Goal: Task Accomplishment & Management: Manage account settings

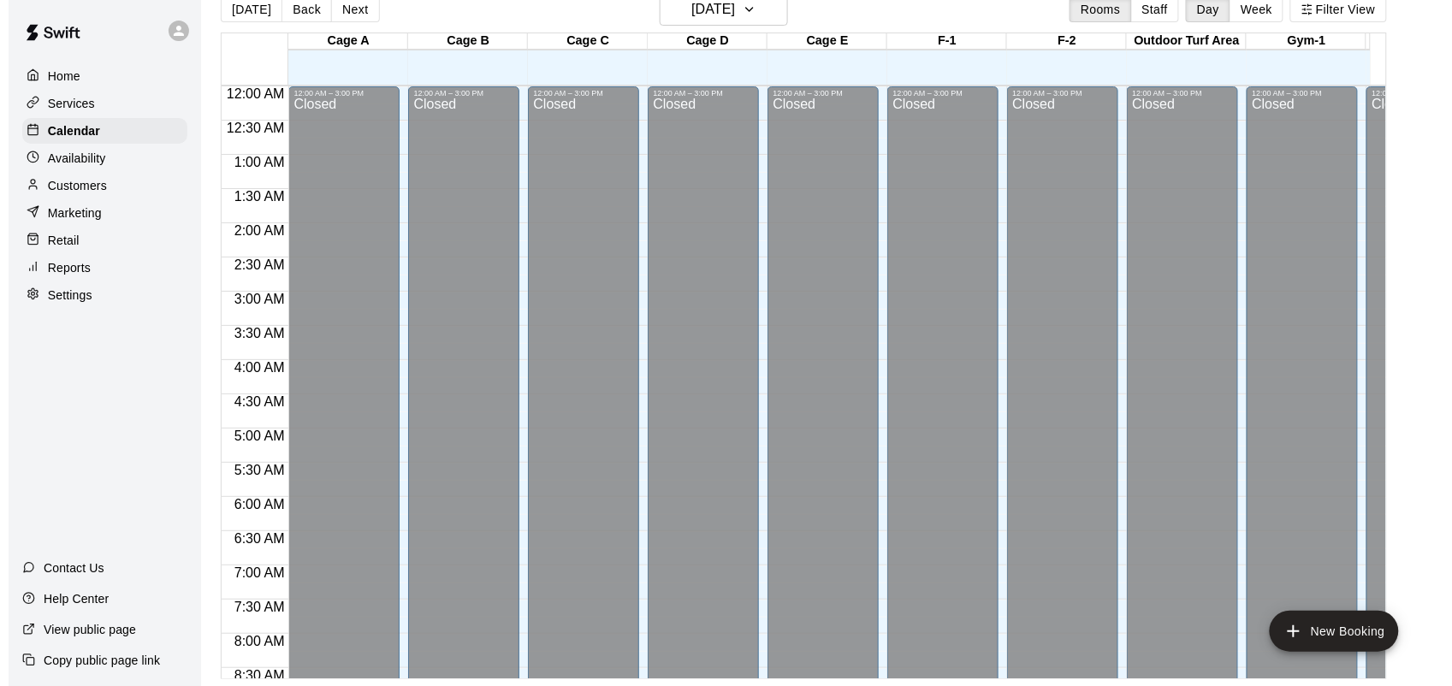
scroll to position [1067, 0]
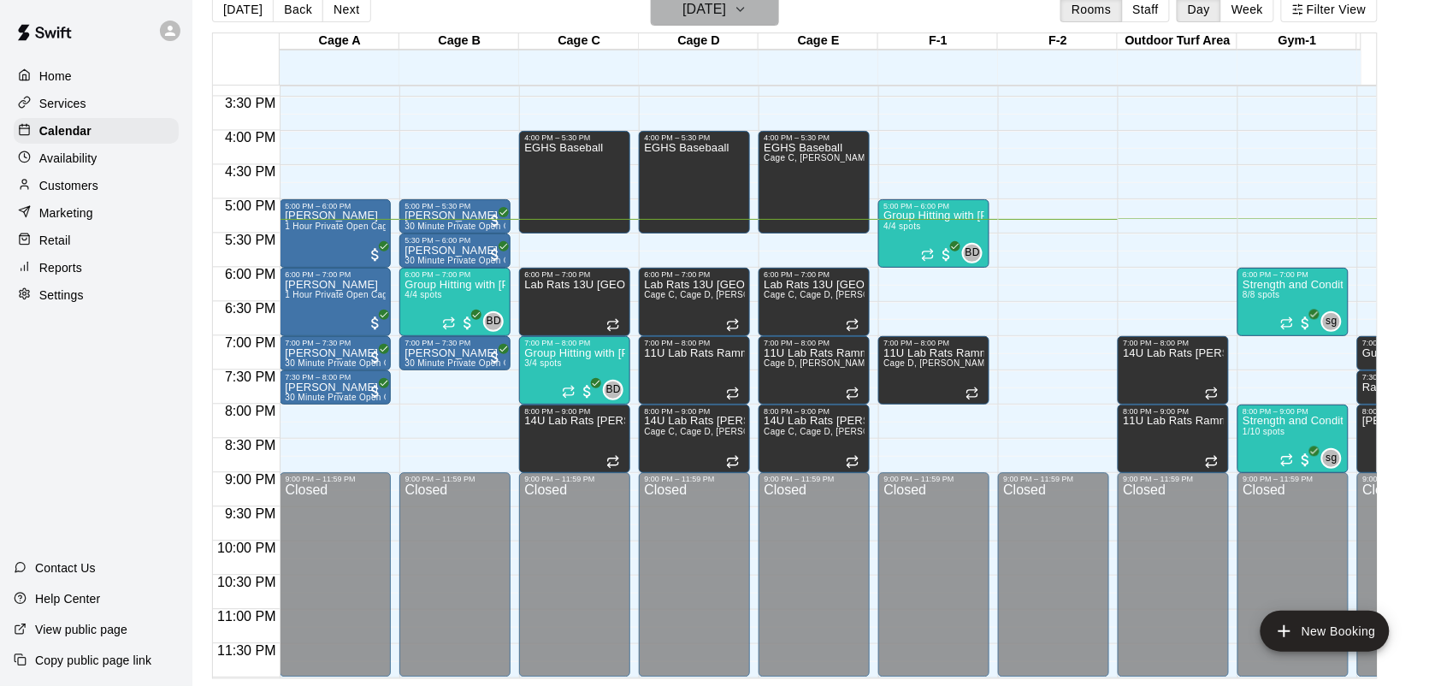
click at [758, 10] on button "[DATE]" at bounding box center [715, 9] width 128 height 33
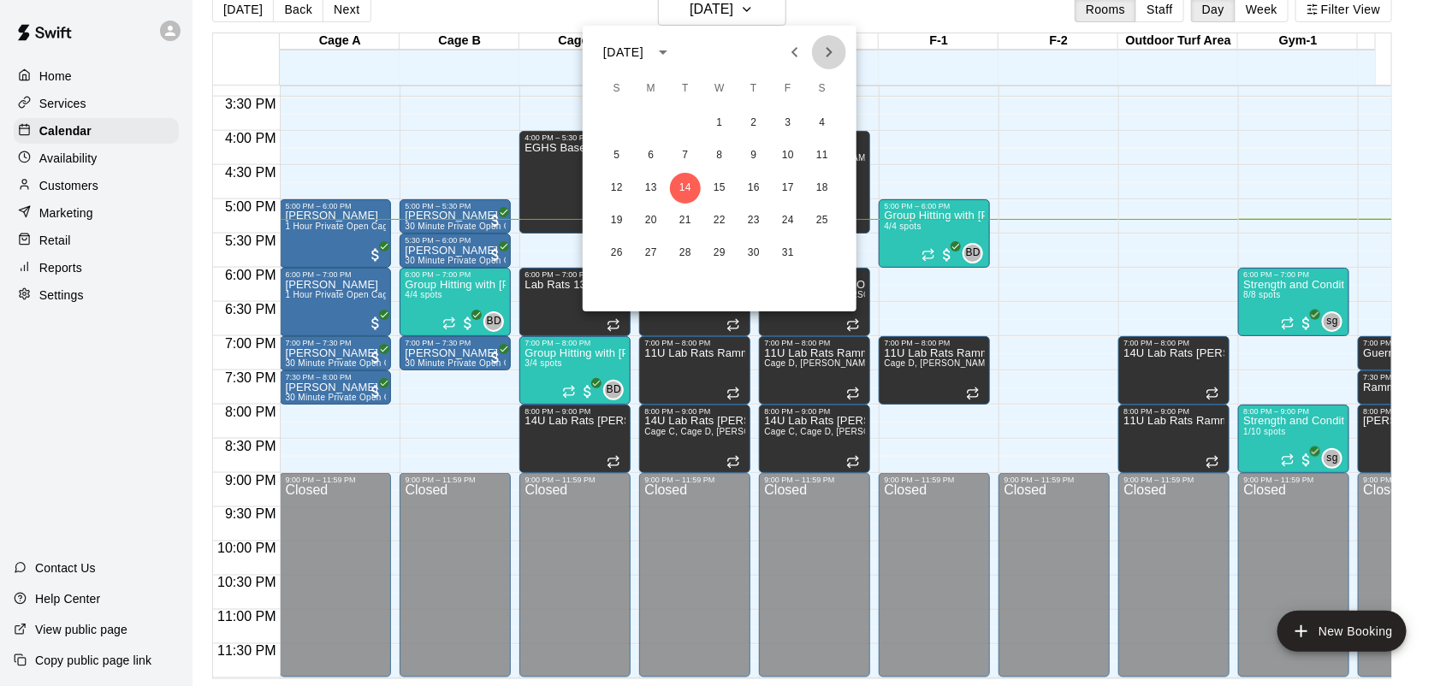
click at [843, 57] on button "Next month" at bounding box center [829, 52] width 34 height 34
click at [753, 163] on button "6" at bounding box center [753, 155] width 31 height 31
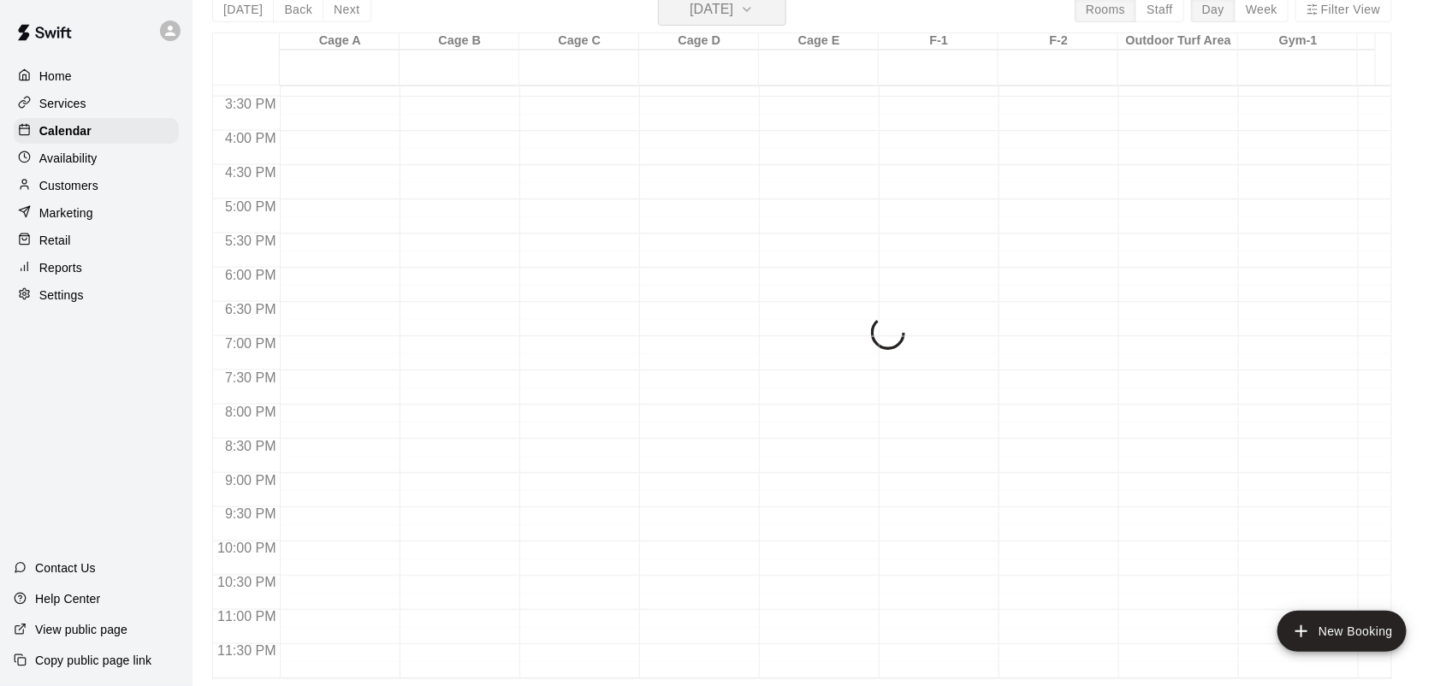
scroll to position [20, 0]
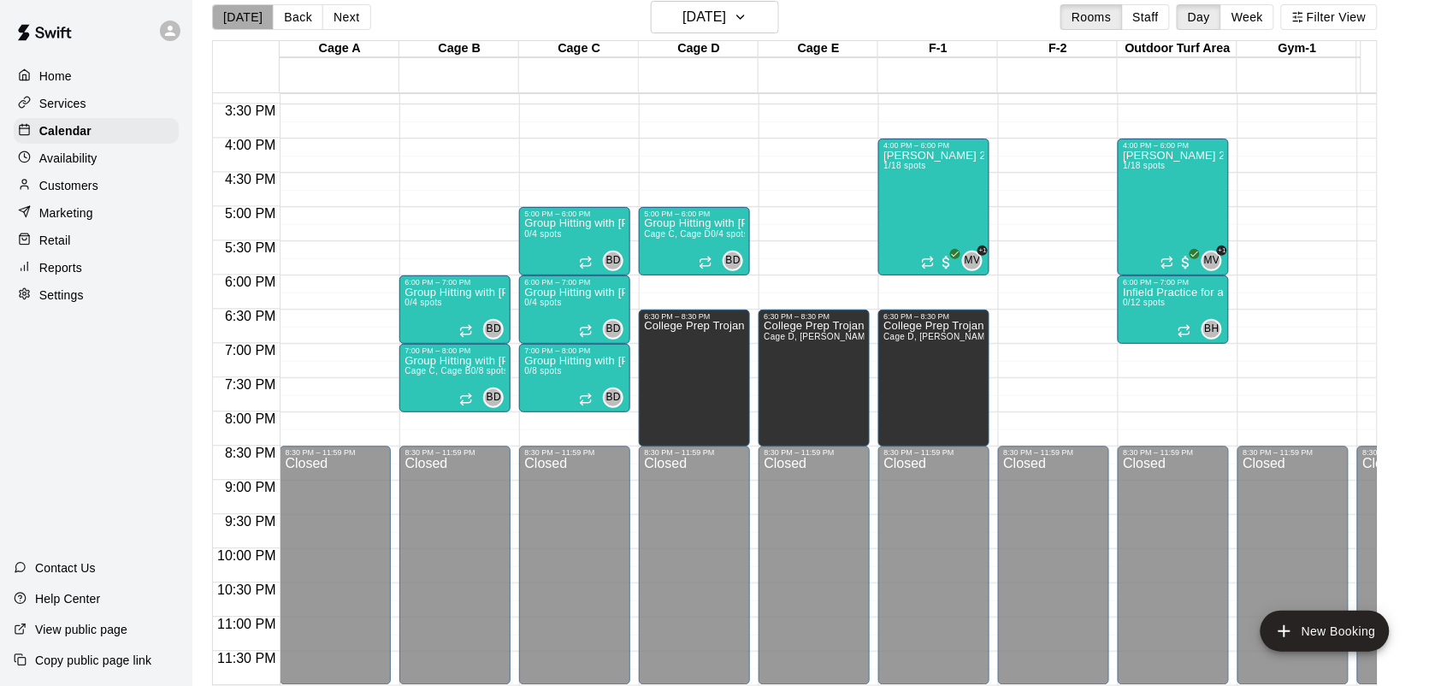
click at [246, 22] on button "[DATE]" at bounding box center [243, 17] width 62 height 26
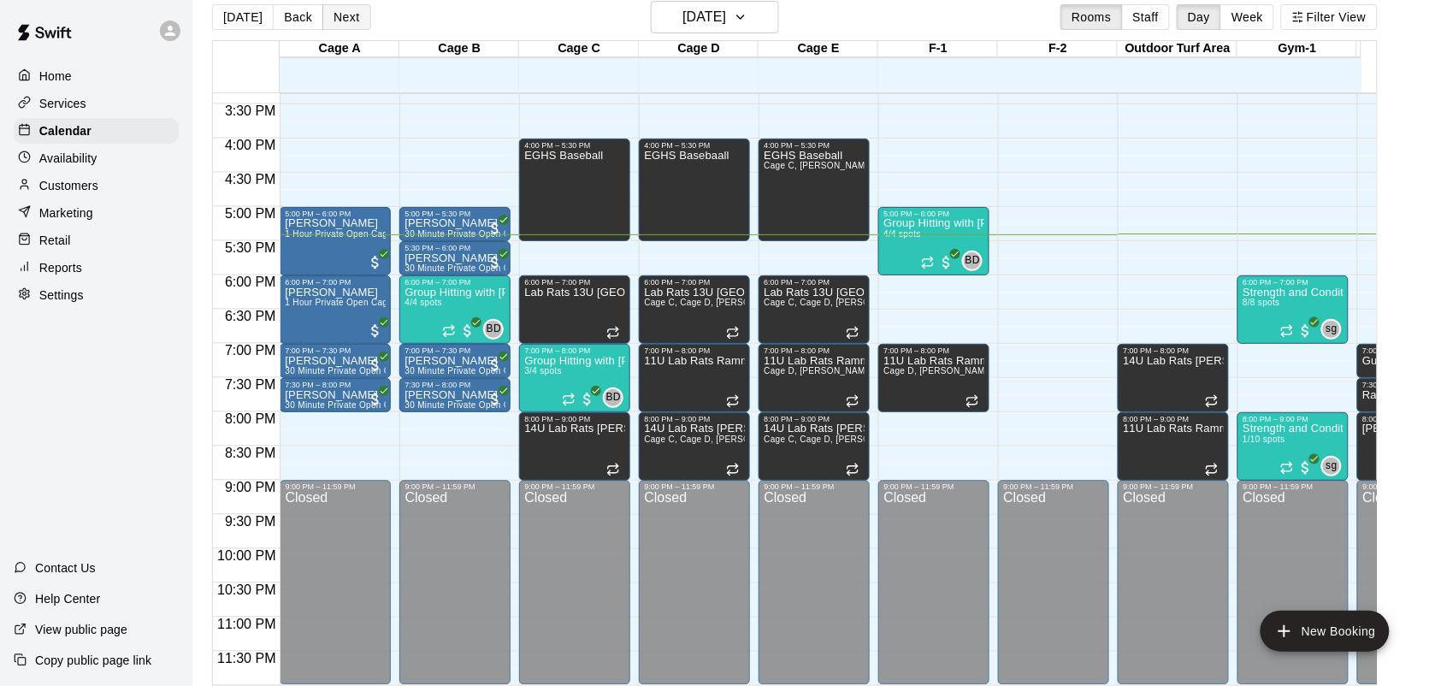
drag, startPoint x: 351, startPoint y: 13, endPoint x: 334, endPoint y: 13, distance: 16.3
drag, startPoint x: 334, startPoint y: 13, endPoint x: 318, endPoint y: 13, distance: 16.3
click at [322, 13] on button "Next" at bounding box center [346, 17] width 48 height 26
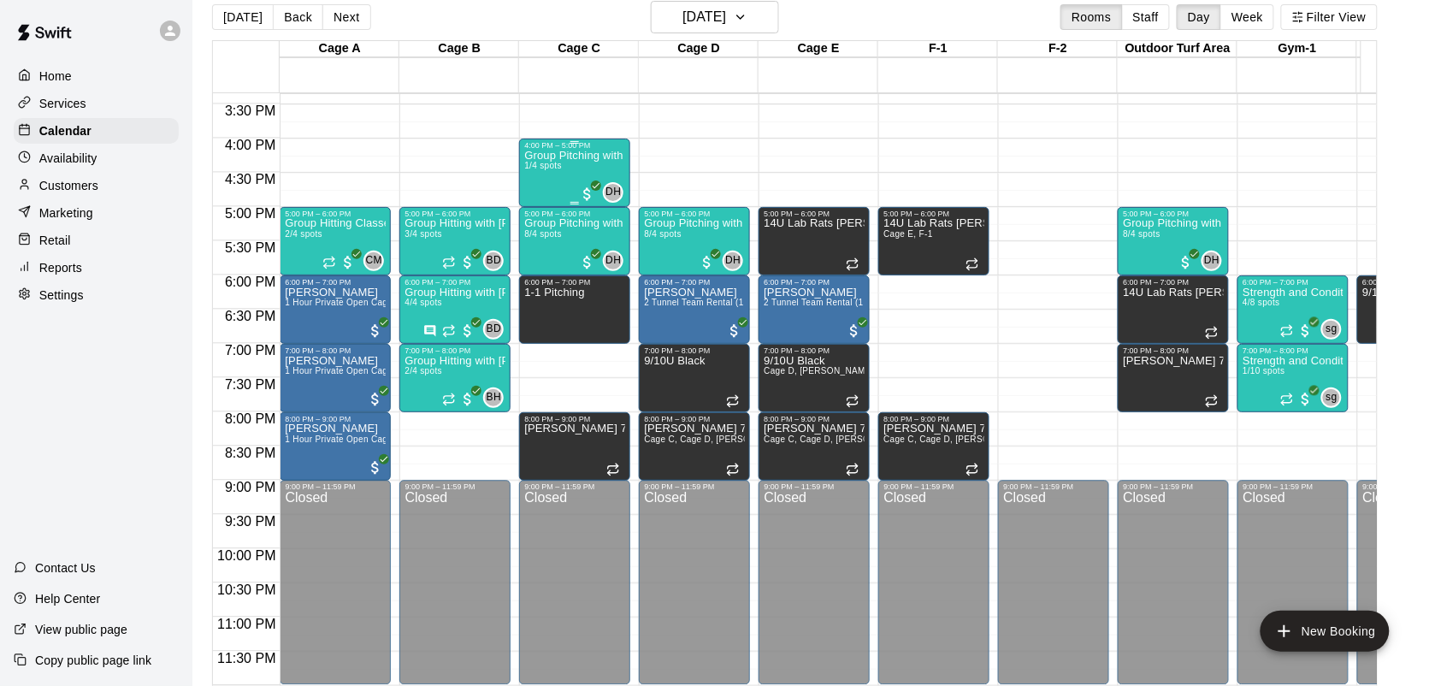
click at [583, 151] on div "Group Pitching with [PERSON_NAME] 1/4 spots" at bounding box center [574, 493] width 101 height 686
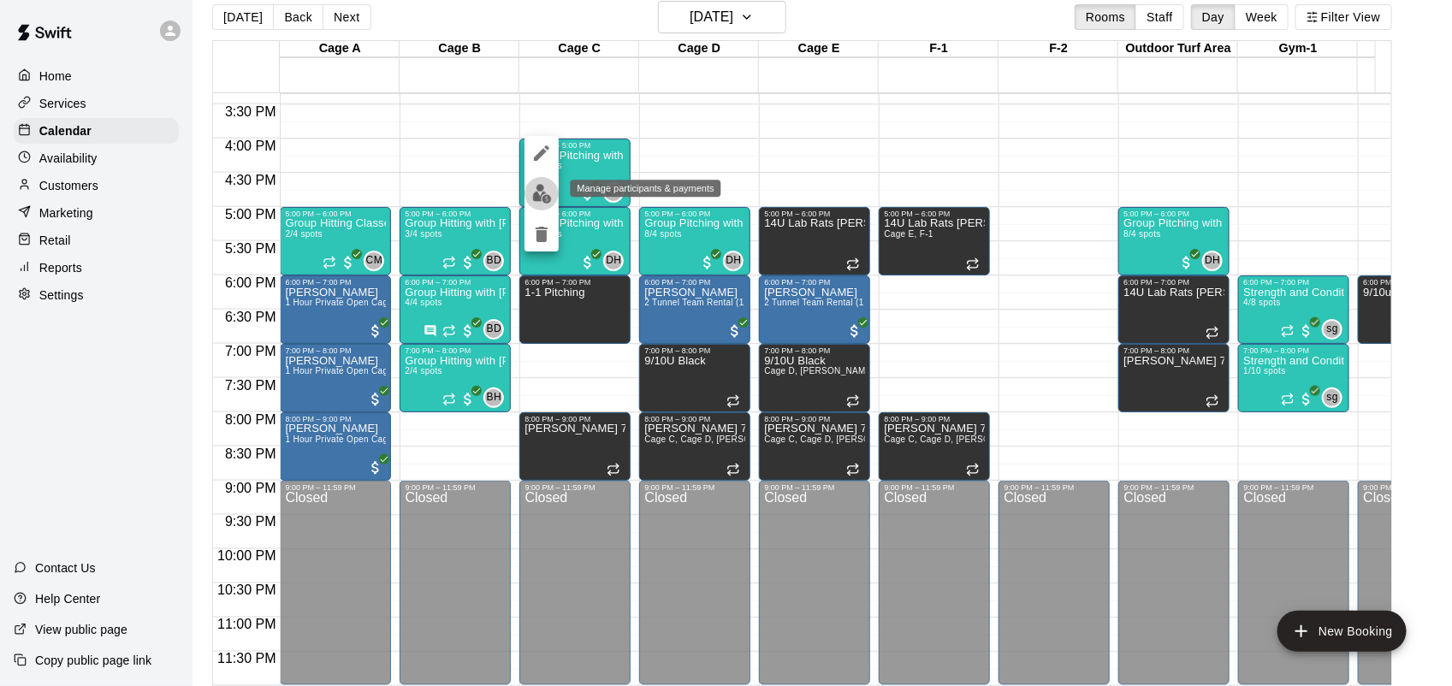
click at [541, 189] on img "edit" at bounding box center [542, 194] width 20 height 20
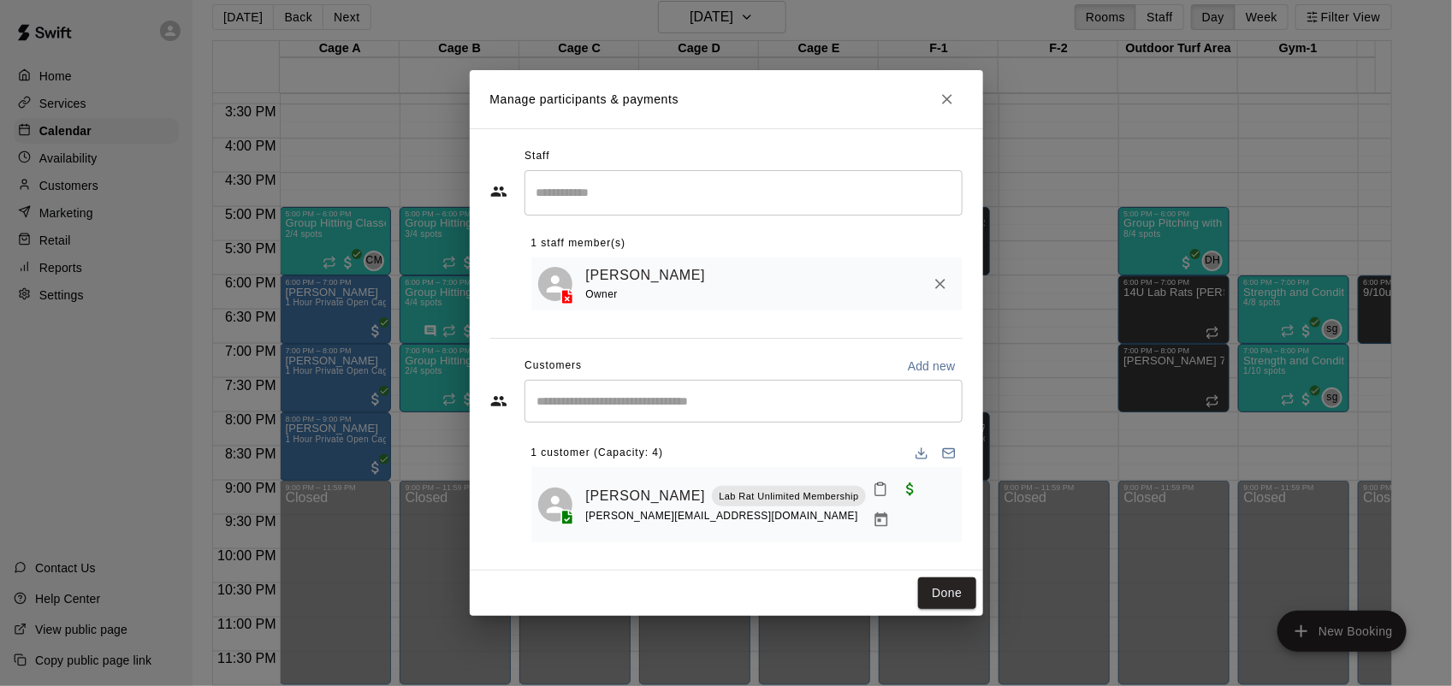
click at [617, 423] on div "​" at bounding box center [743, 401] width 438 height 43
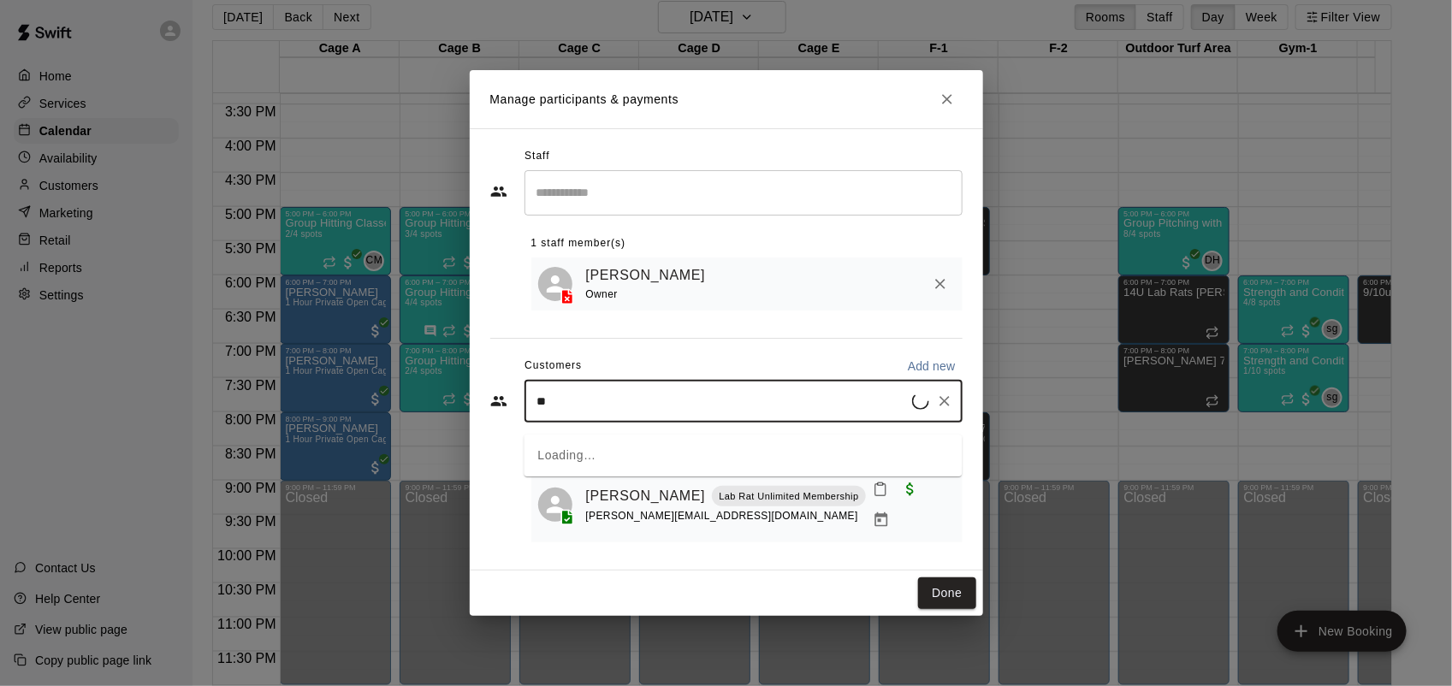
type input "***"
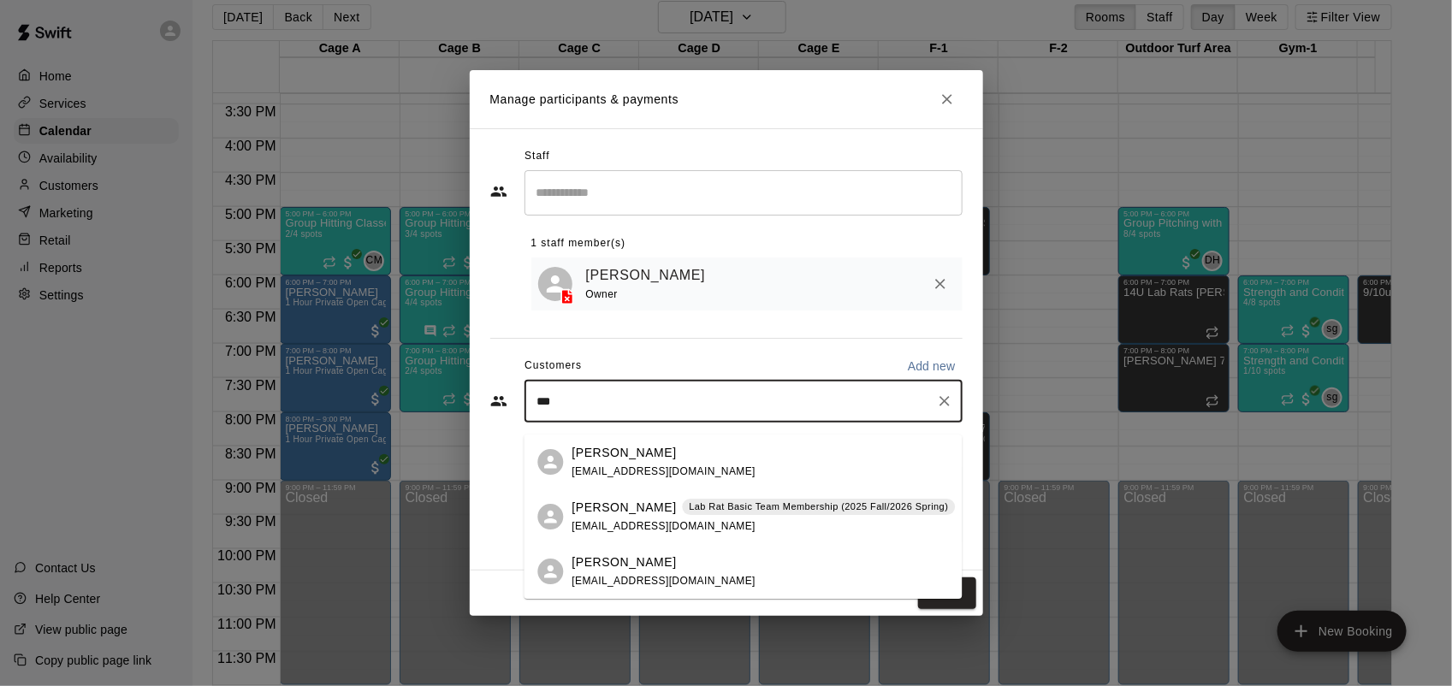
click at [638, 510] on p "[PERSON_NAME]" at bounding box center [624, 508] width 104 height 18
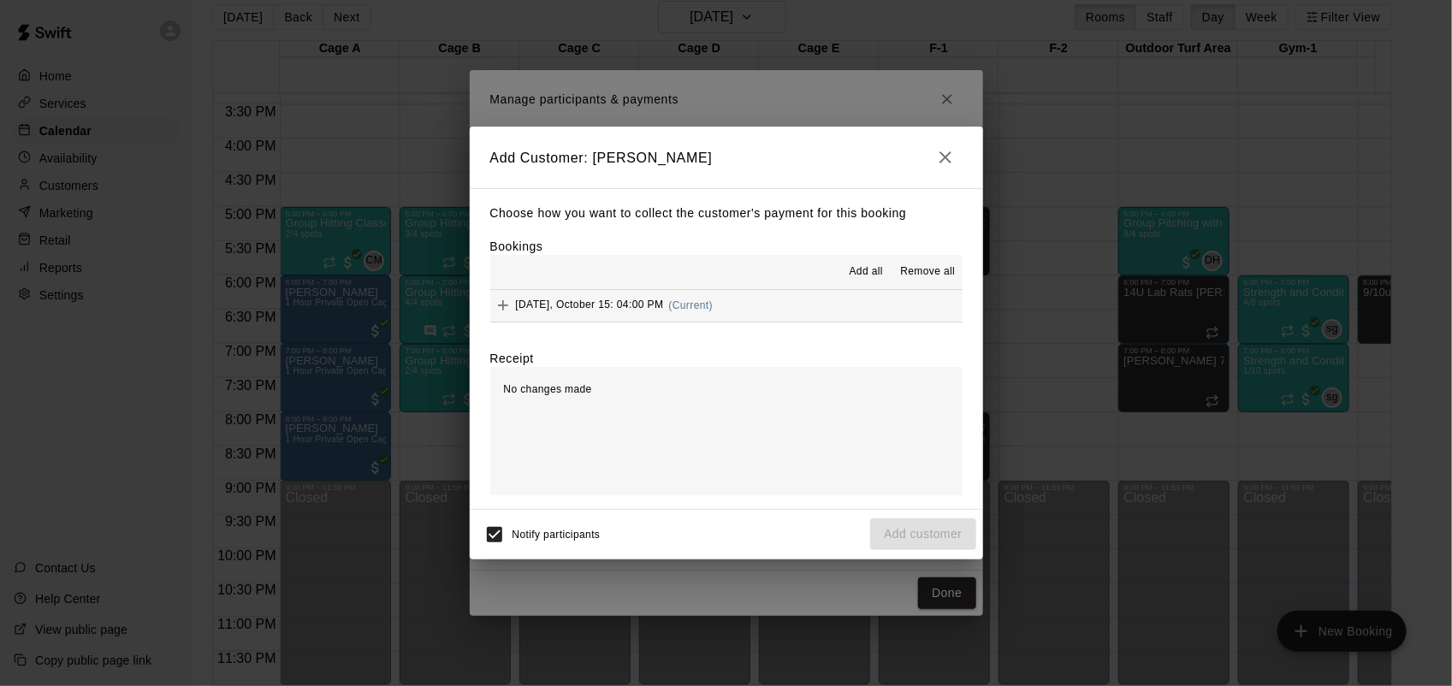
click at [655, 292] on button "[DATE], October 15: 04:00 PM (Current)" at bounding box center [726, 306] width 472 height 32
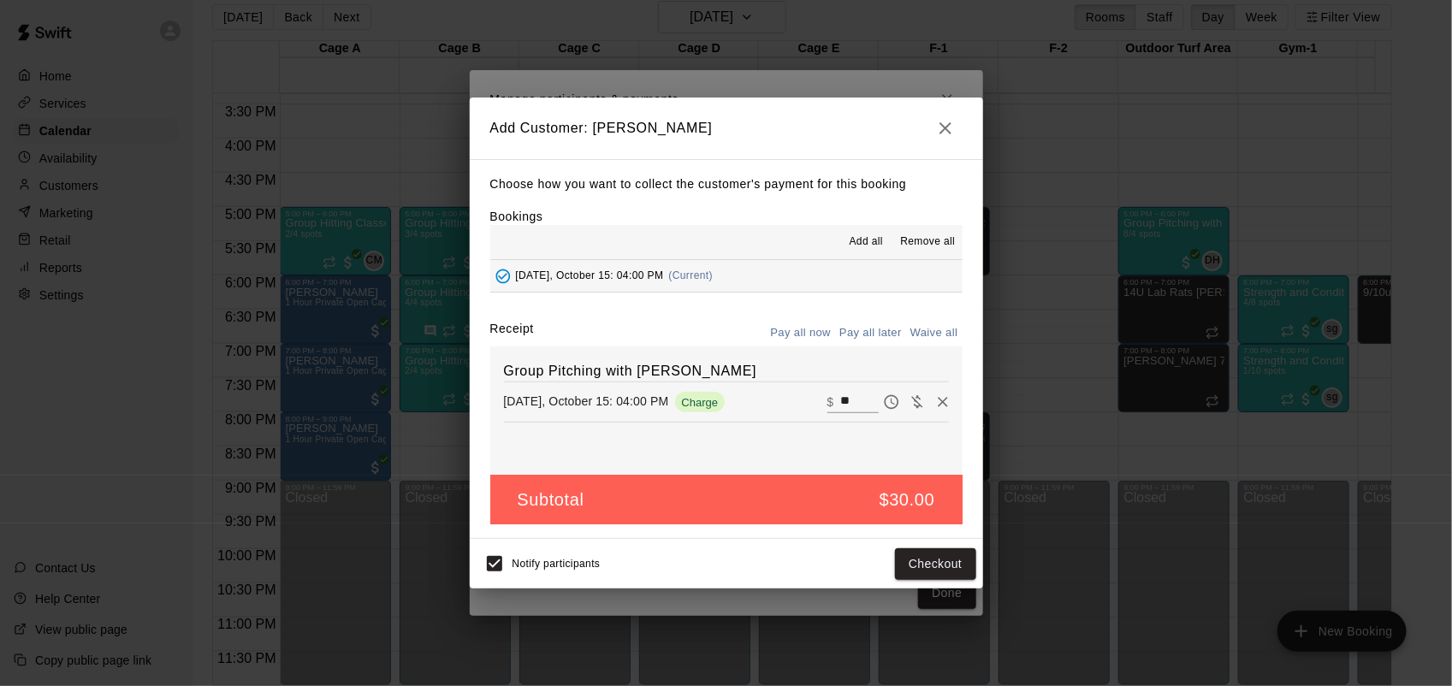
click at [949, 332] on button "Waive all" at bounding box center [934, 333] width 56 height 27
type input "*"
click at [911, 569] on button "Add customer" at bounding box center [922, 564] width 105 height 32
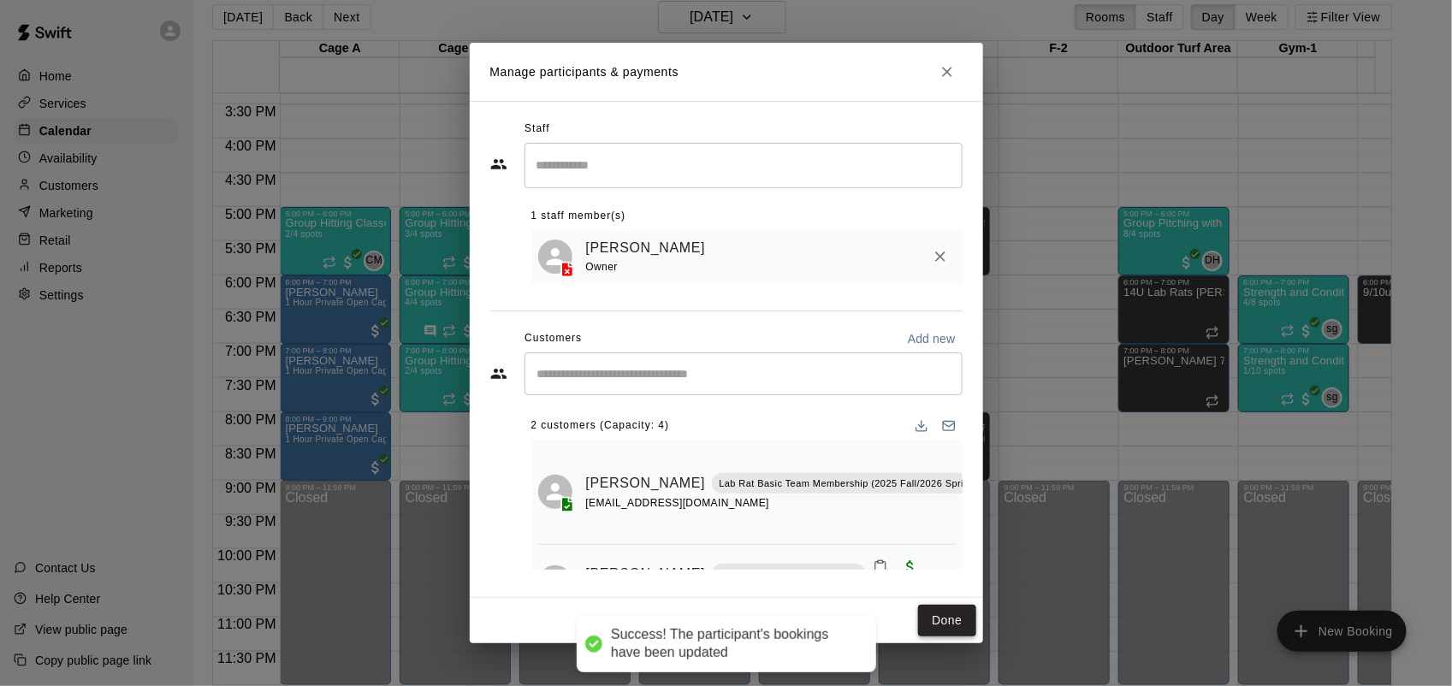
click at [965, 612] on button "Done" at bounding box center [946, 621] width 57 height 32
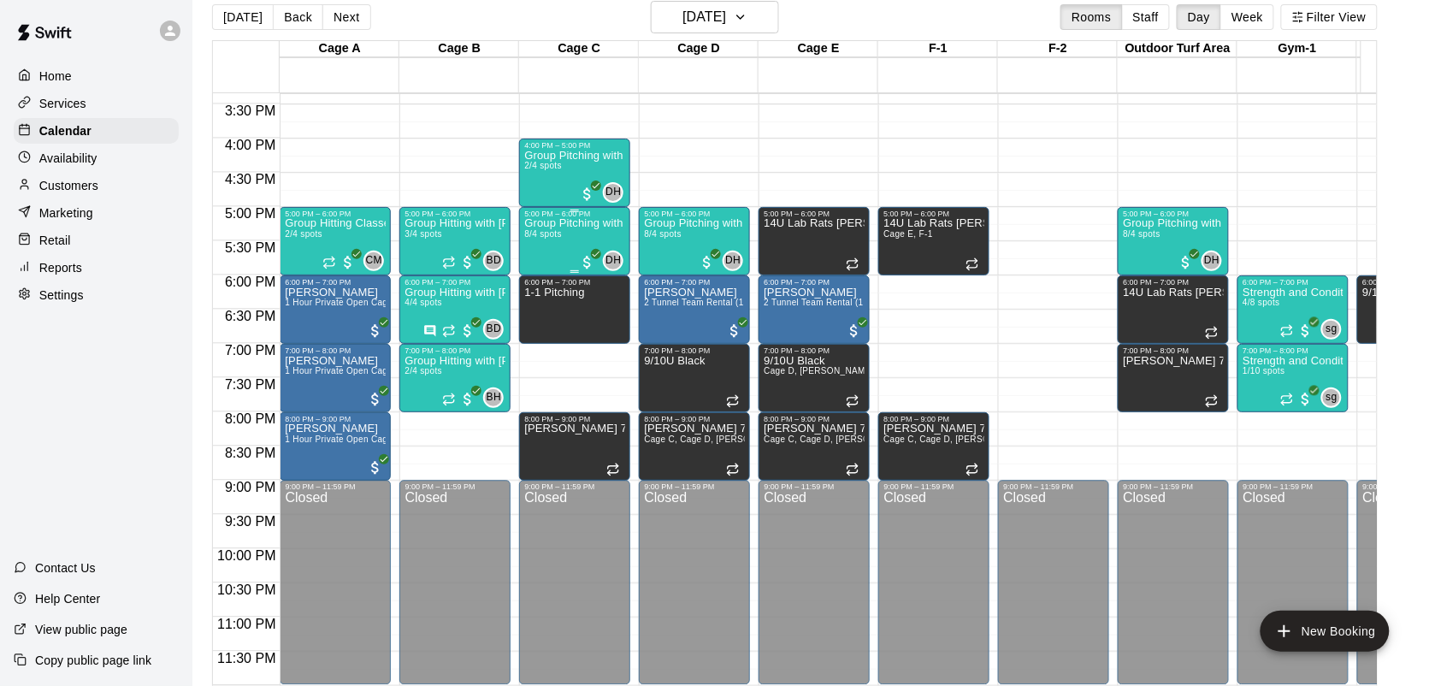
click at [545, 228] on div "Group Pitching with [PERSON_NAME] 8/4 spots" at bounding box center [574, 561] width 101 height 686
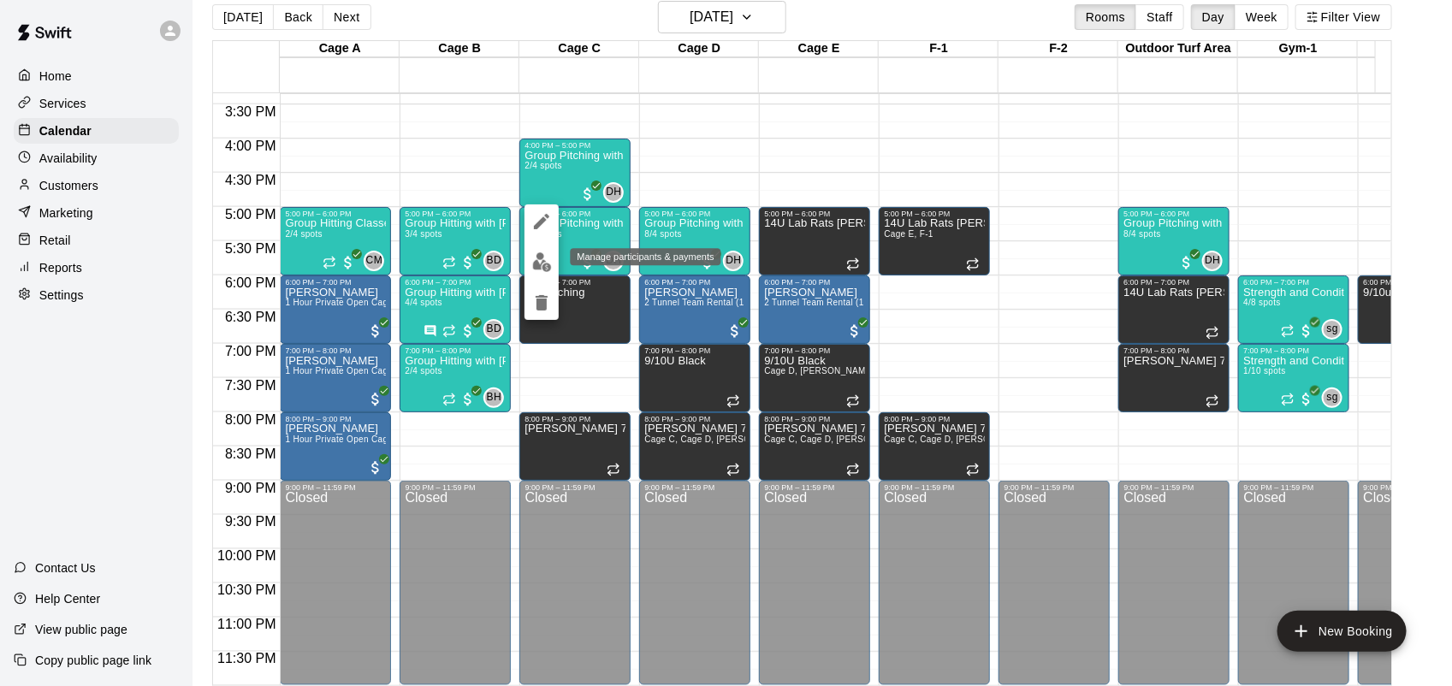
click at [540, 257] on img "edit" at bounding box center [542, 262] width 20 height 20
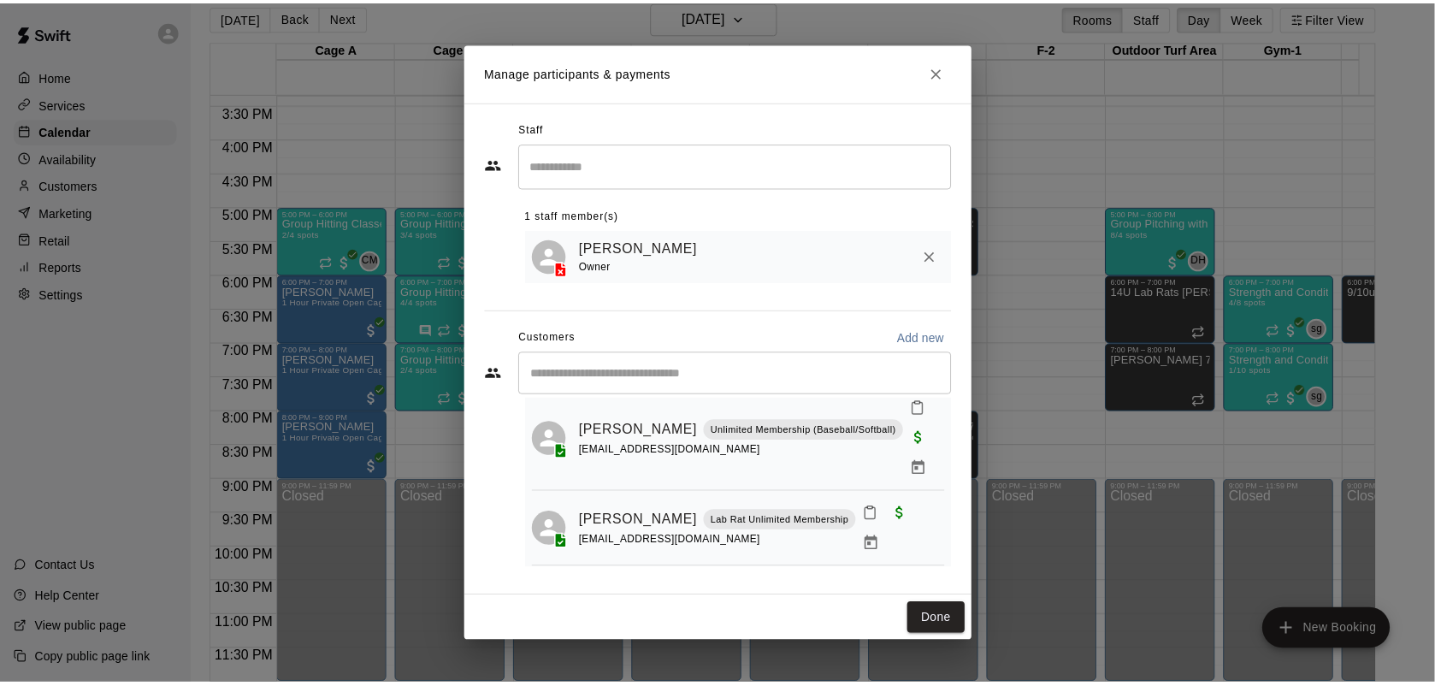
scroll to position [0, 0]
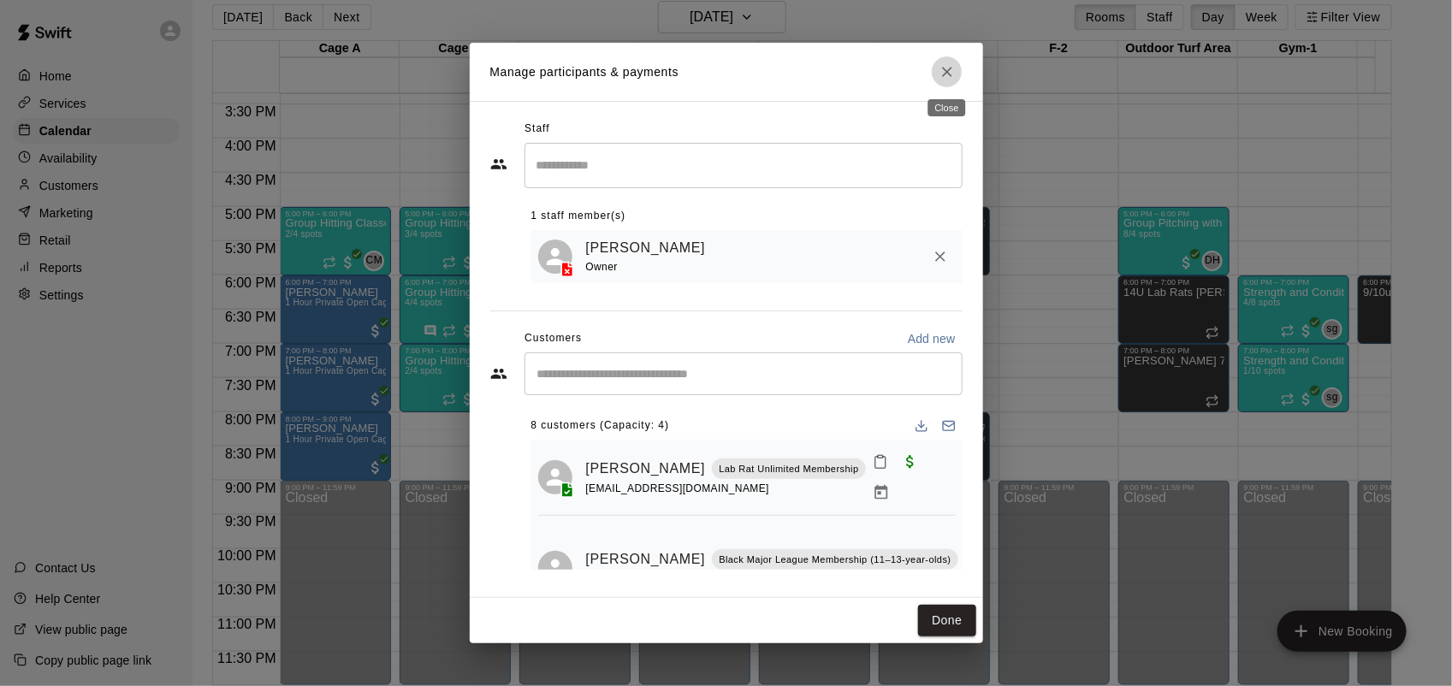
click at [946, 70] on icon "Close" at bounding box center [947, 72] width 10 height 10
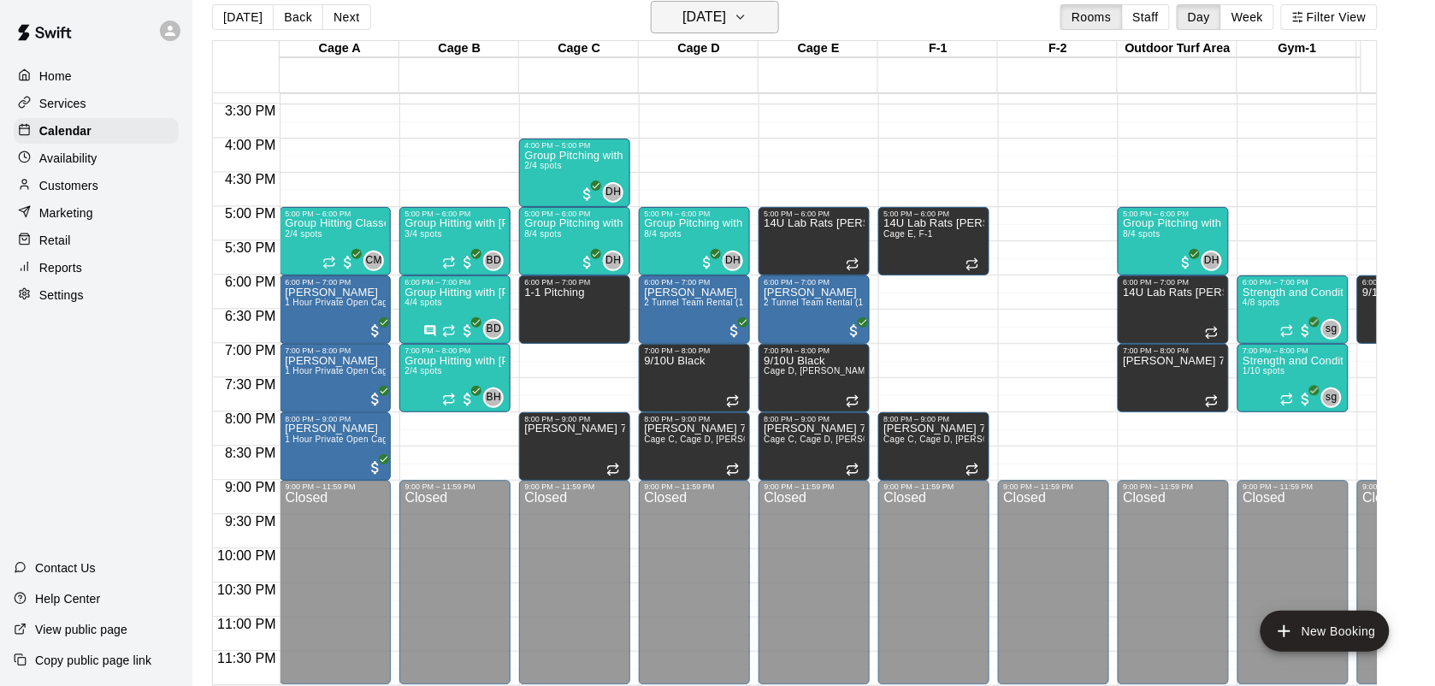
click at [726, 27] on h6 "[DATE]" at bounding box center [705, 17] width 44 height 24
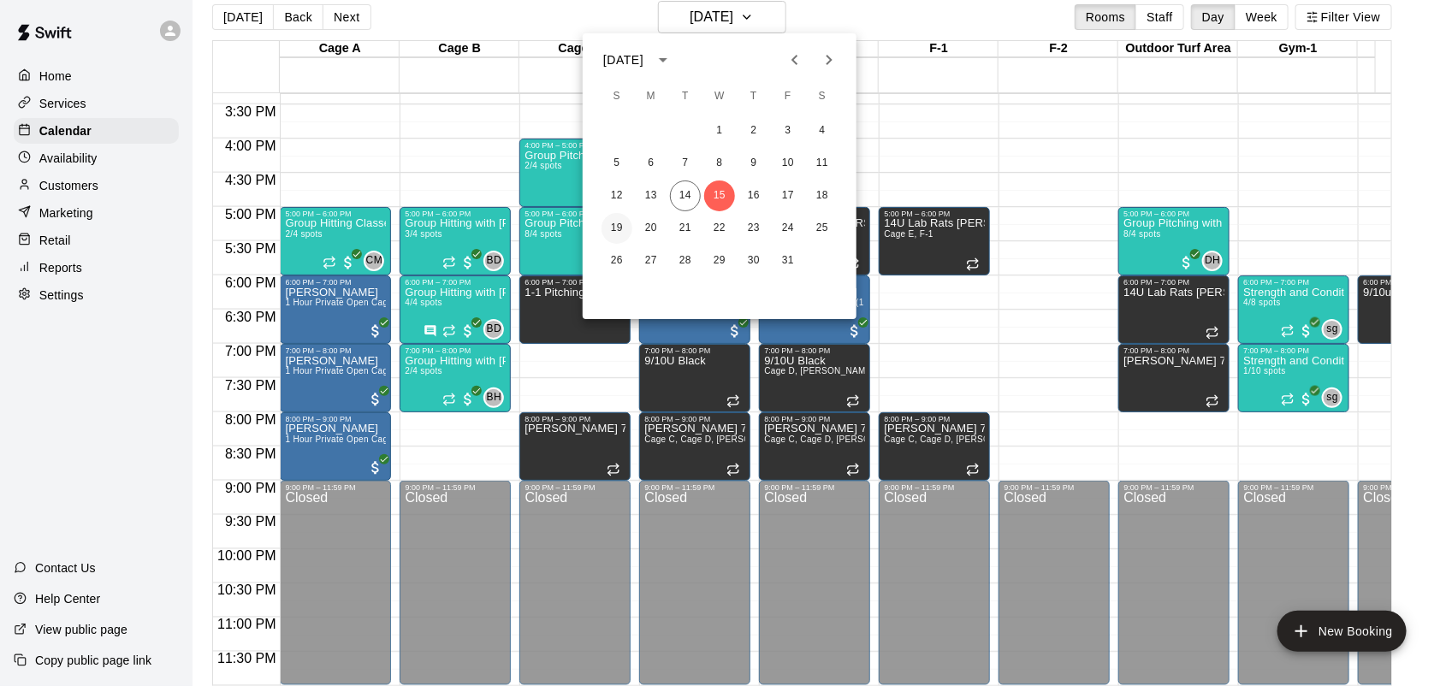
click at [612, 236] on button "19" at bounding box center [616, 228] width 31 height 31
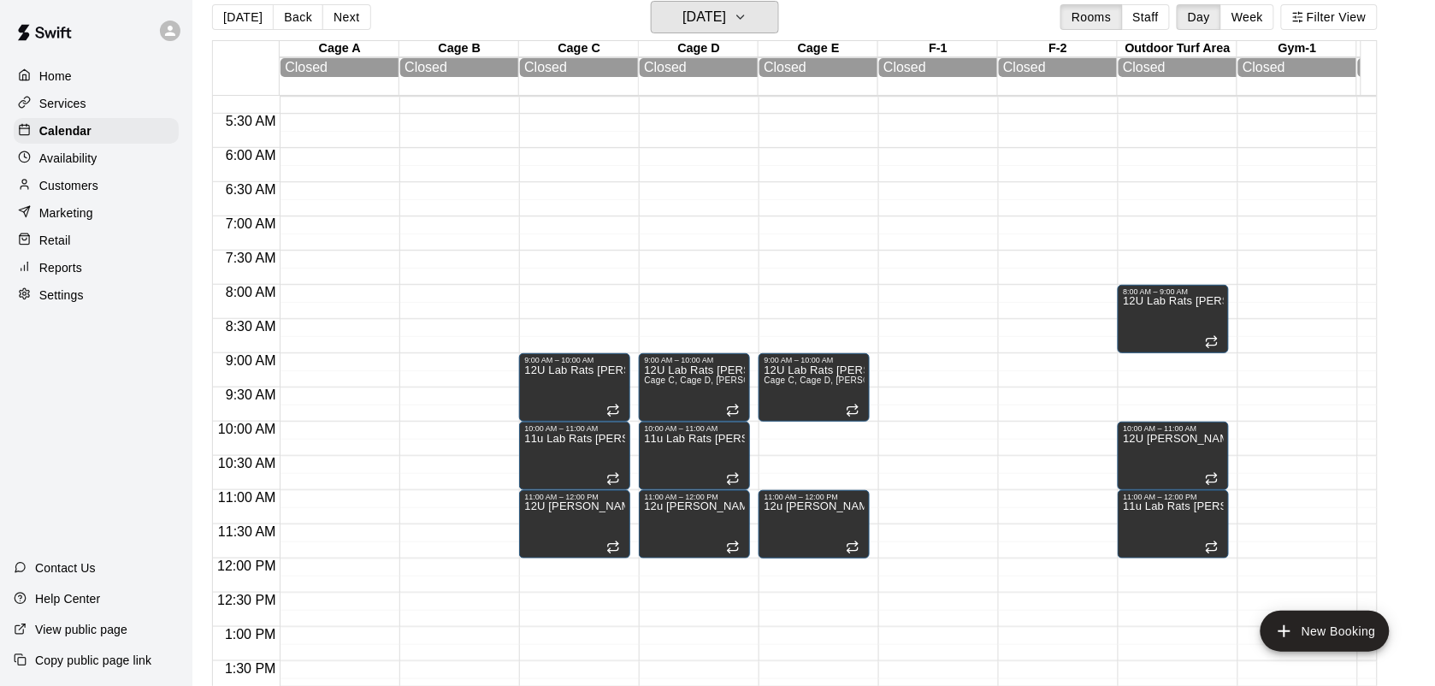
scroll to position [358, 0]
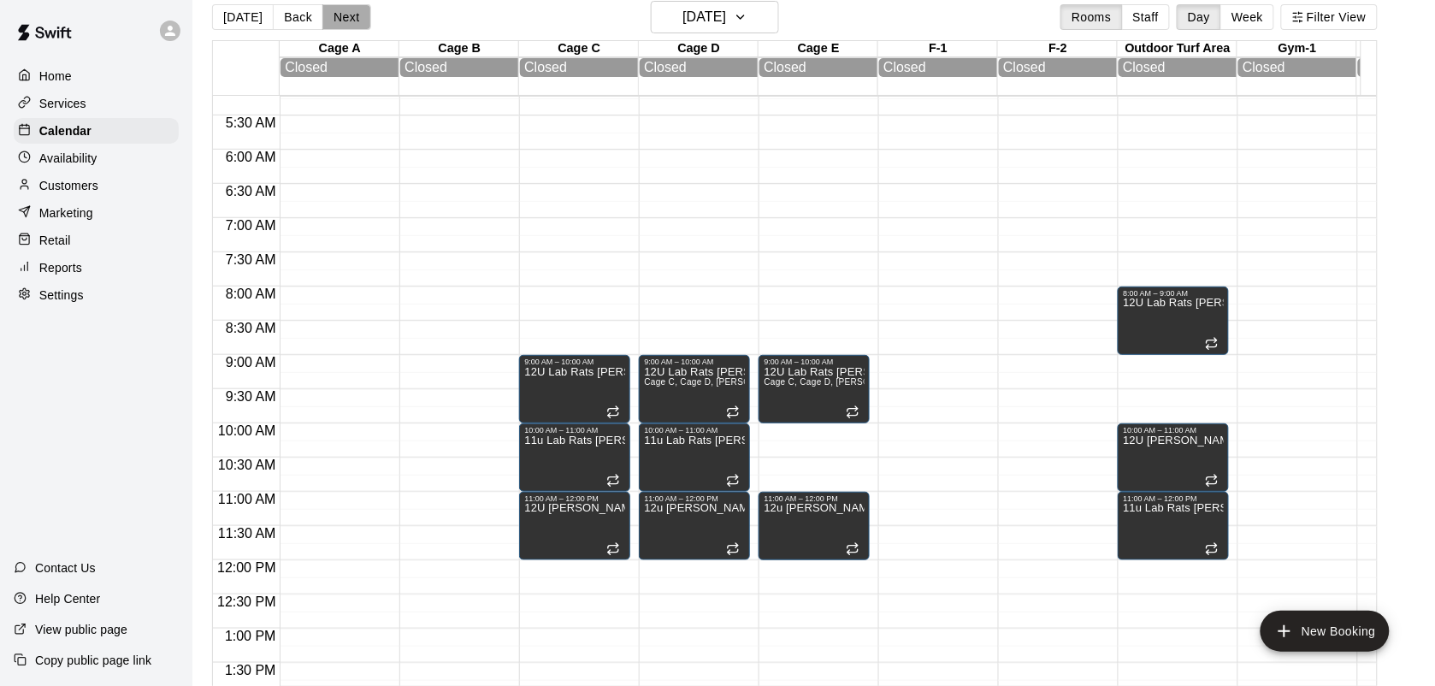
click at [348, 14] on button "Next" at bounding box center [346, 17] width 48 height 26
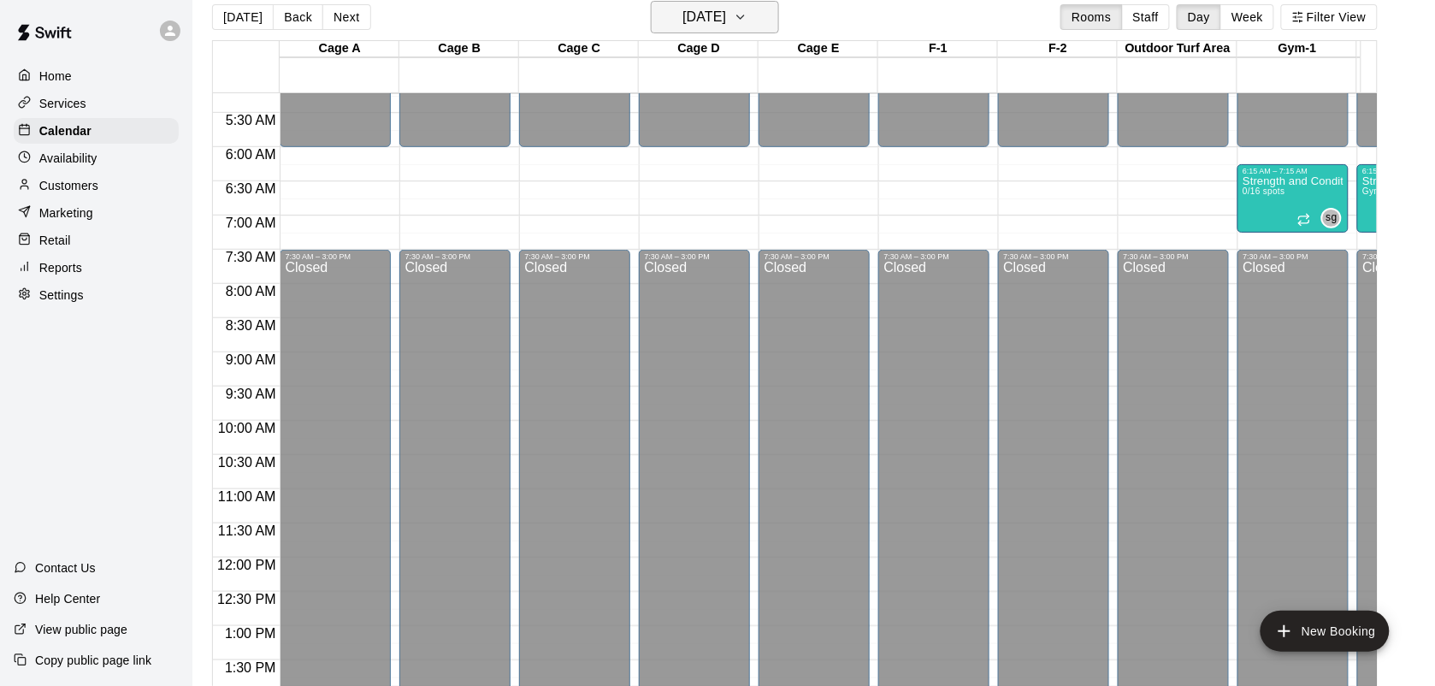
click at [726, 7] on h6 "[DATE]" at bounding box center [705, 17] width 44 height 24
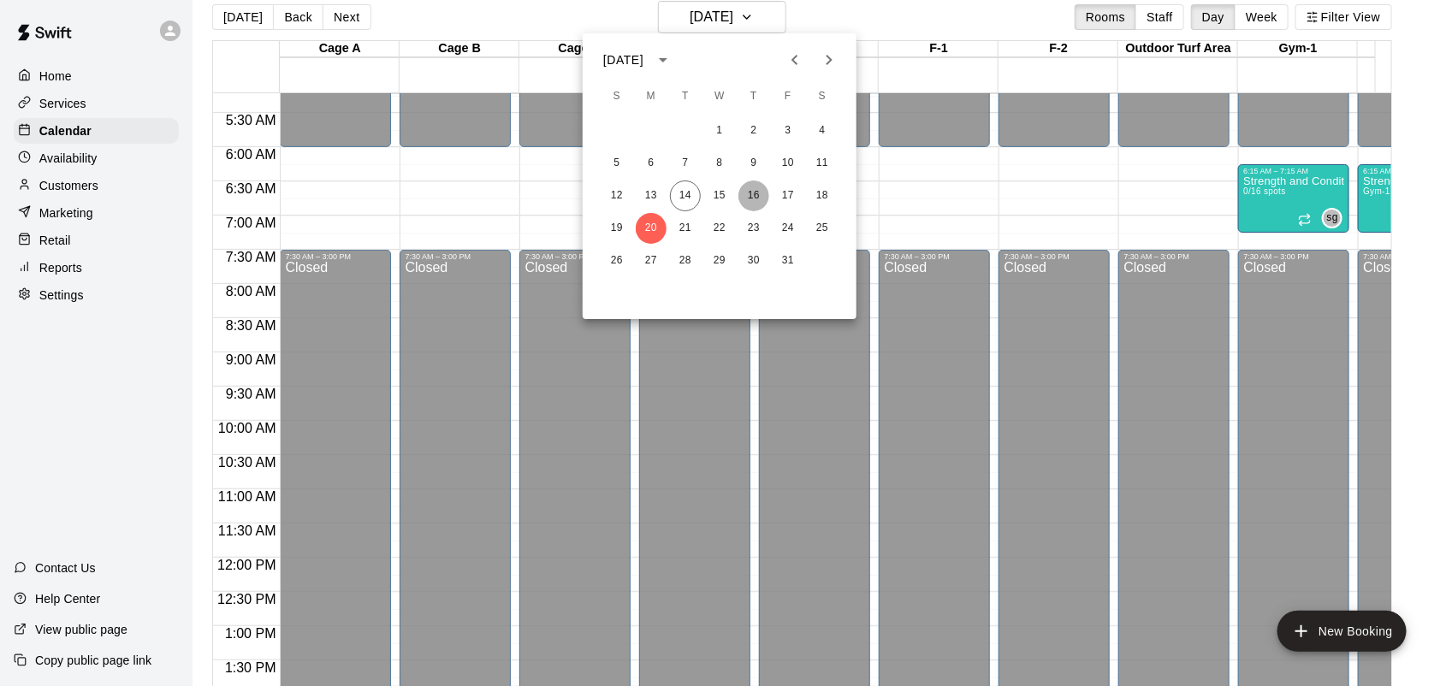
click at [762, 190] on button "16" at bounding box center [753, 195] width 31 height 31
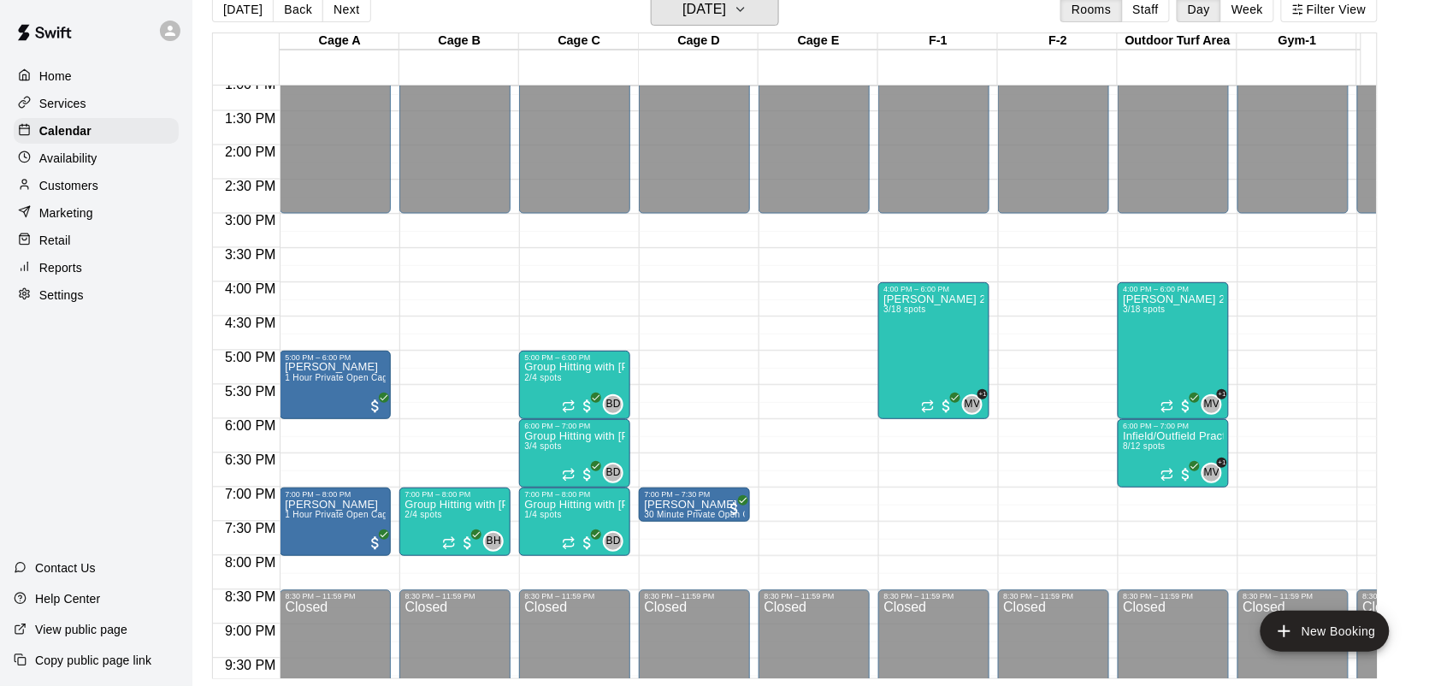
scroll to position [902, 0]
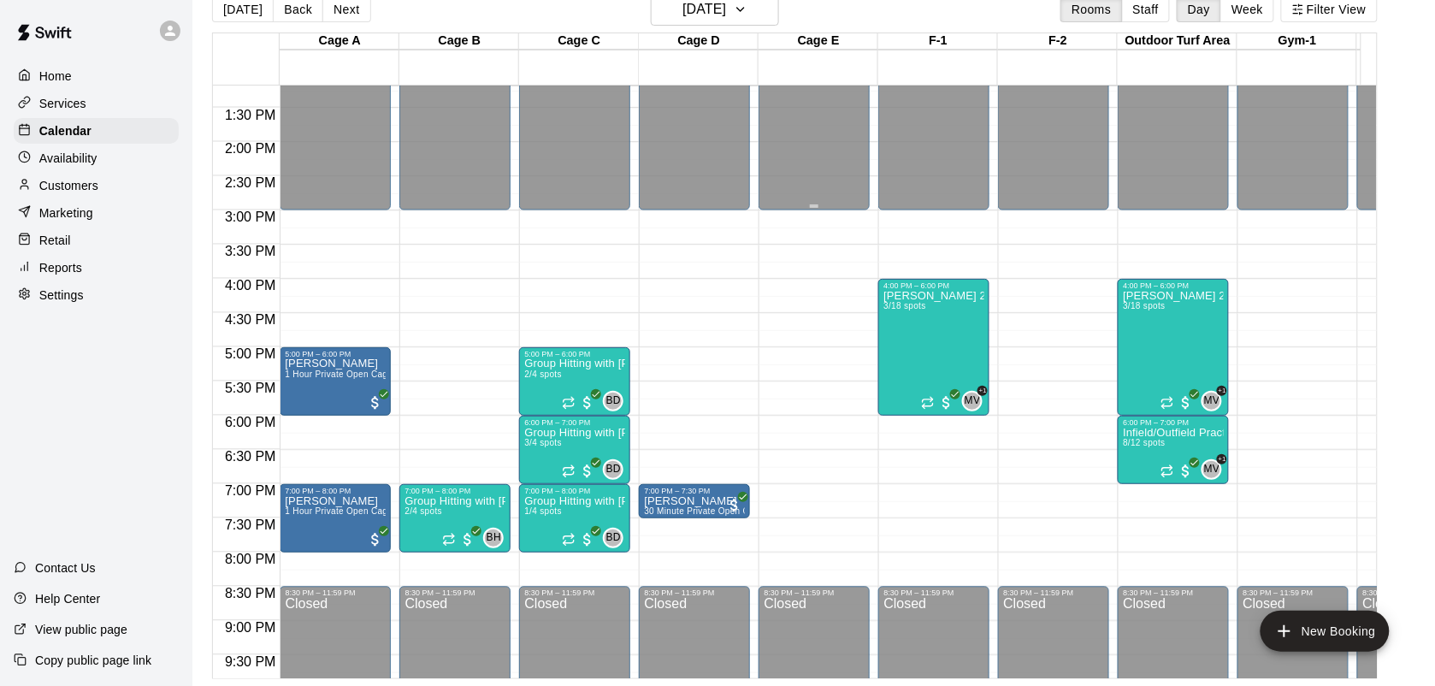
click at [1148, 488] on div "12:00 AM – 3:00 PM Closed 4:00 PM – 6:00 PM [PERSON_NAME] 2 hour pitching class…" at bounding box center [1173, 5] width 111 height 1642
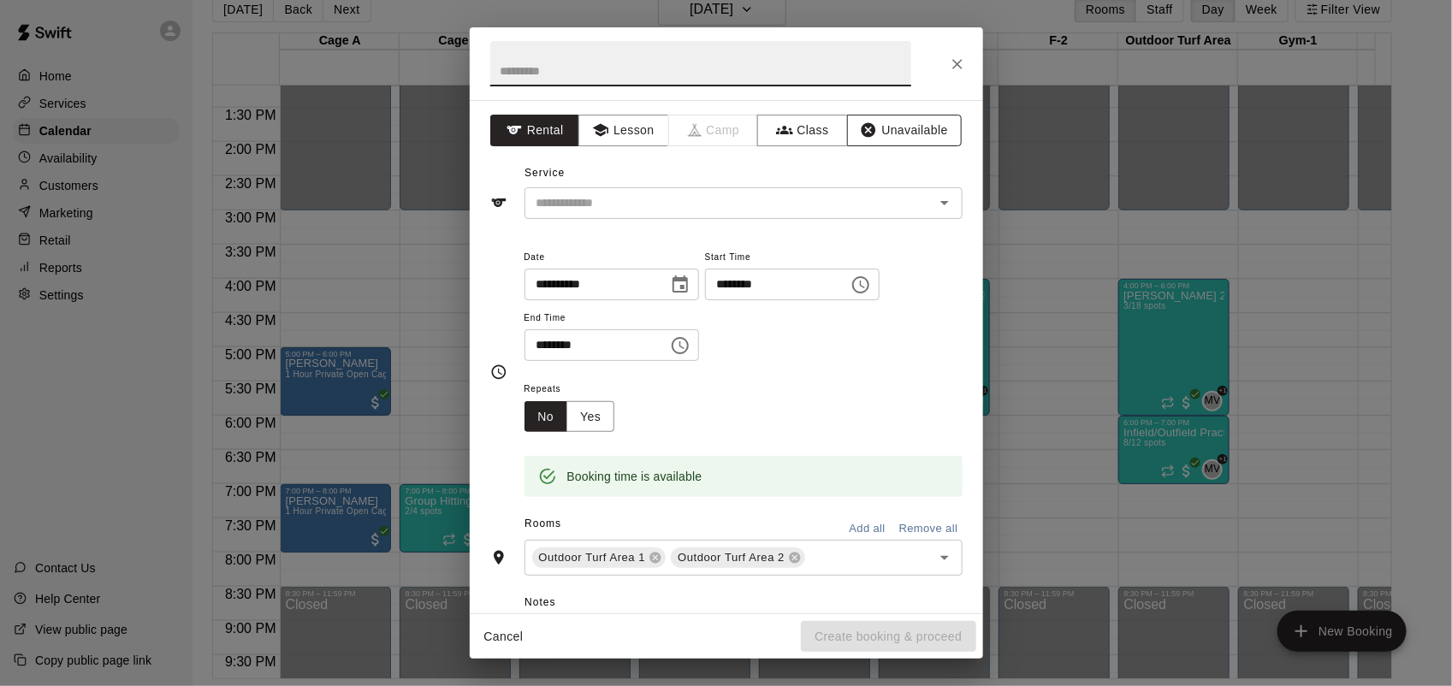
click at [885, 126] on button "Unavailable" at bounding box center [904, 131] width 115 height 32
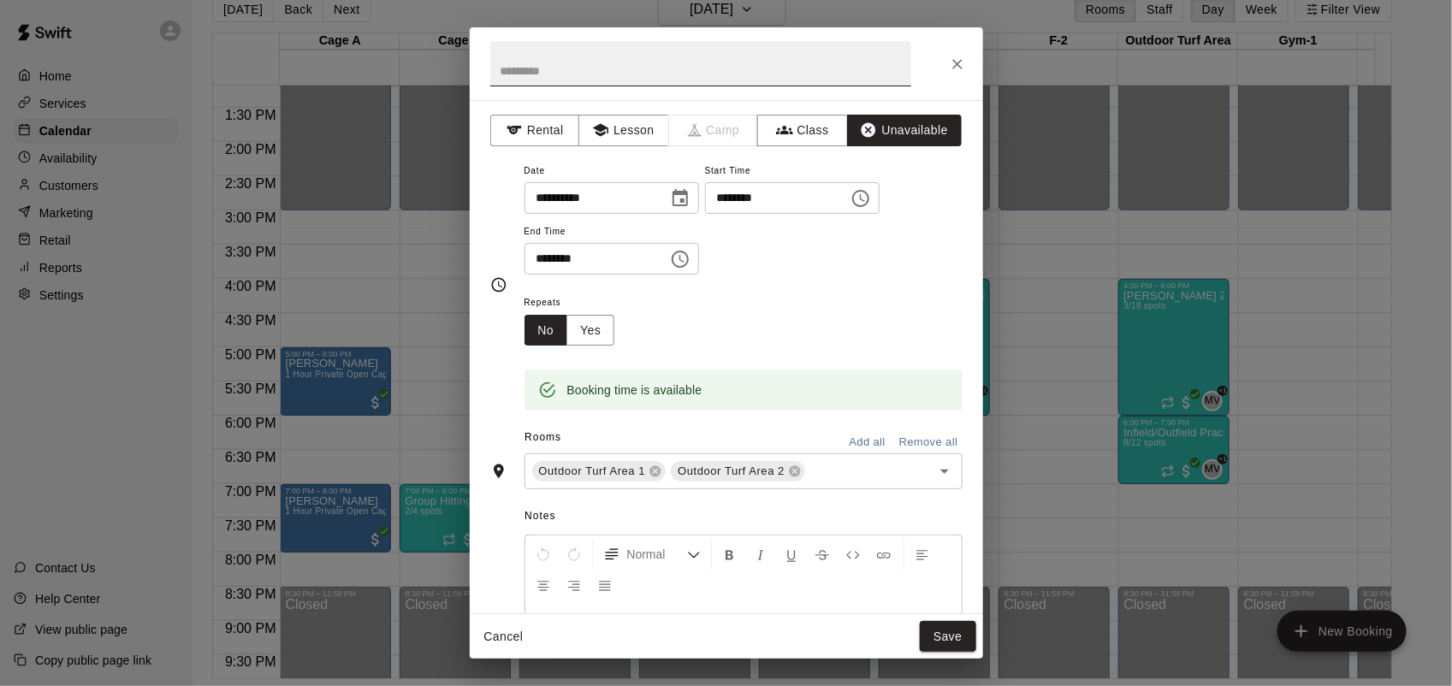
click at [685, 51] on input "text" at bounding box center [700, 63] width 421 height 45
type input "**********"
click at [535, 269] on input "********" at bounding box center [590, 259] width 132 height 32
click at [794, 469] on icon at bounding box center [794, 471] width 11 height 11
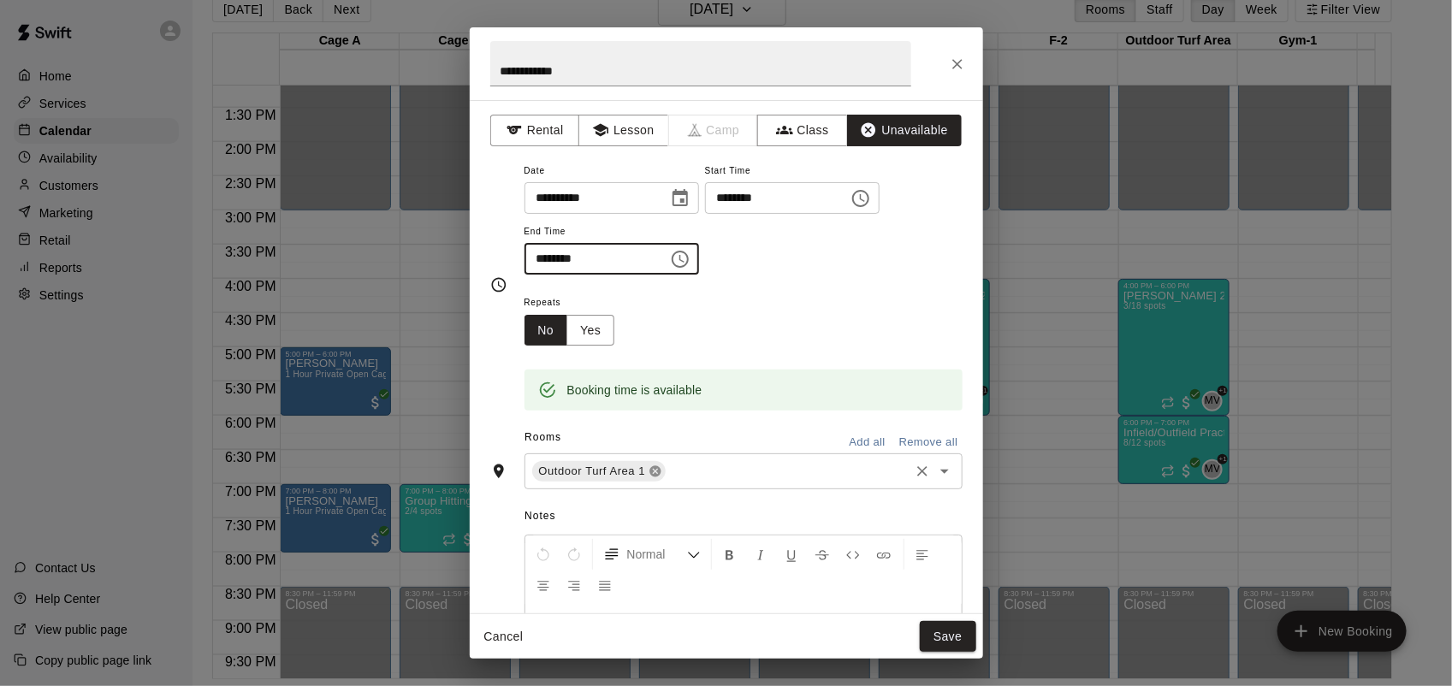
click at [655, 470] on icon at bounding box center [655, 471] width 11 height 11
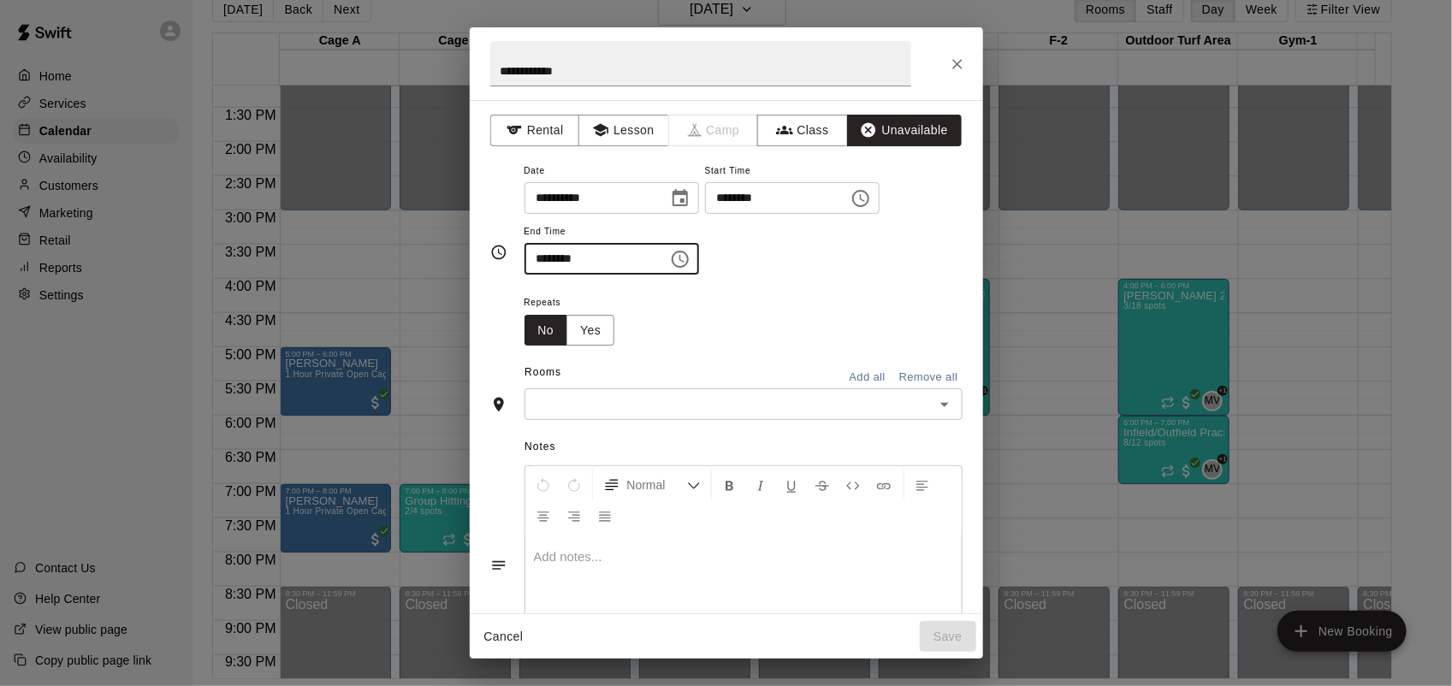
type input "********"
click at [655, 470] on button "Normal" at bounding box center [651, 485] width 111 height 31
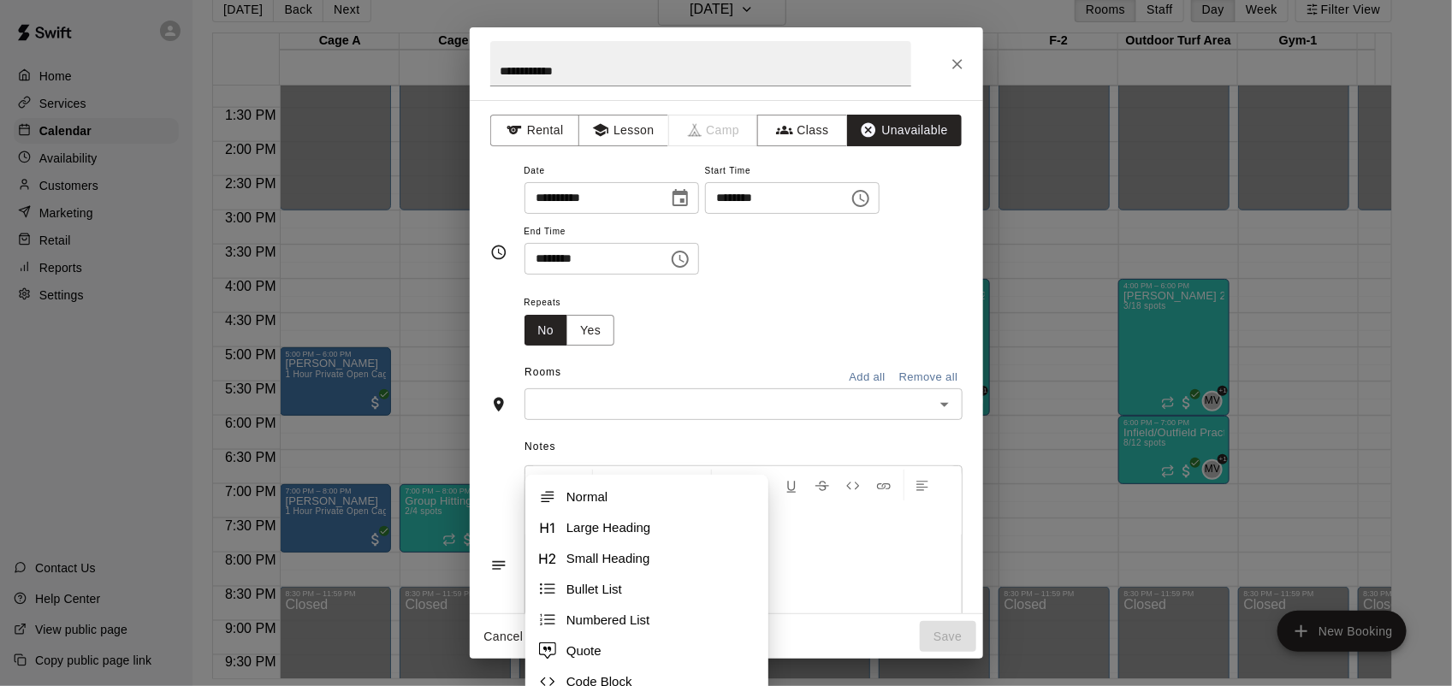
click at [653, 405] on input "text" at bounding box center [728, 403] width 399 height 21
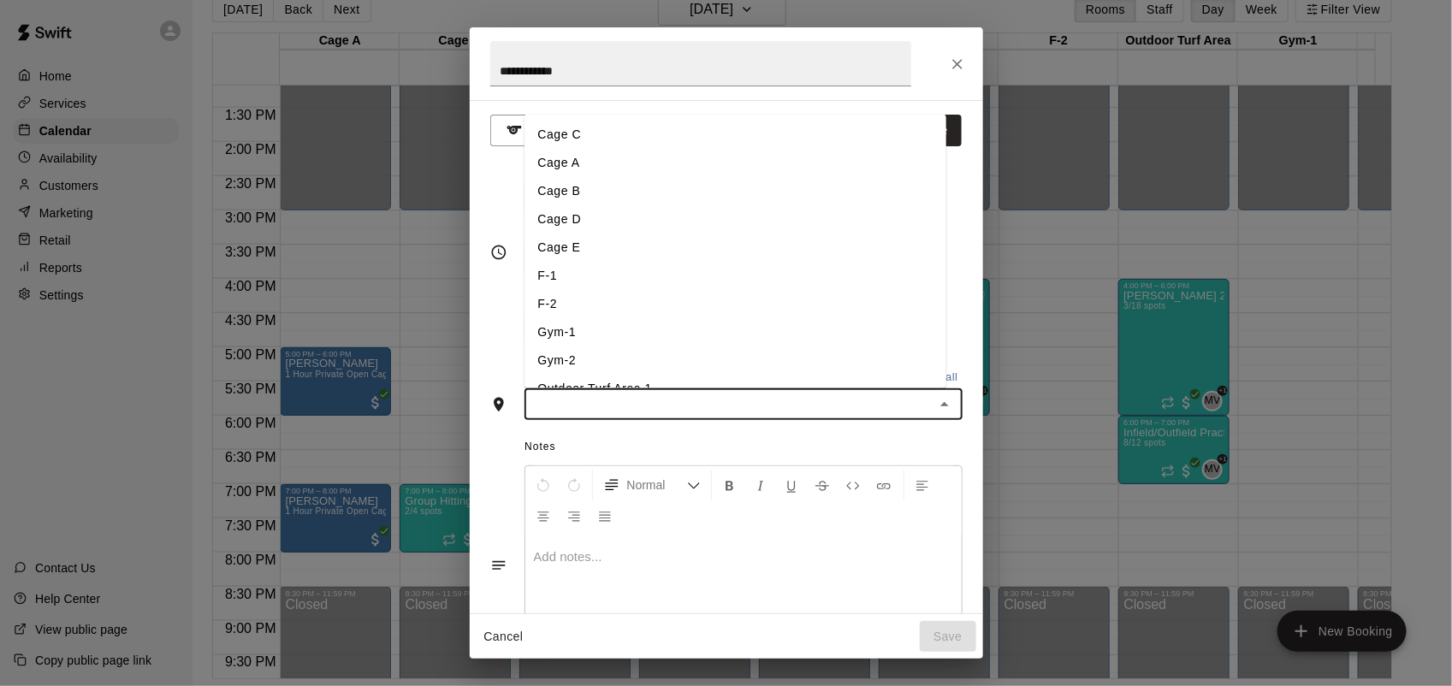
click at [596, 144] on li "Cage C" at bounding box center [735, 135] width 422 height 28
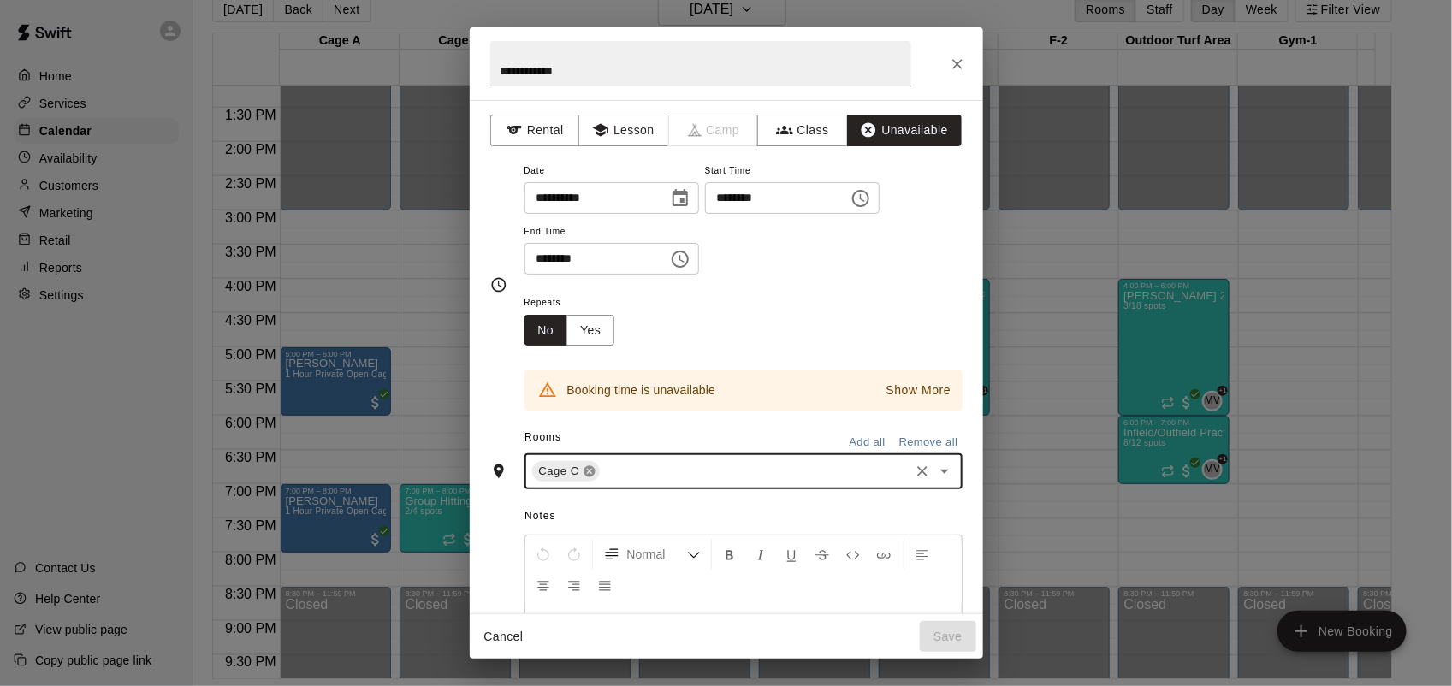
click at [592, 469] on icon at bounding box center [590, 471] width 14 height 14
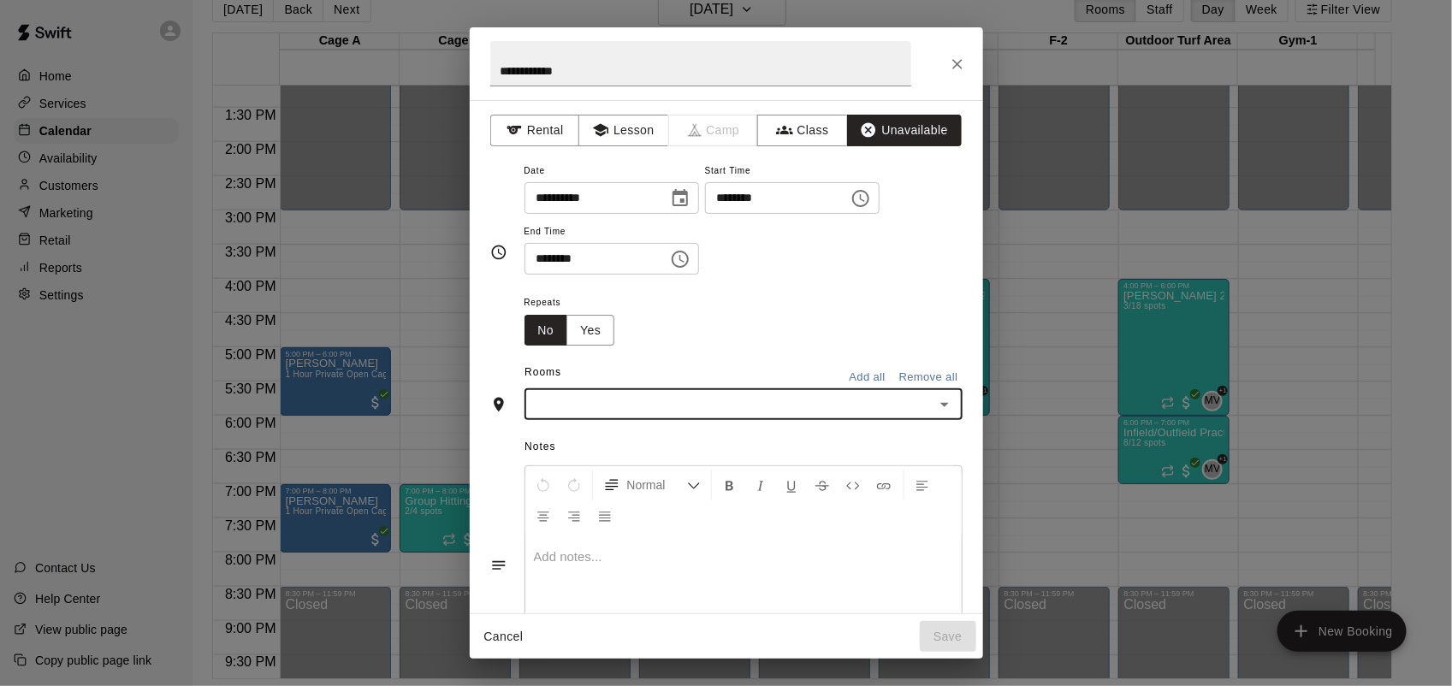
click at [595, 423] on div "Notes Normal Add notes..." at bounding box center [726, 551] width 472 height 263
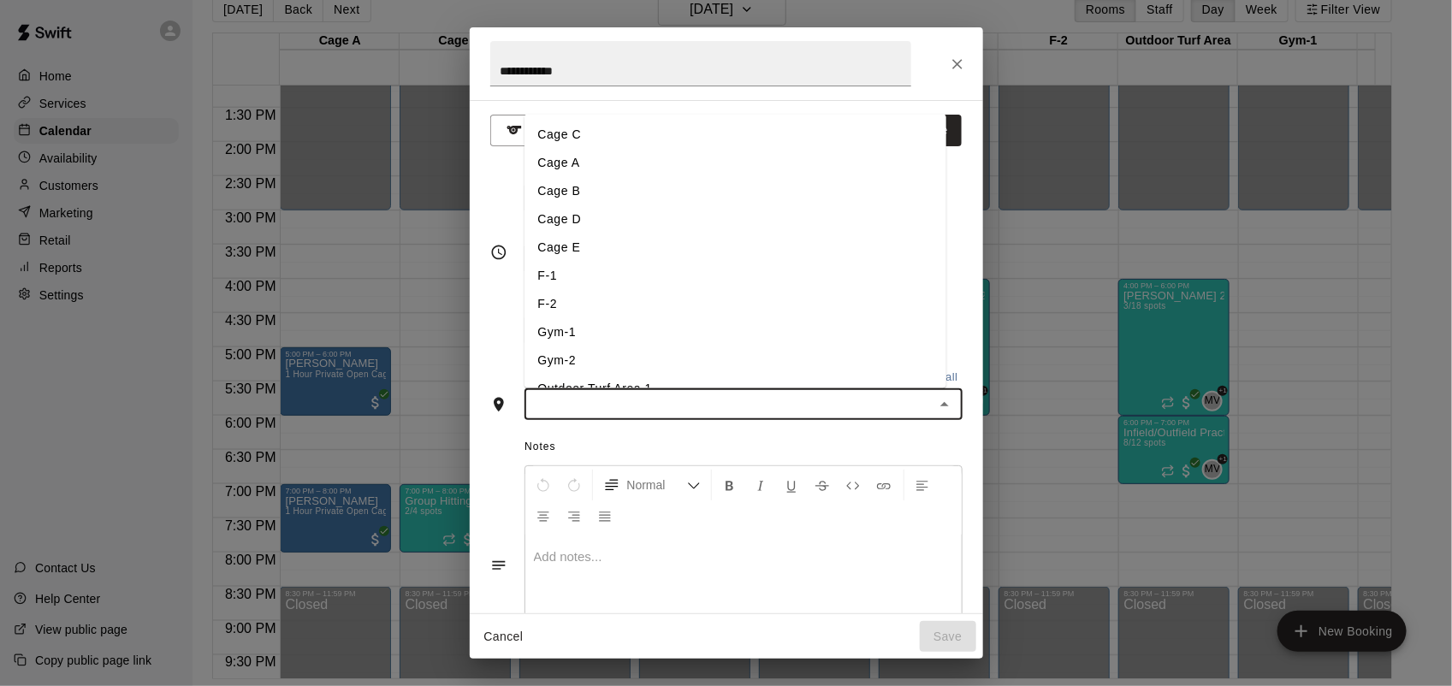
click at [595, 415] on input "text" at bounding box center [728, 403] width 399 height 21
click at [584, 270] on li "F-1" at bounding box center [735, 276] width 422 height 28
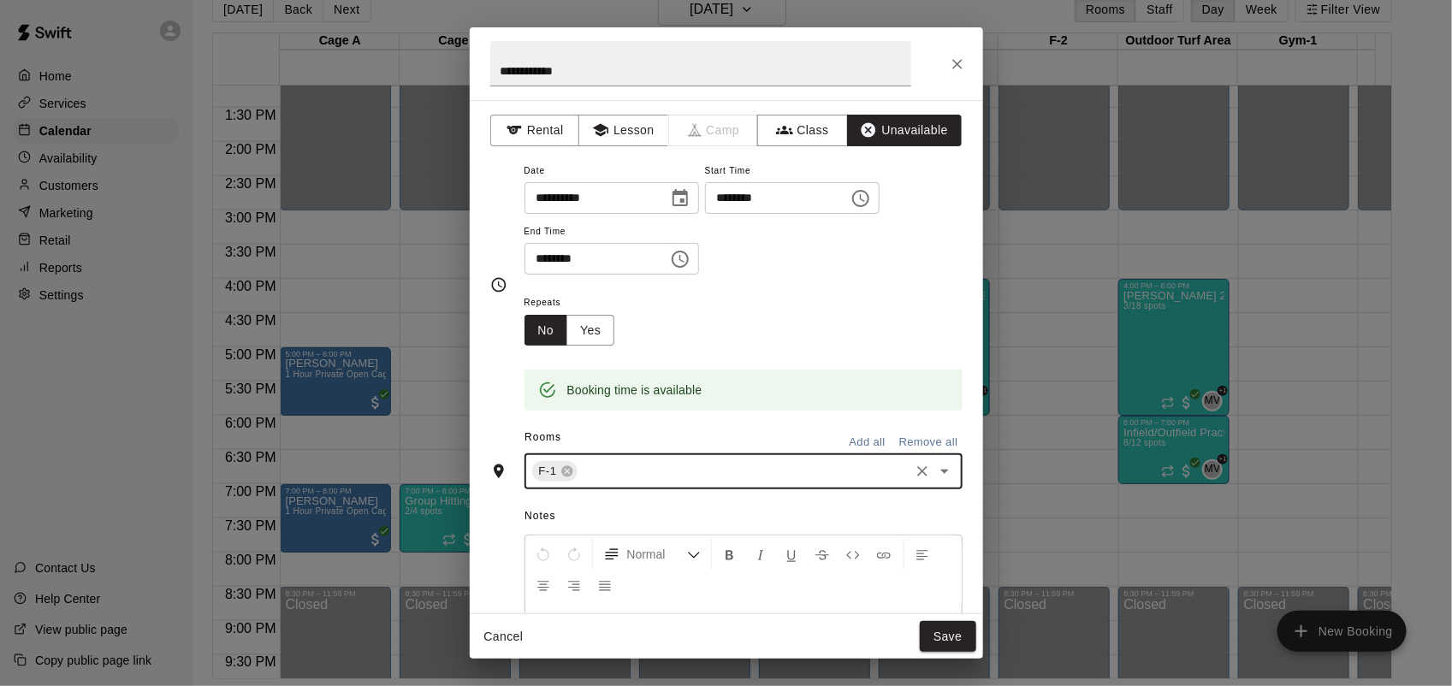
click at [965, 622] on button "Save" at bounding box center [948, 637] width 56 height 32
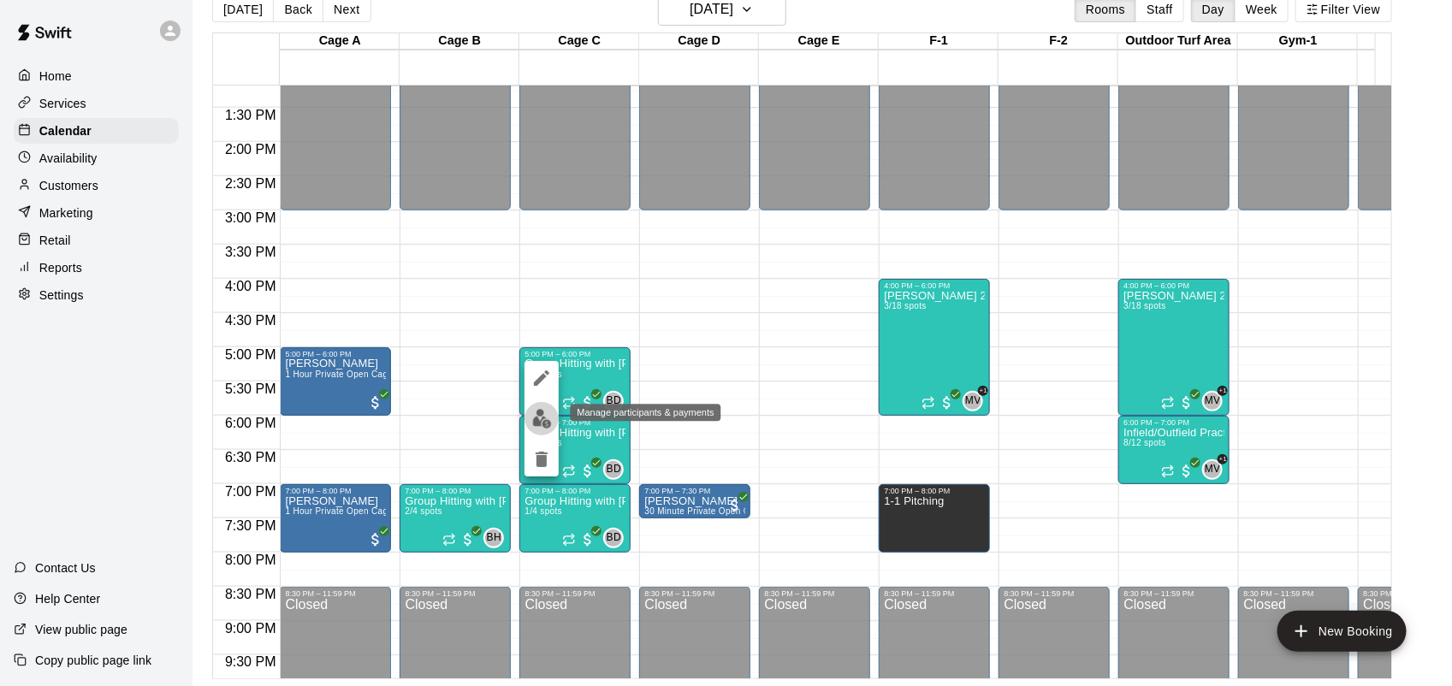
click at [536, 409] on img "edit" at bounding box center [542, 419] width 20 height 20
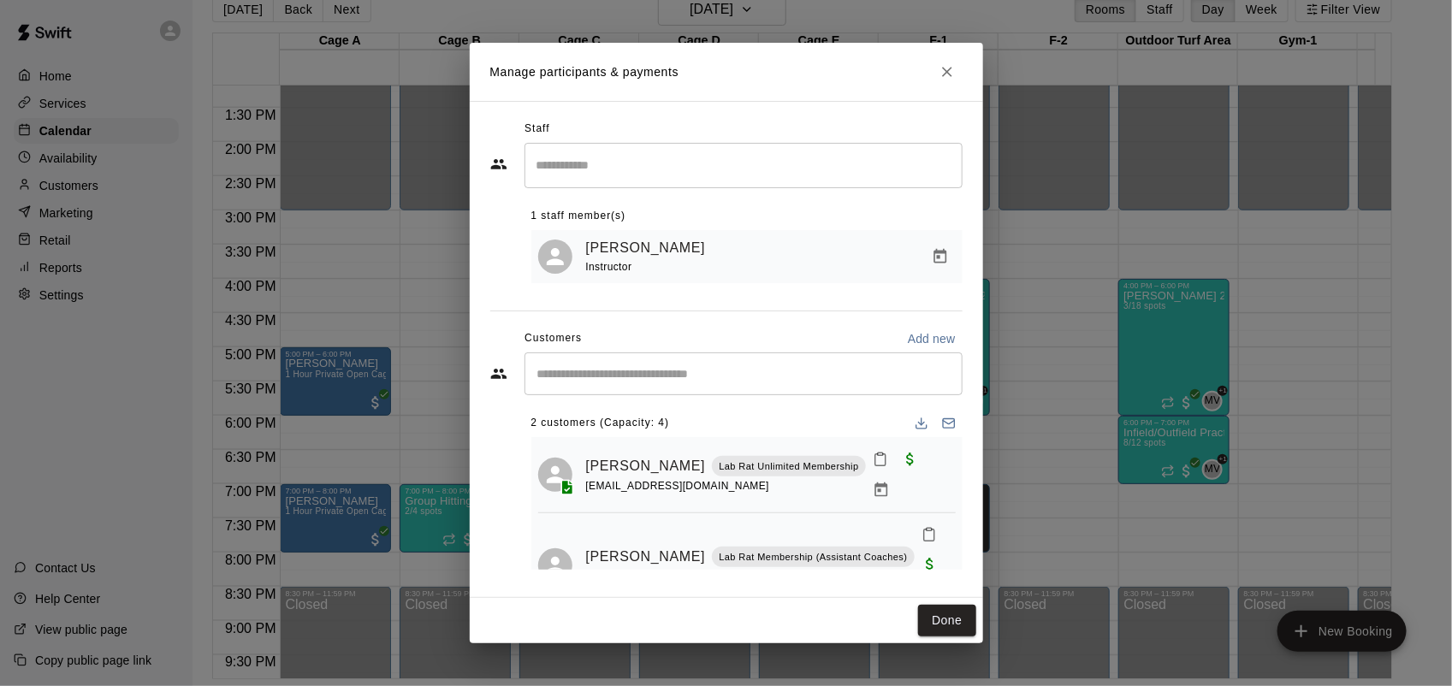
scroll to position [0, 0]
click at [954, 64] on icon "Close" at bounding box center [946, 71] width 17 height 17
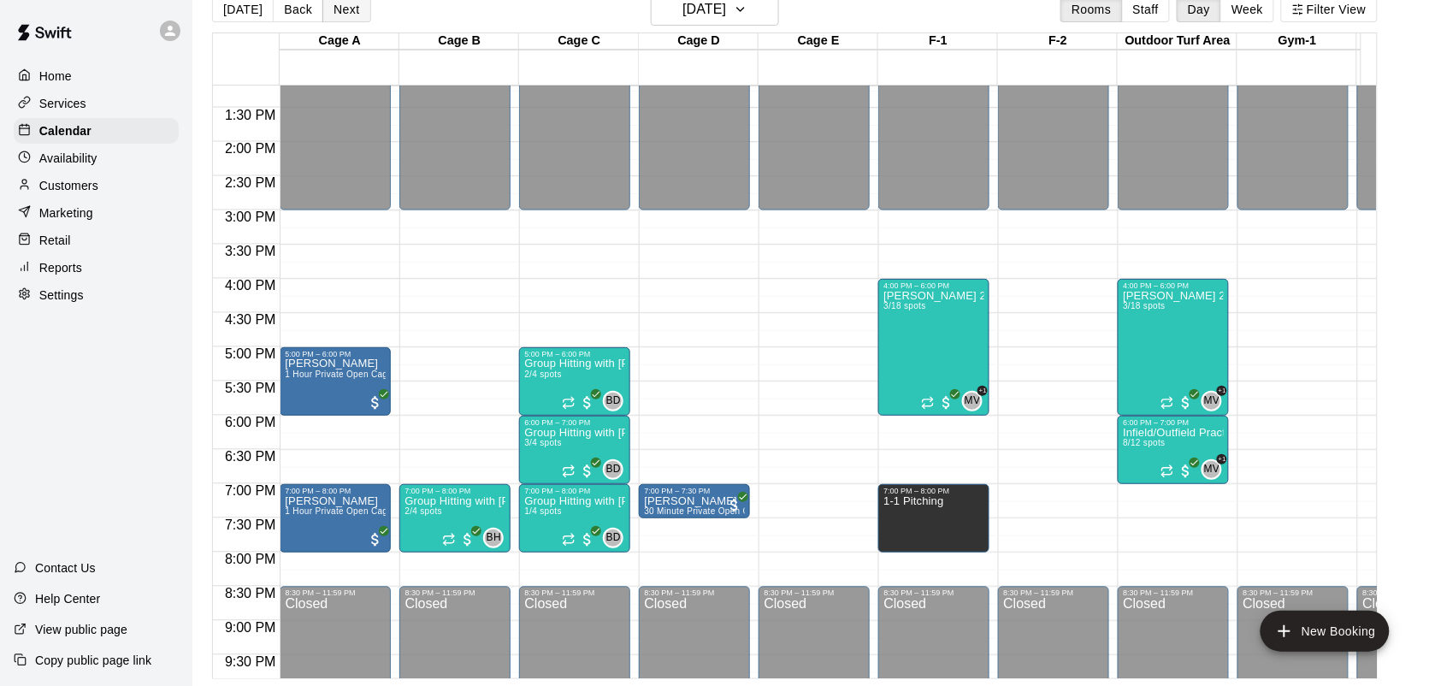
click at [340, 10] on button "Next" at bounding box center [346, 10] width 48 height 26
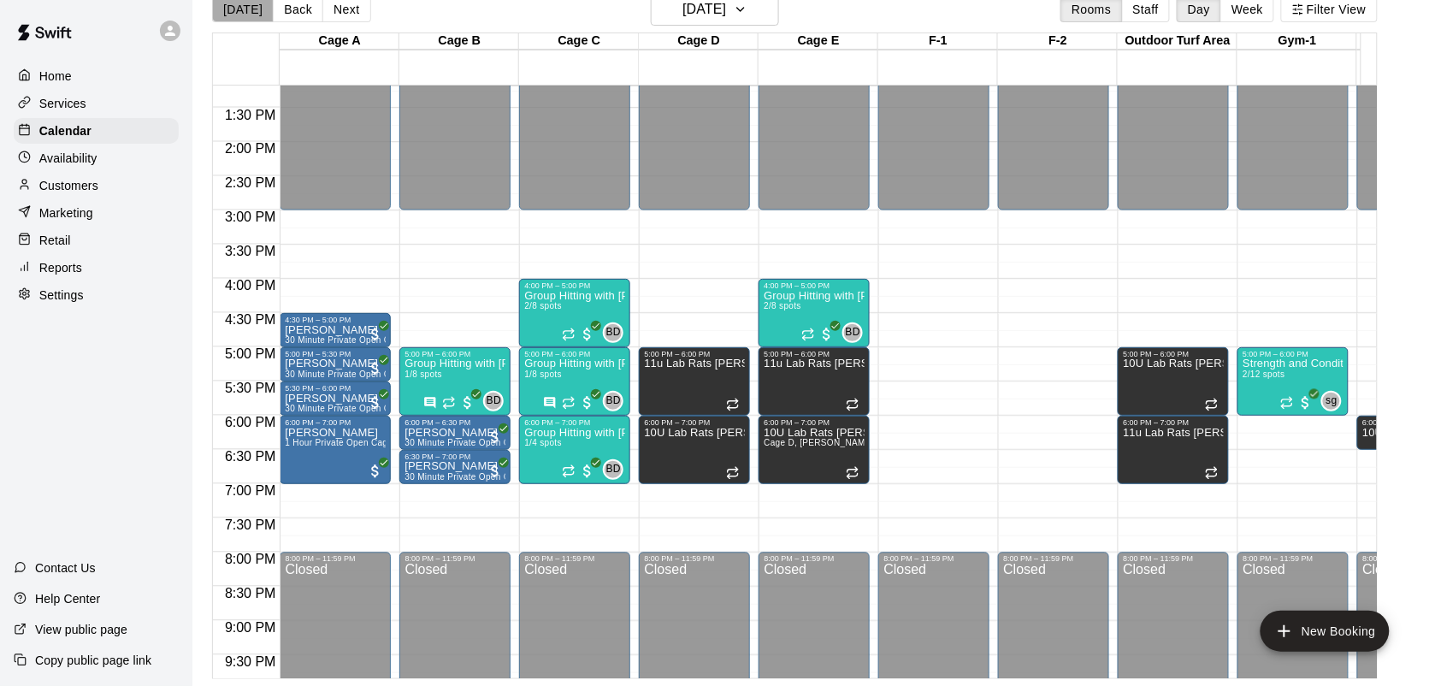
click at [245, 19] on button "[DATE]" at bounding box center [243, 10] width 62 height 26
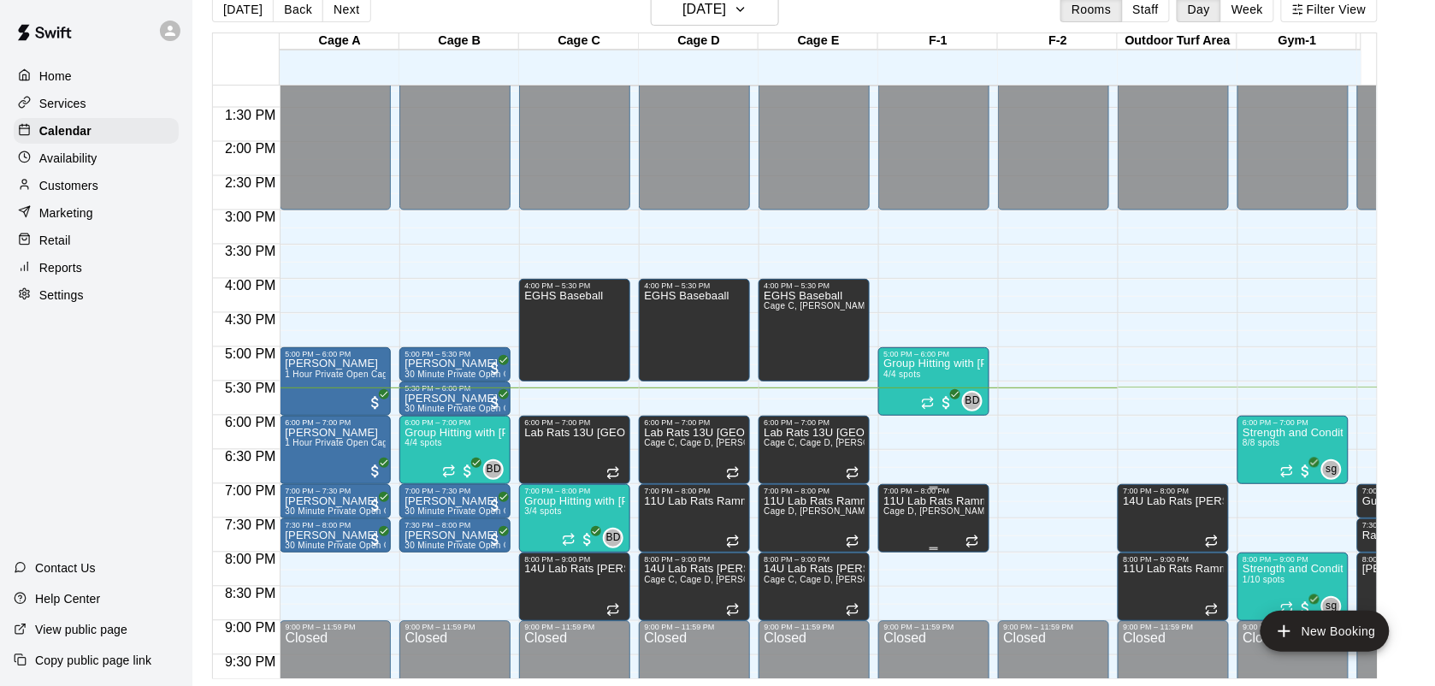
click at [950, 515] on span "Cage D, [PERSON_NAME] E, F-1" at bounding box center [953, 510] width 138 height 9
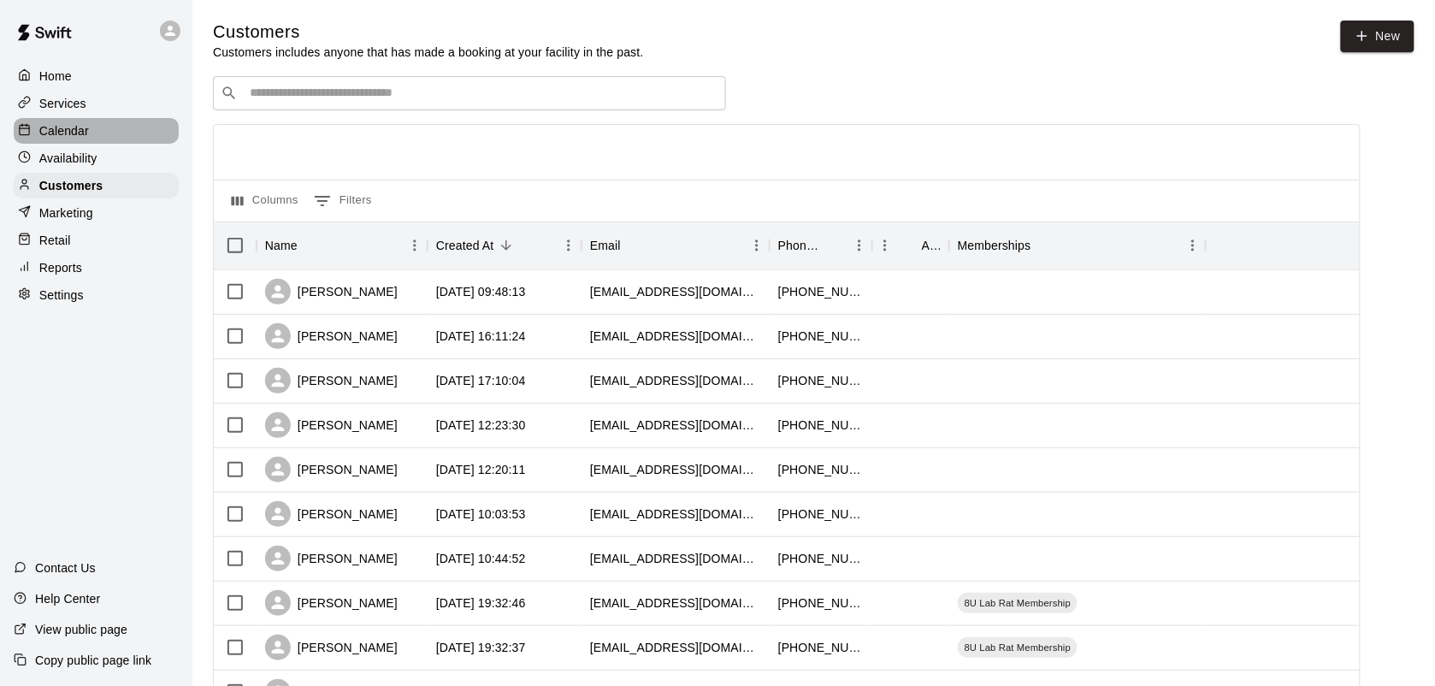
click at [92, 121] on div "Calendar" at bounding box center [96, 131] width 165 height 26
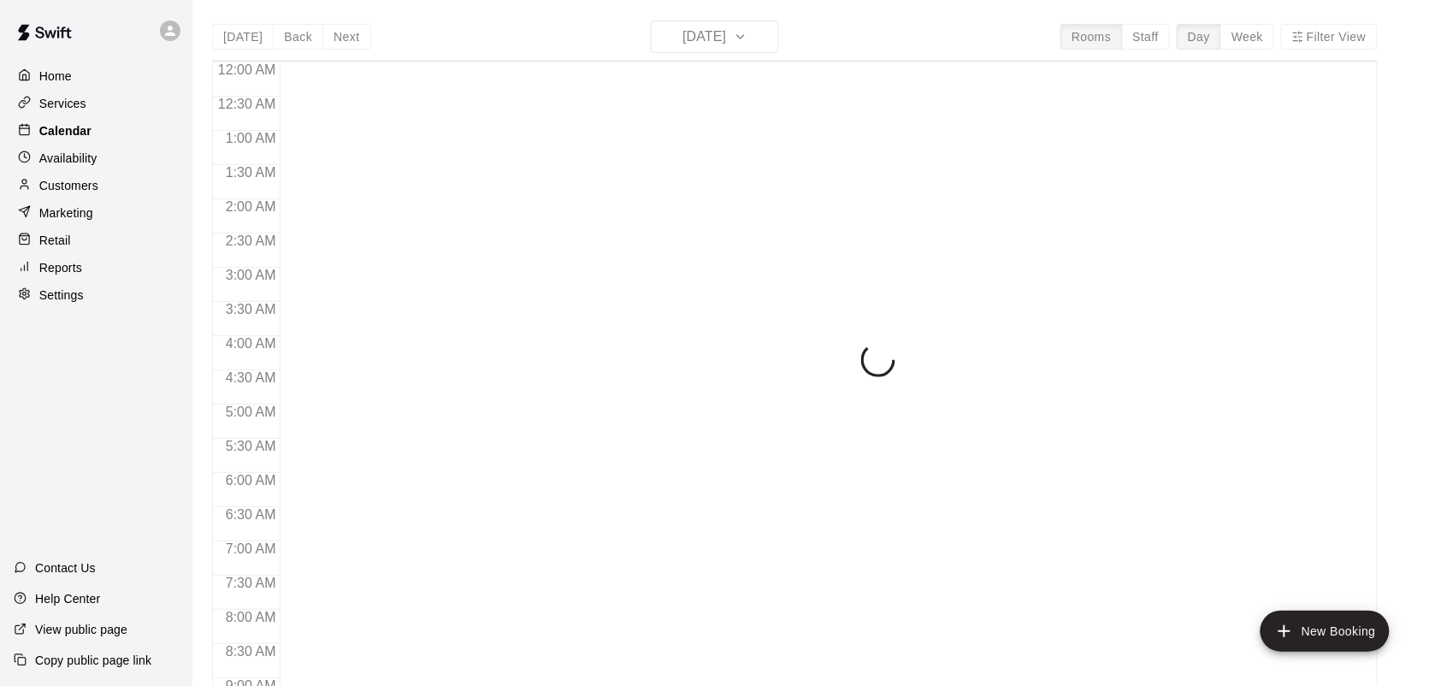
scroll to position [998, 0]
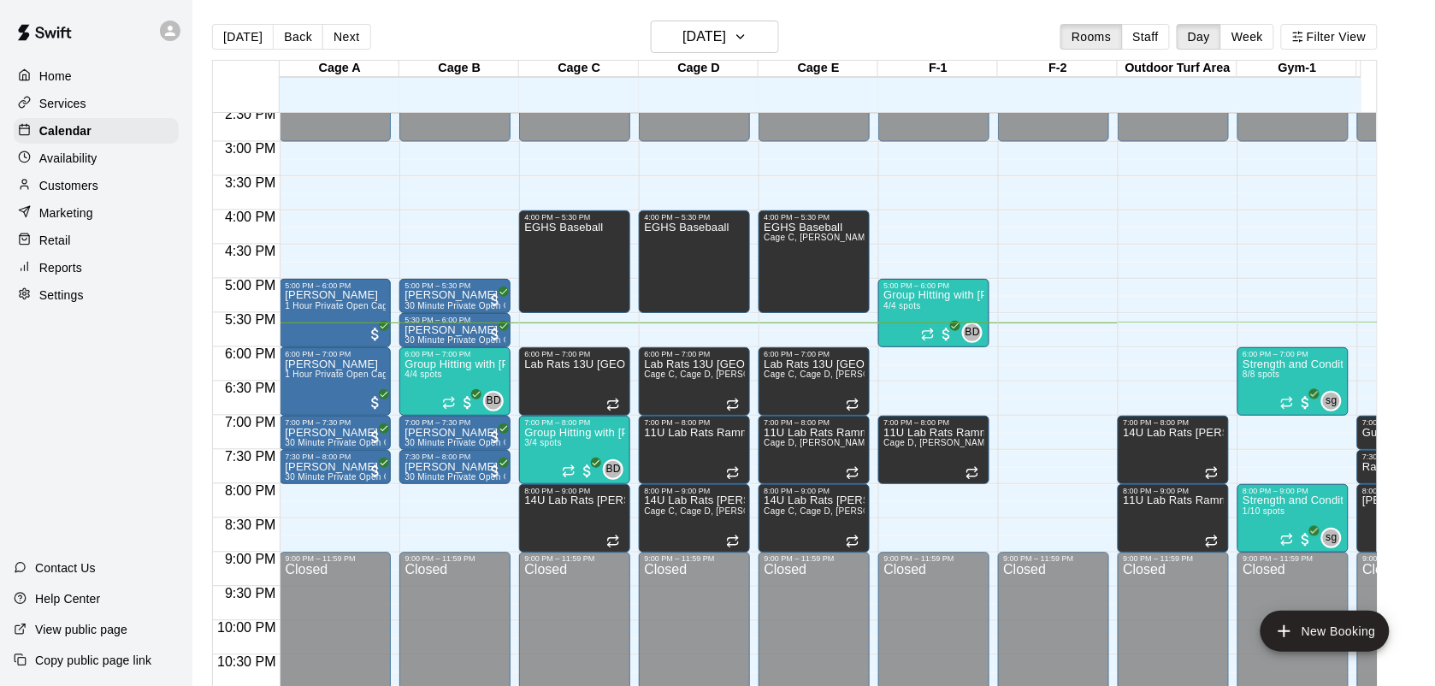
click at [49, 304] on p "Settings" at bounding box center [61, 295] width 44 height 17
select select "**"
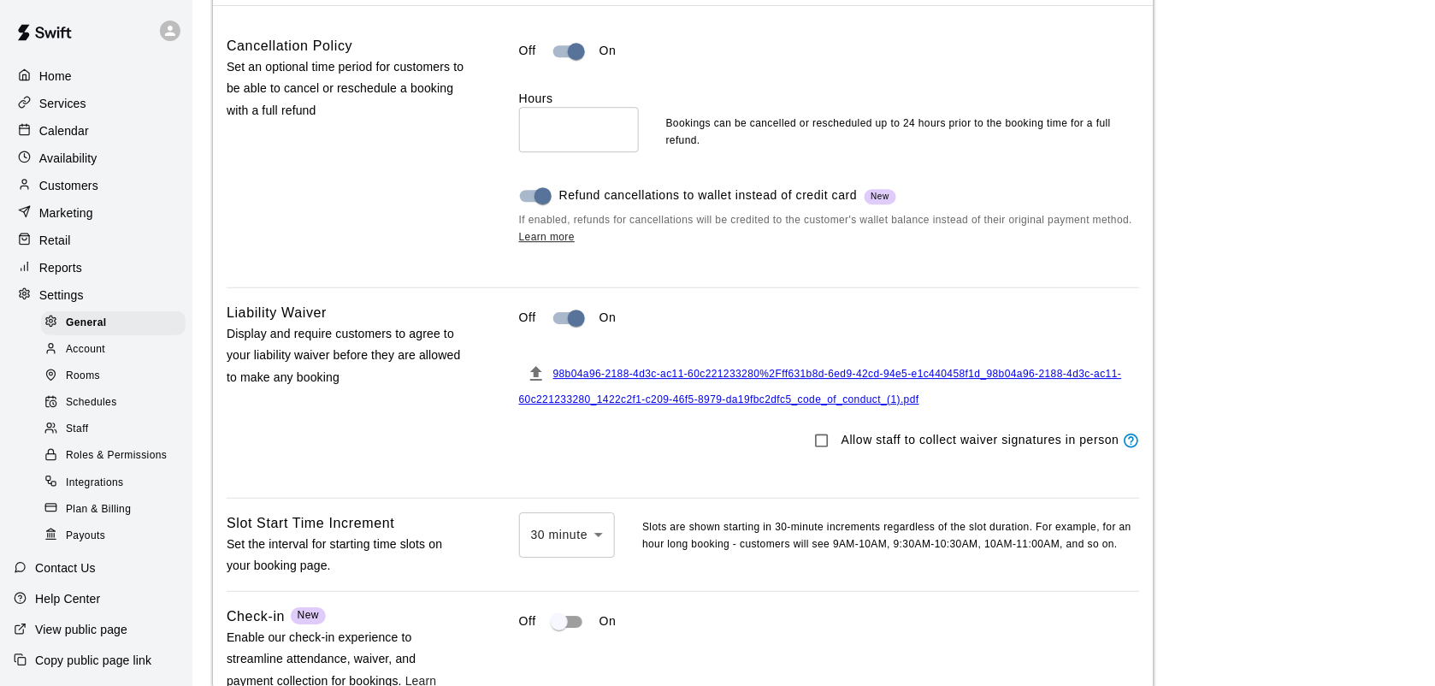
scroll to position [1364, 0]
click at [990, 392] on span "98b04a96-2188-4d3c-ac11-60c221233280%2Fff631b8d-6ed9-42cd-94e5-e1c440458f1d_98b…" at bounding box center [820, 388] width 603 height 38
click at [39, 137] on p "Calendar" at bounding box center [64, 130] width 50 height 17
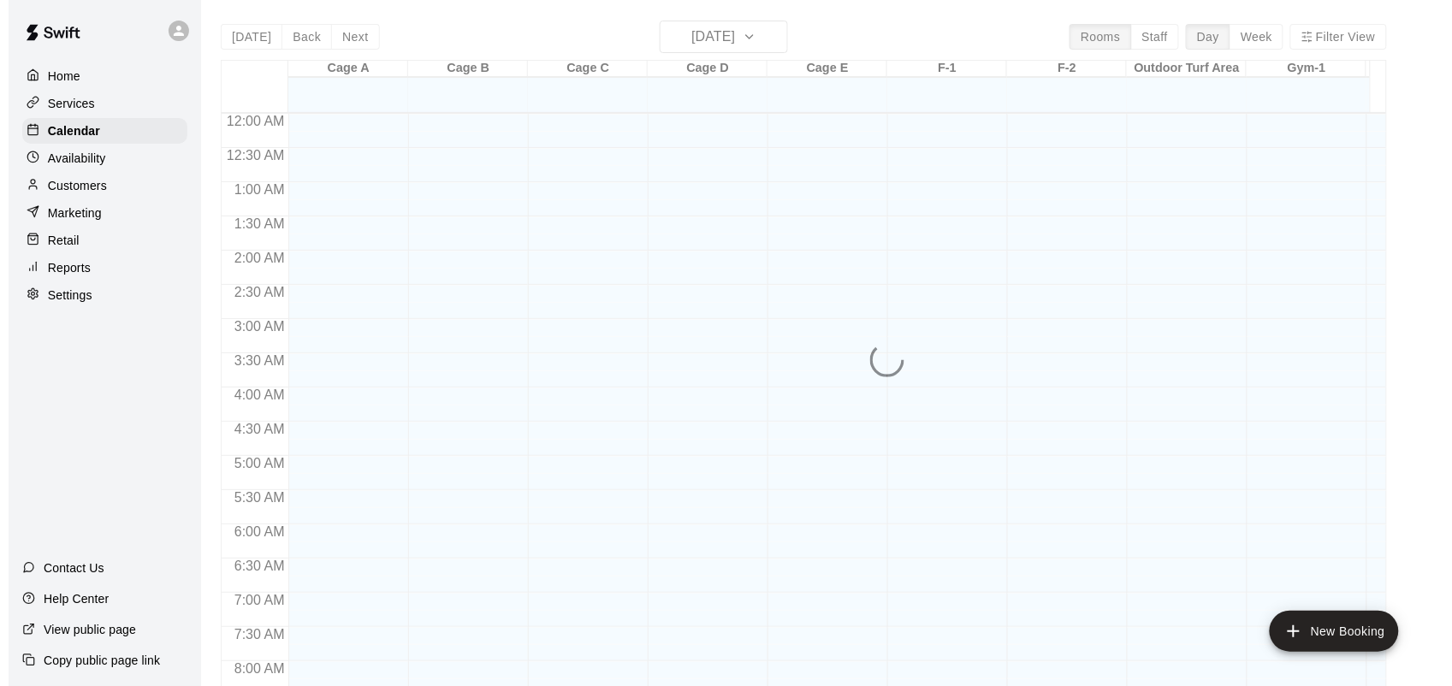
scroll to position [998, 0]
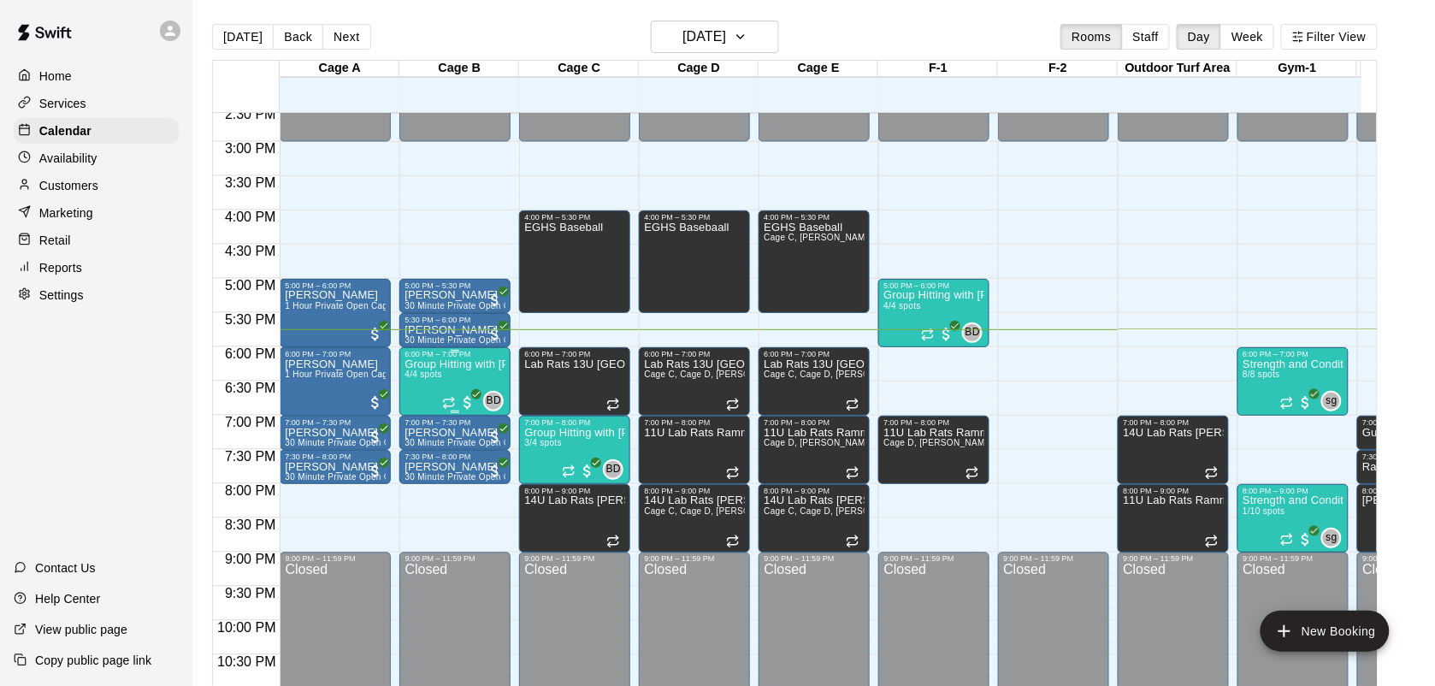
click at [441, 375] on span "4/4 spots" at bounding box center [424, 374] width 38 height 9
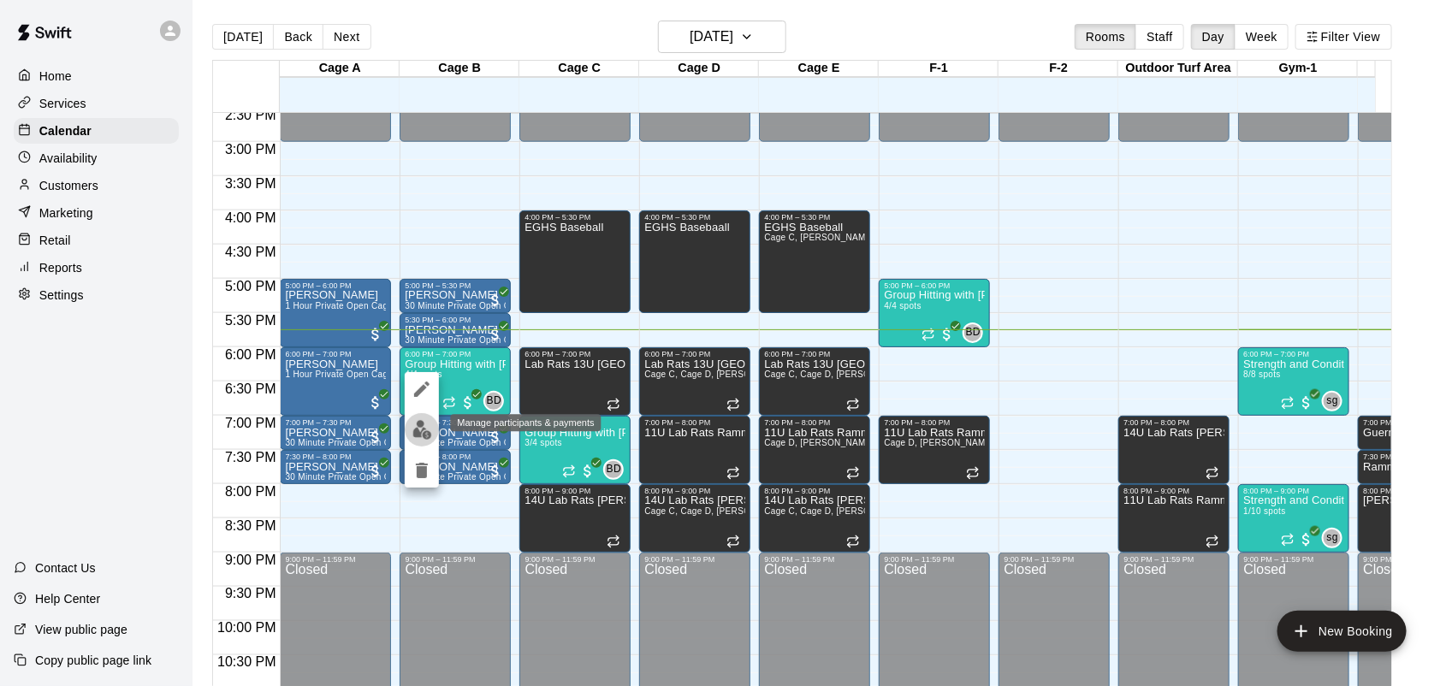
click at [419, 421] on img "edit" at bounding box center [422, 430] width 20 height 20
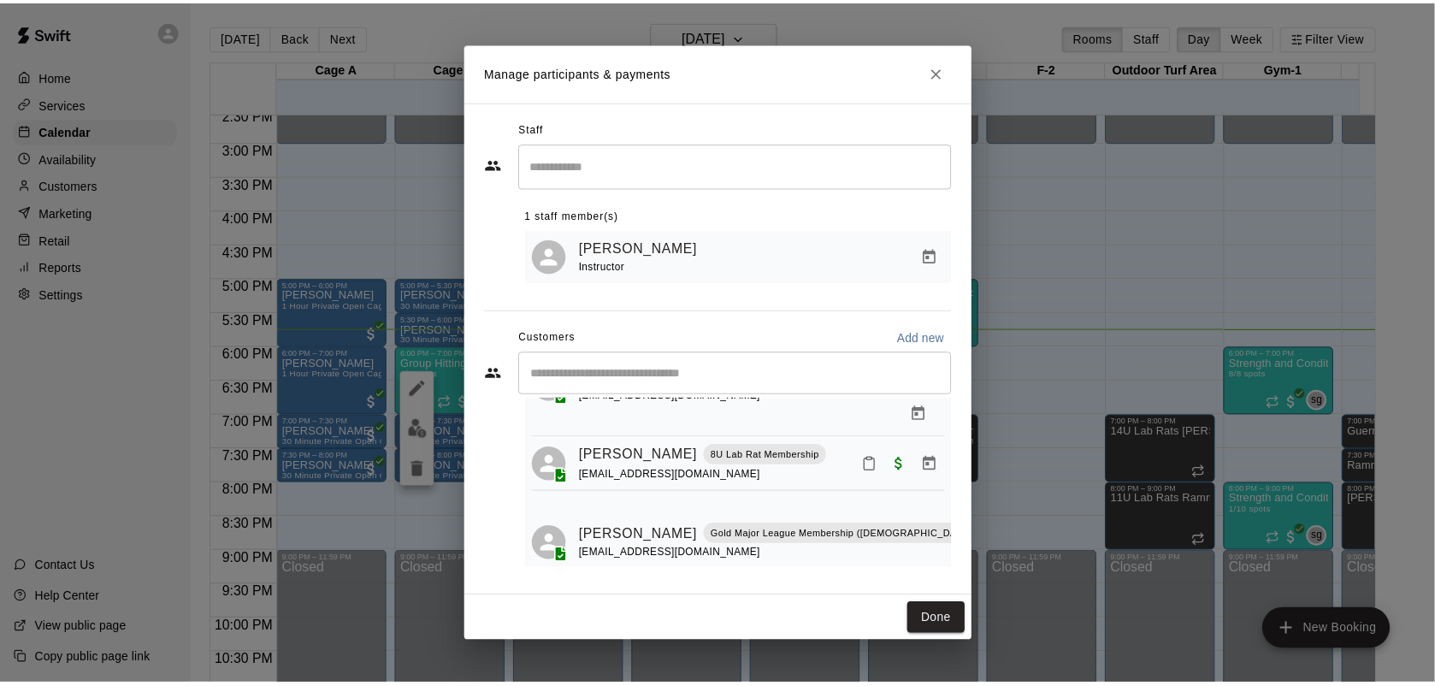
scroll to position [0, 0]
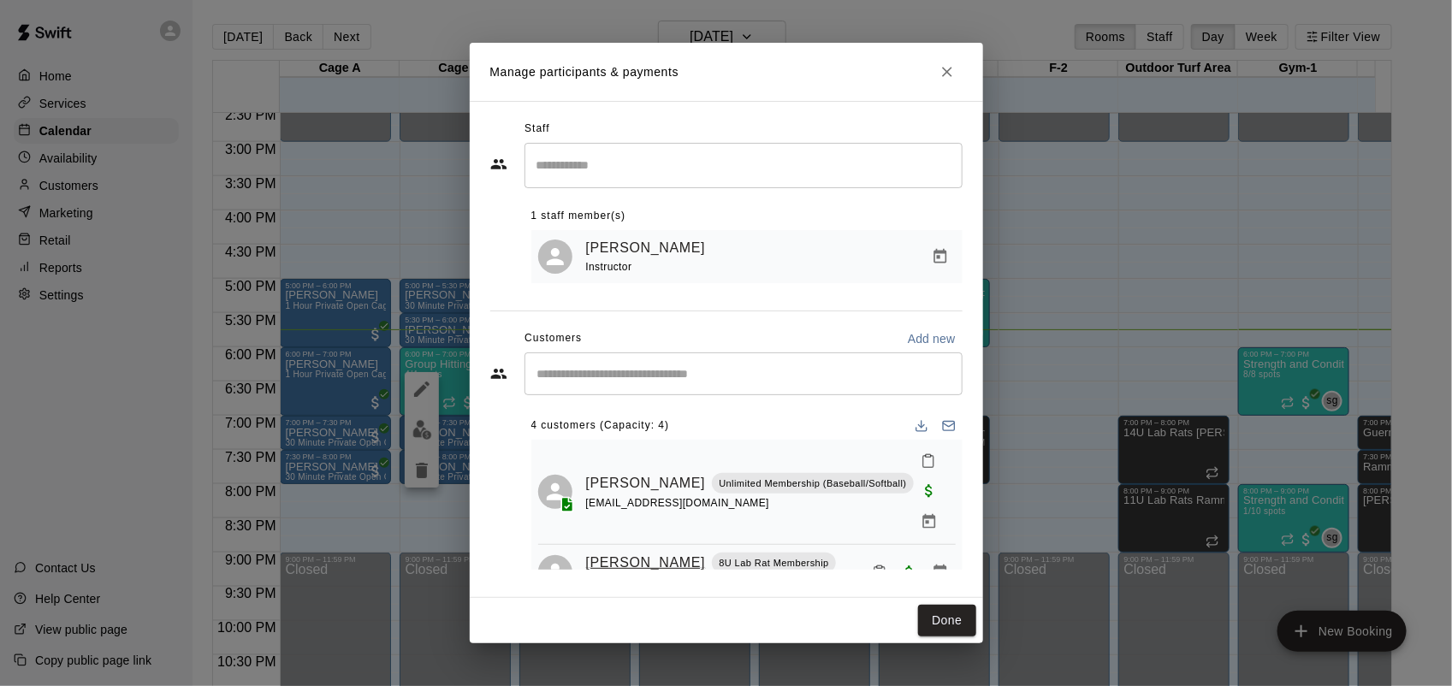
click at [667, 552] on link "Maddox Narvasa" at bounding box center [646, 563] width 120 height 22
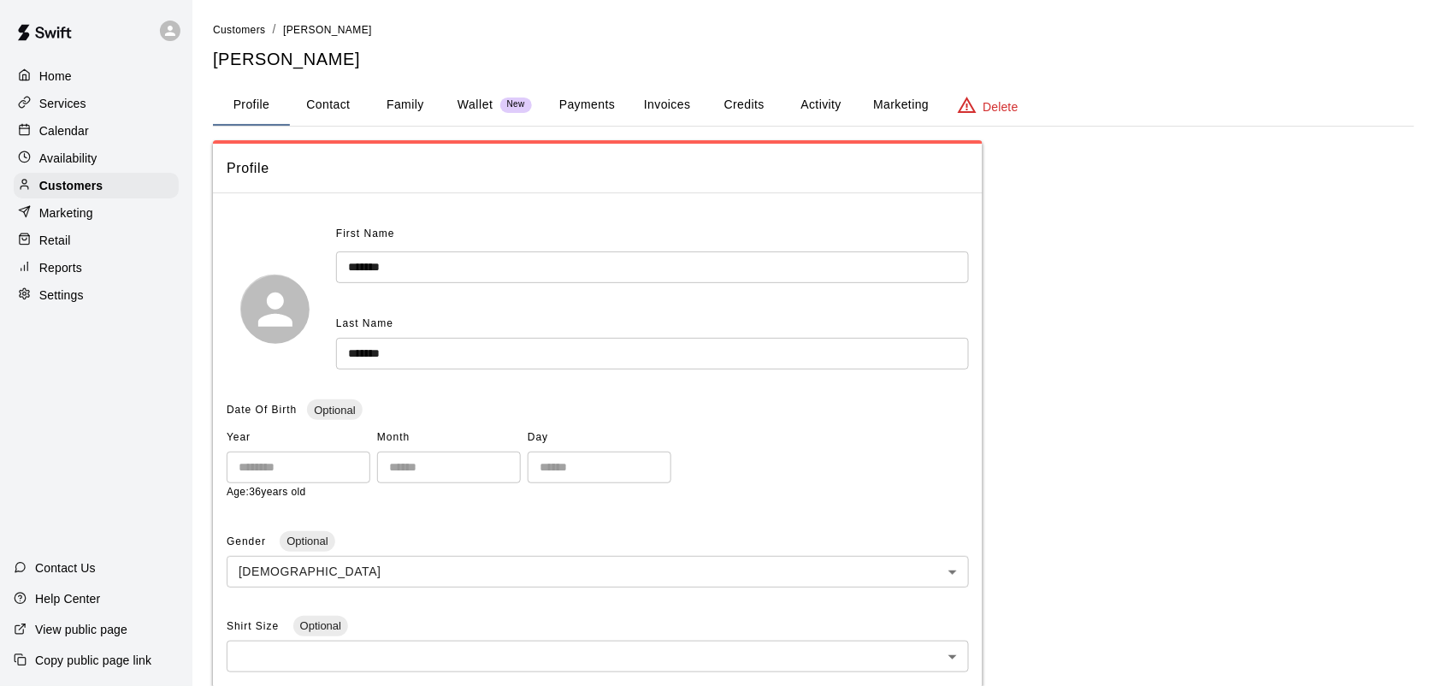
click at [406, 101] on button "Family" at bounding box center [405, 105] width 77 height 41
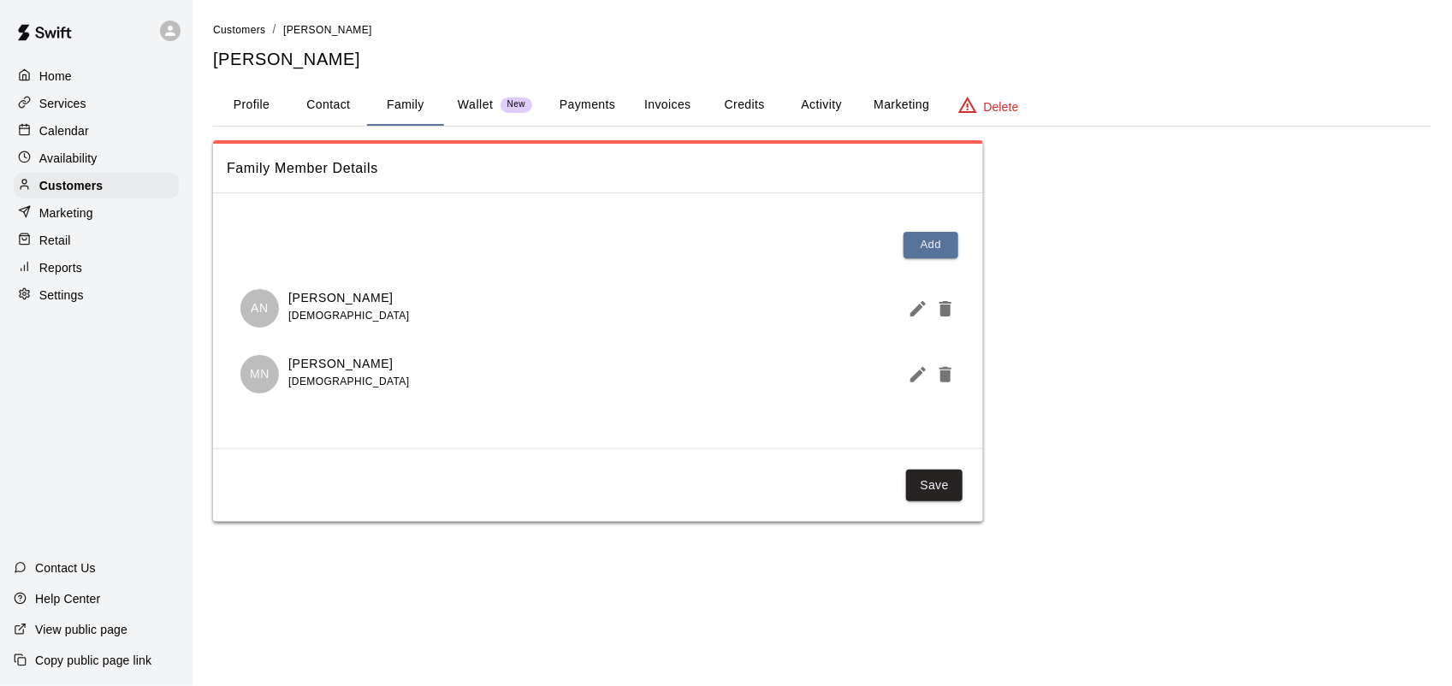
click at [77, 135] on p "Calendar" at bounding box center [64, 130] width 50 height 17
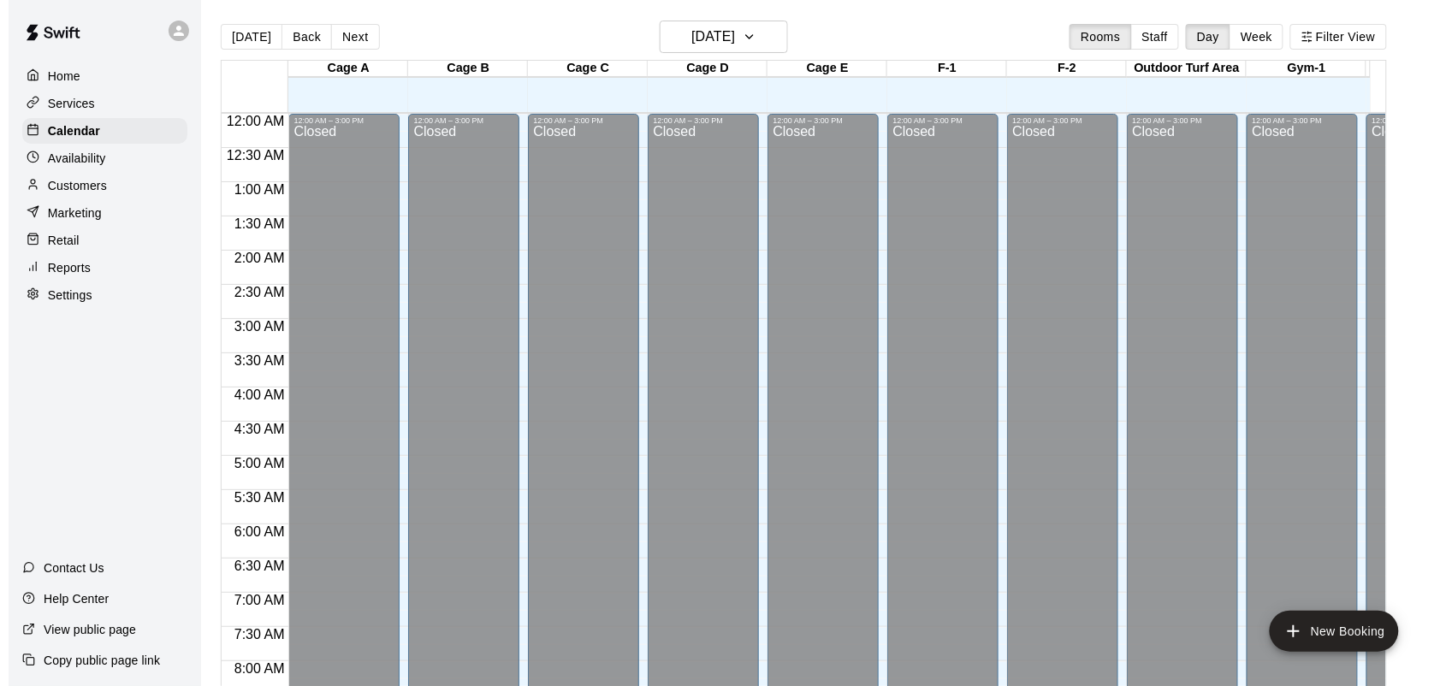
scroll to position [998, 0]
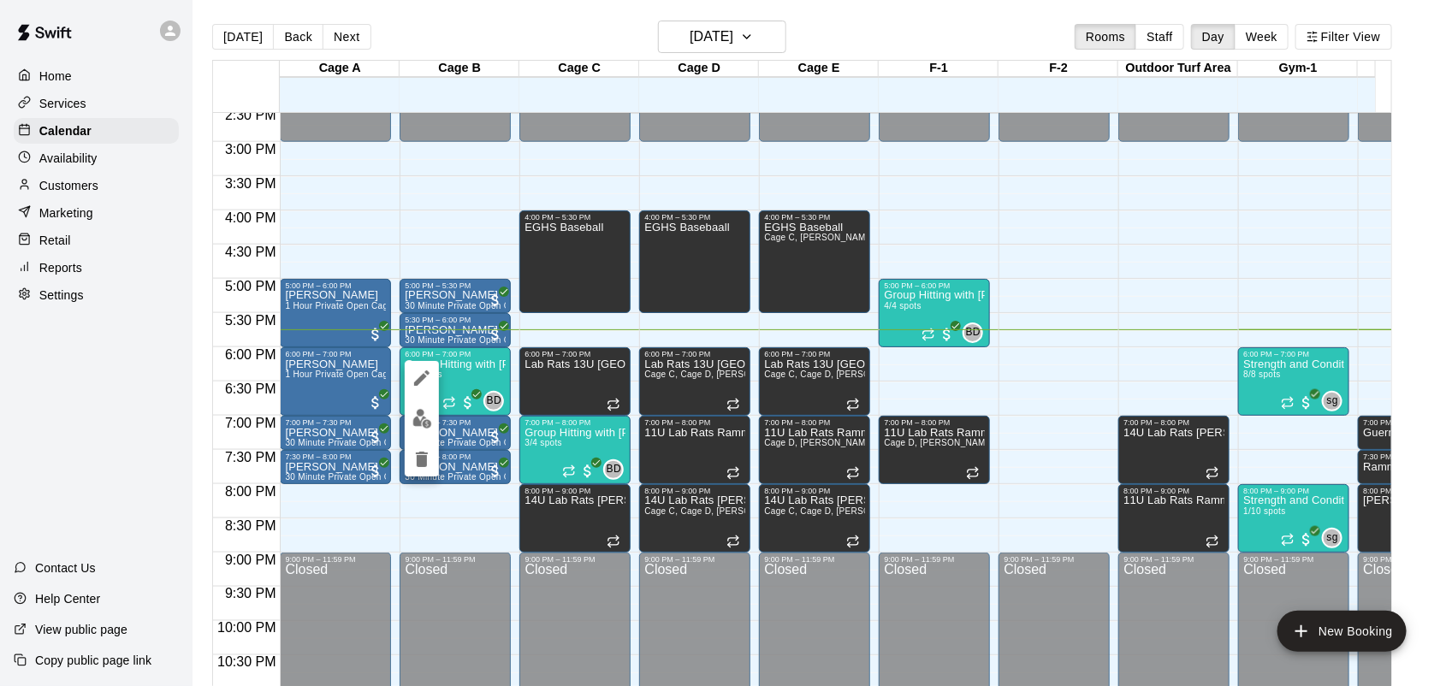
click at [421, 419] on img "edit" at bounding box center [422, 419] width 20 height 20
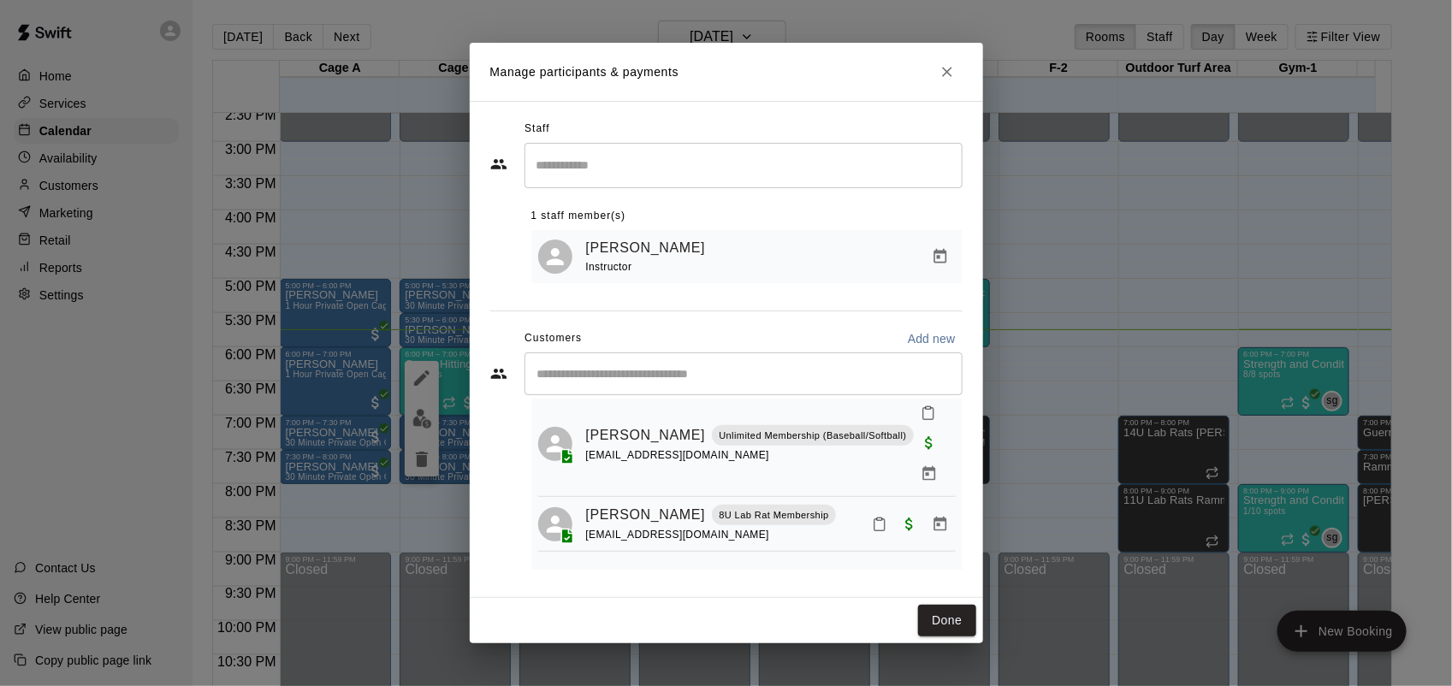
scroll to position [0, 0]
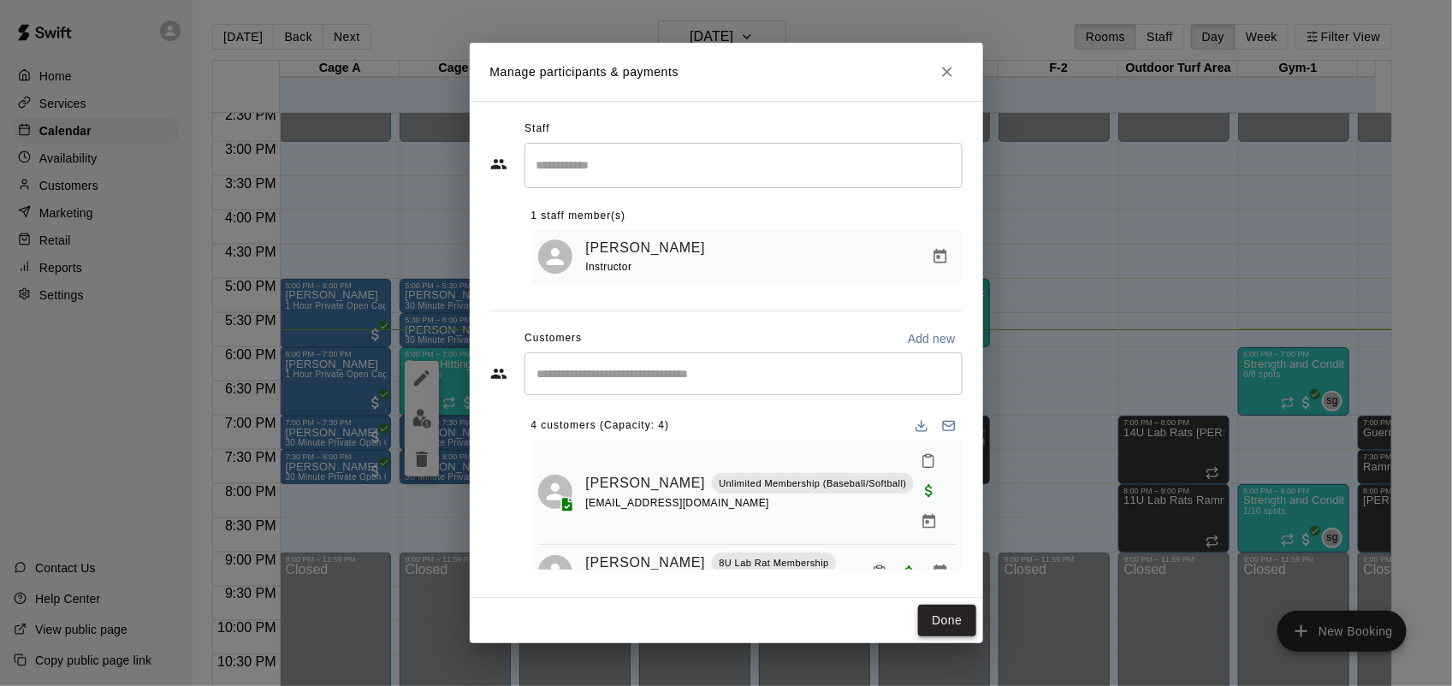
click at [955, 617] on button "Done" at bounding box center [946, 621] width 57 height 32
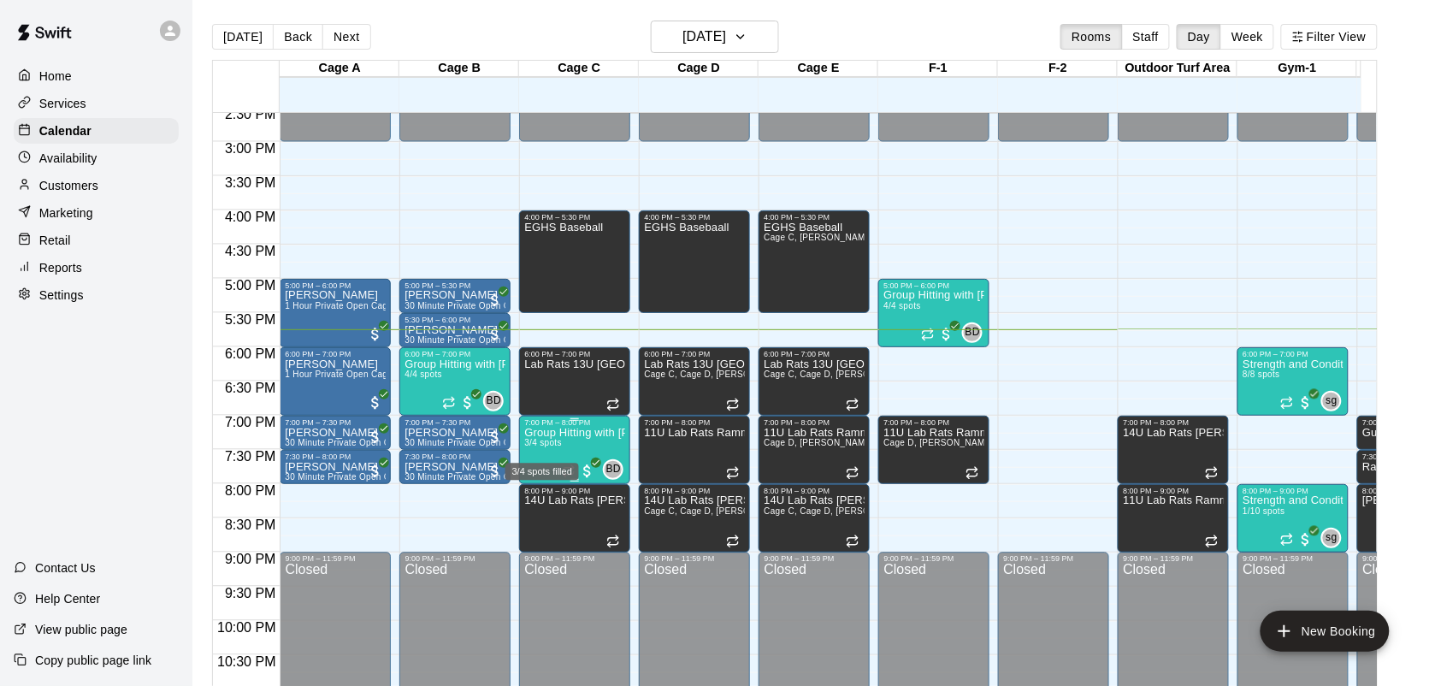
click at [562, 441] on span "3/4 spots" at bounding box center [543, 442] width 38 height 9
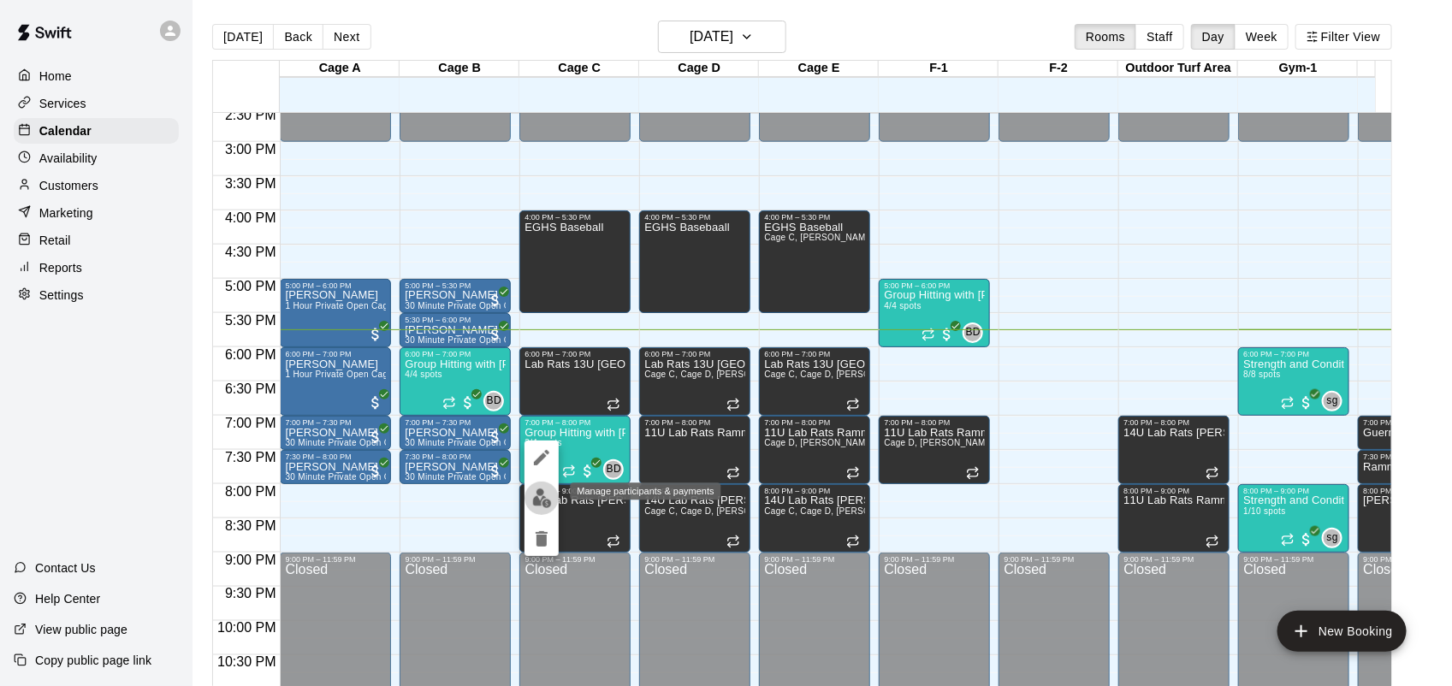
click at [543, 492] on img "edit" at bounding box center [542, 498] width 20 height 20
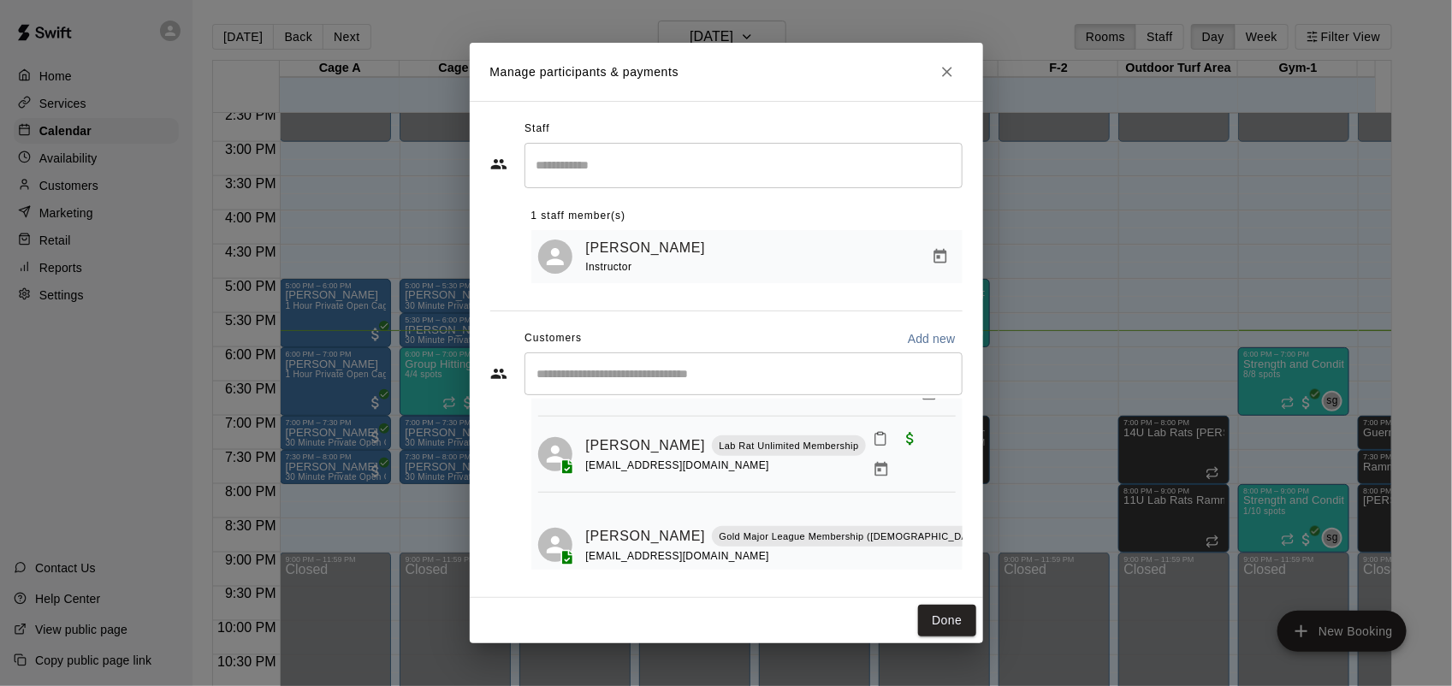
scroll to position [139, 0]
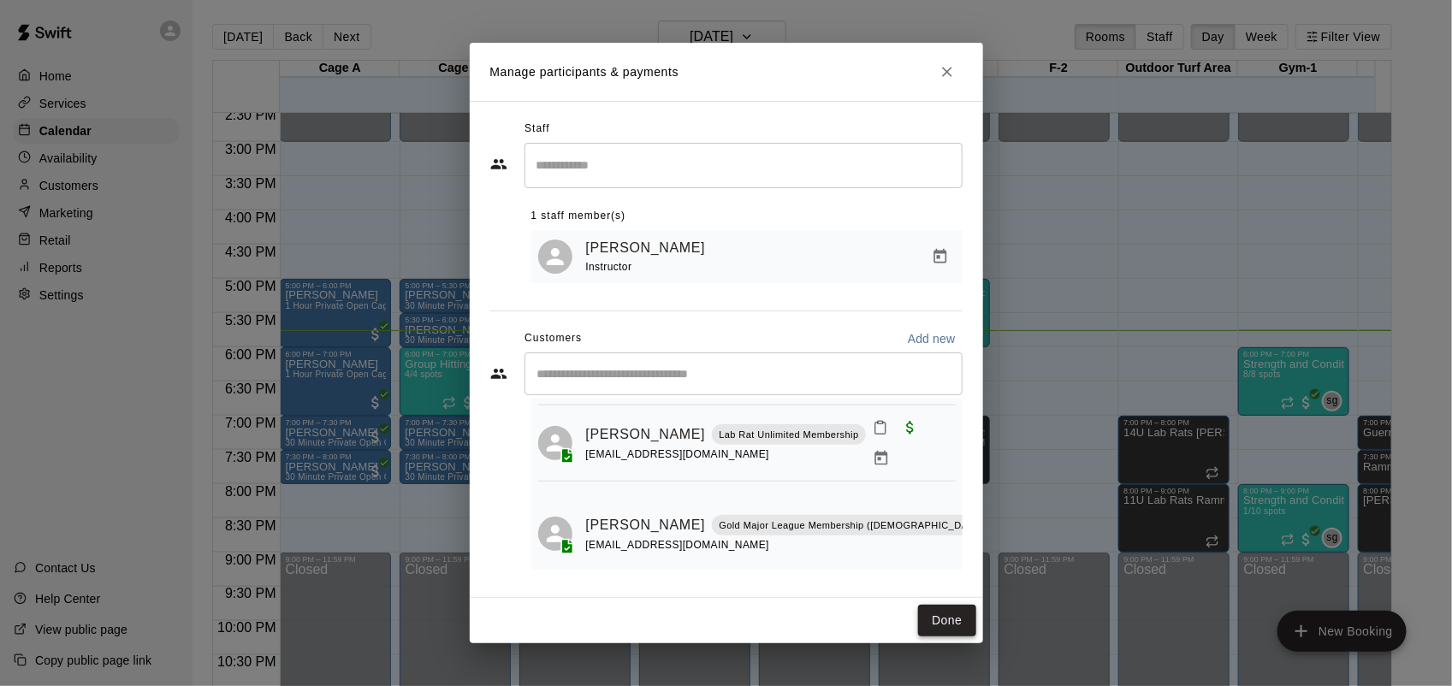
click at [934, 618] on button "Done" at bounding box center [946, 621] width 57 height 32
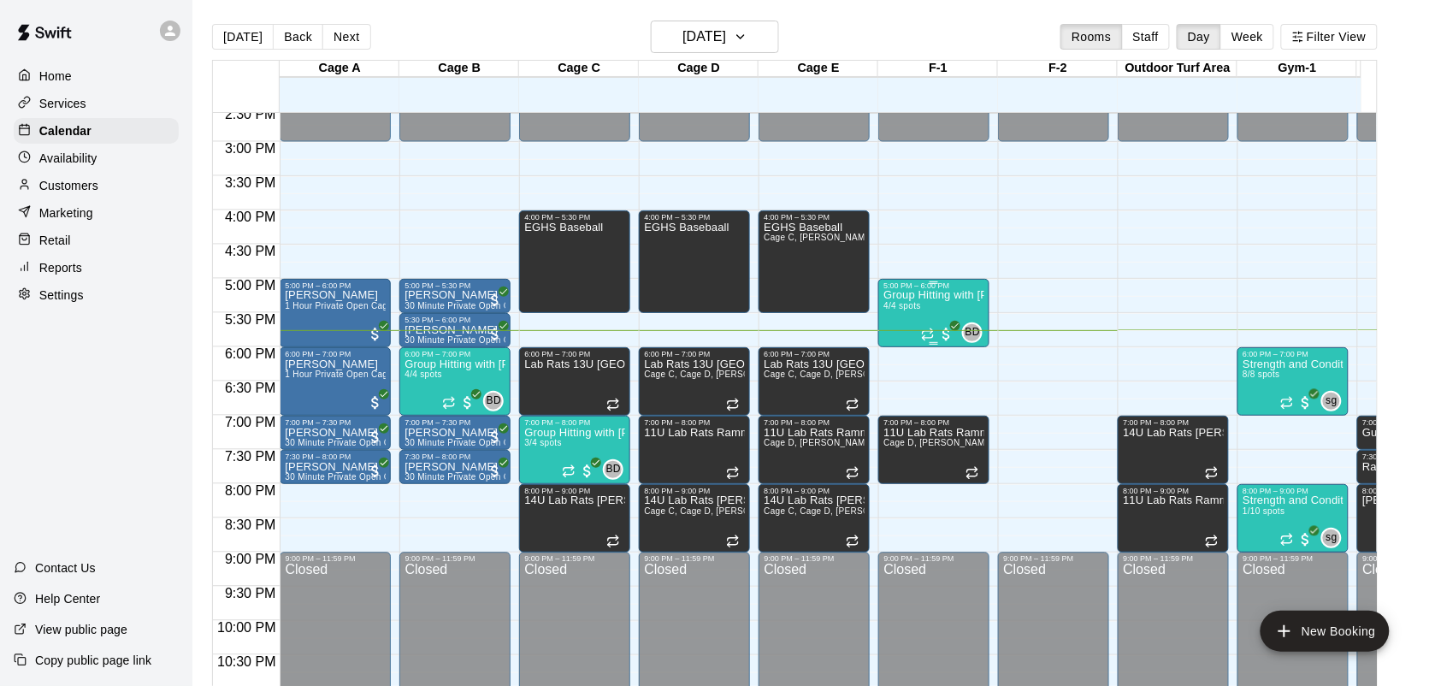
click at [920, 322] on div "Group Hitting with Burle Dixon (7-14yrs old) 4/4 spots" at bounding box center [934, 633] width 101 height 686
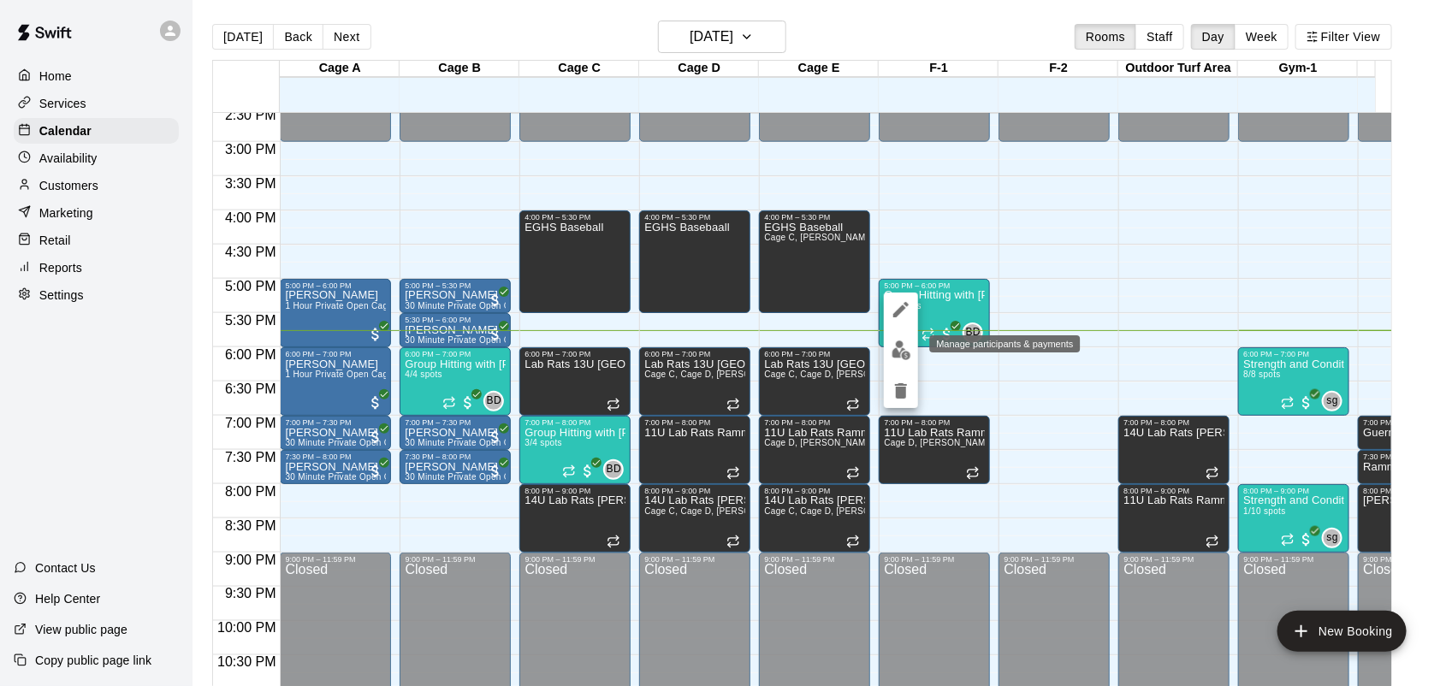
click at [901, 352] on img "edit" at bounding box center [901, 350] width 20 height 20
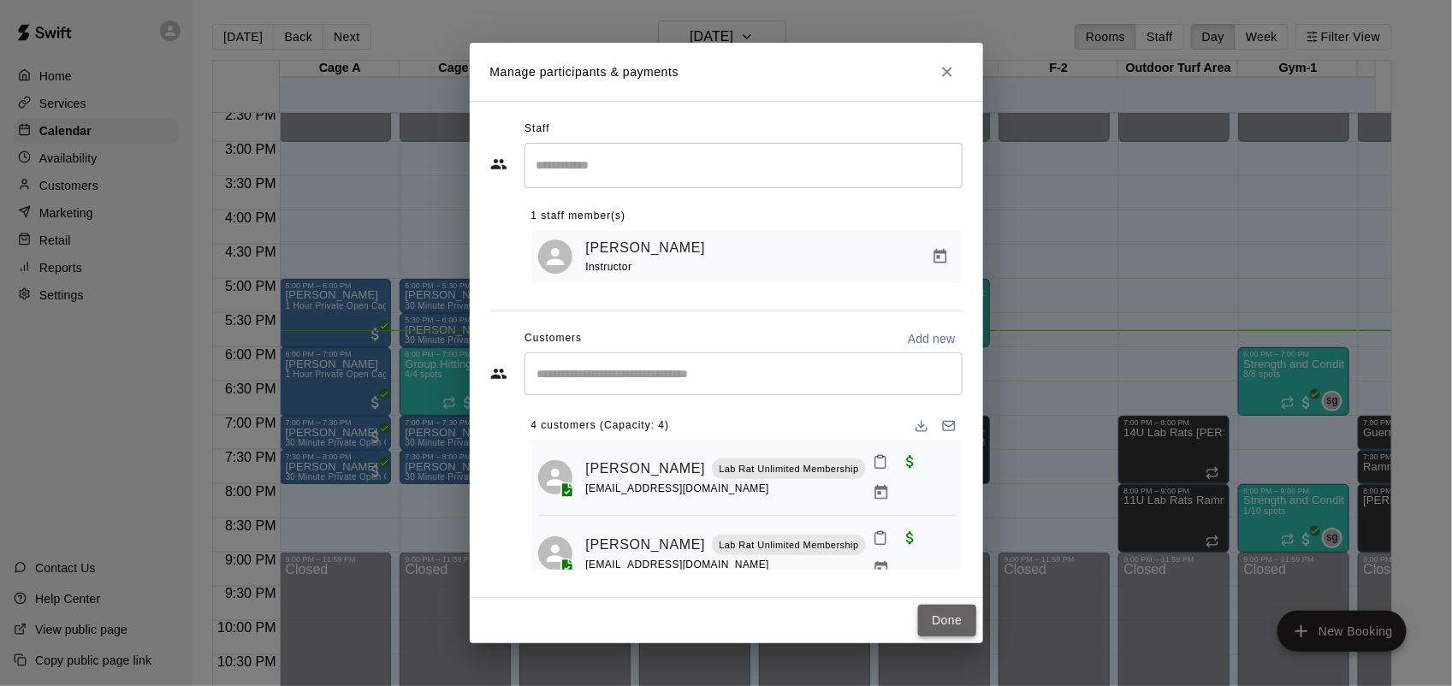
click at [941, 617] on button "Done" at bounding box center [946, 621] width 57 height 32
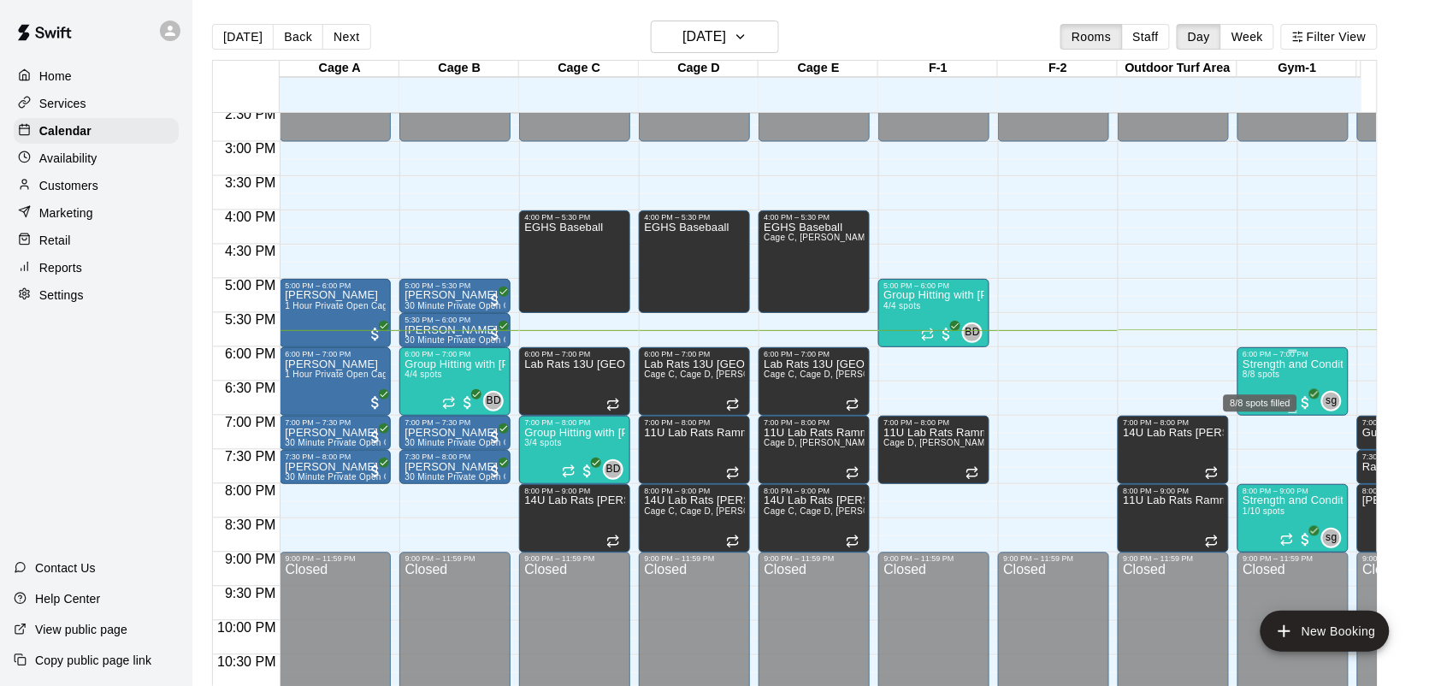
click at [1268, 373] on span "8/8 spots" at bounding box center [1262, 374] width 38 height 9
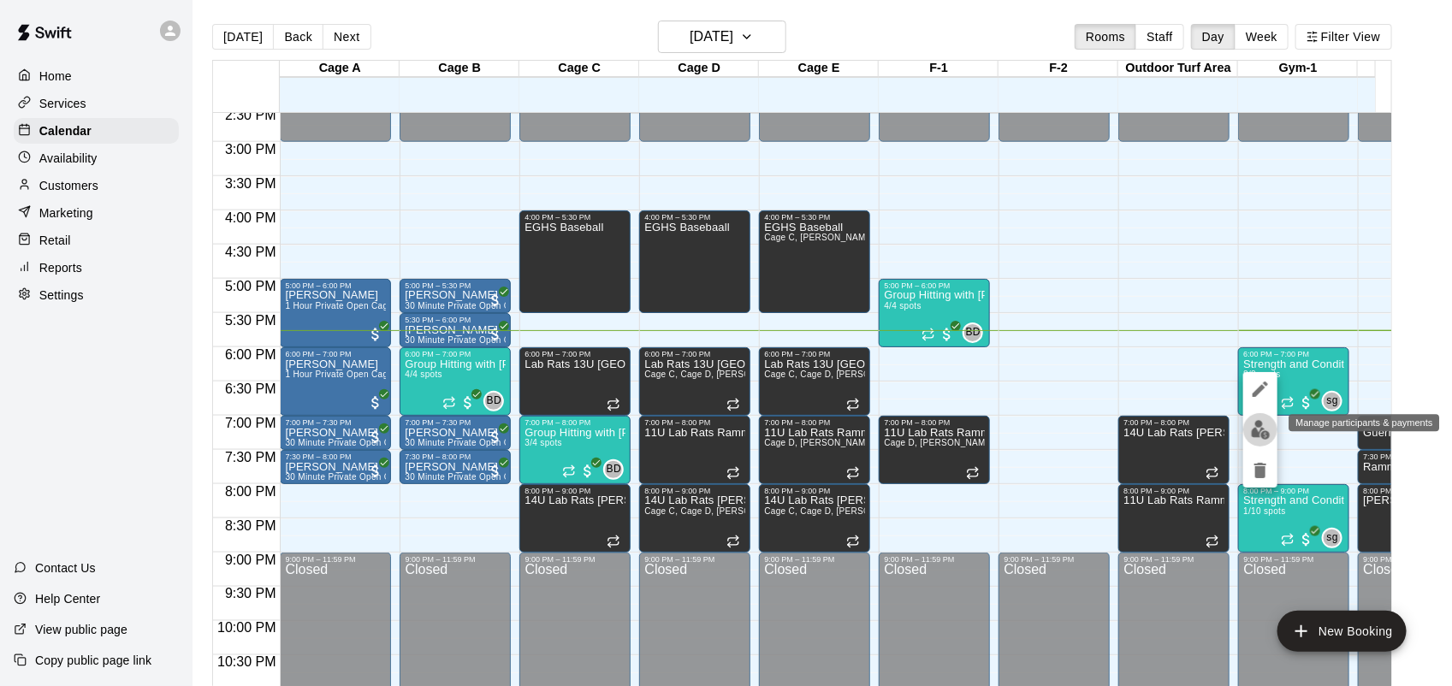
click at [1253, 437] on img "edit" at bounding box center [1261, 430] width 20 height 20
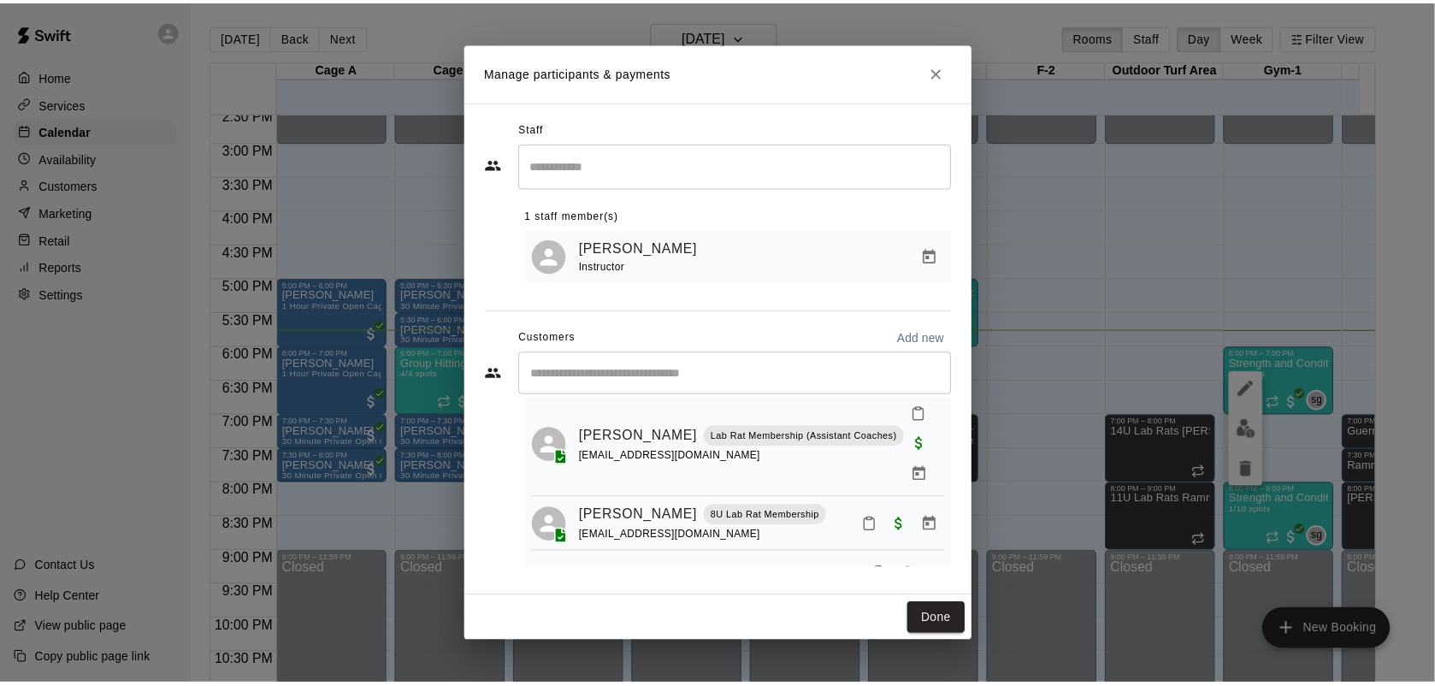
scroll to position [488, 0]
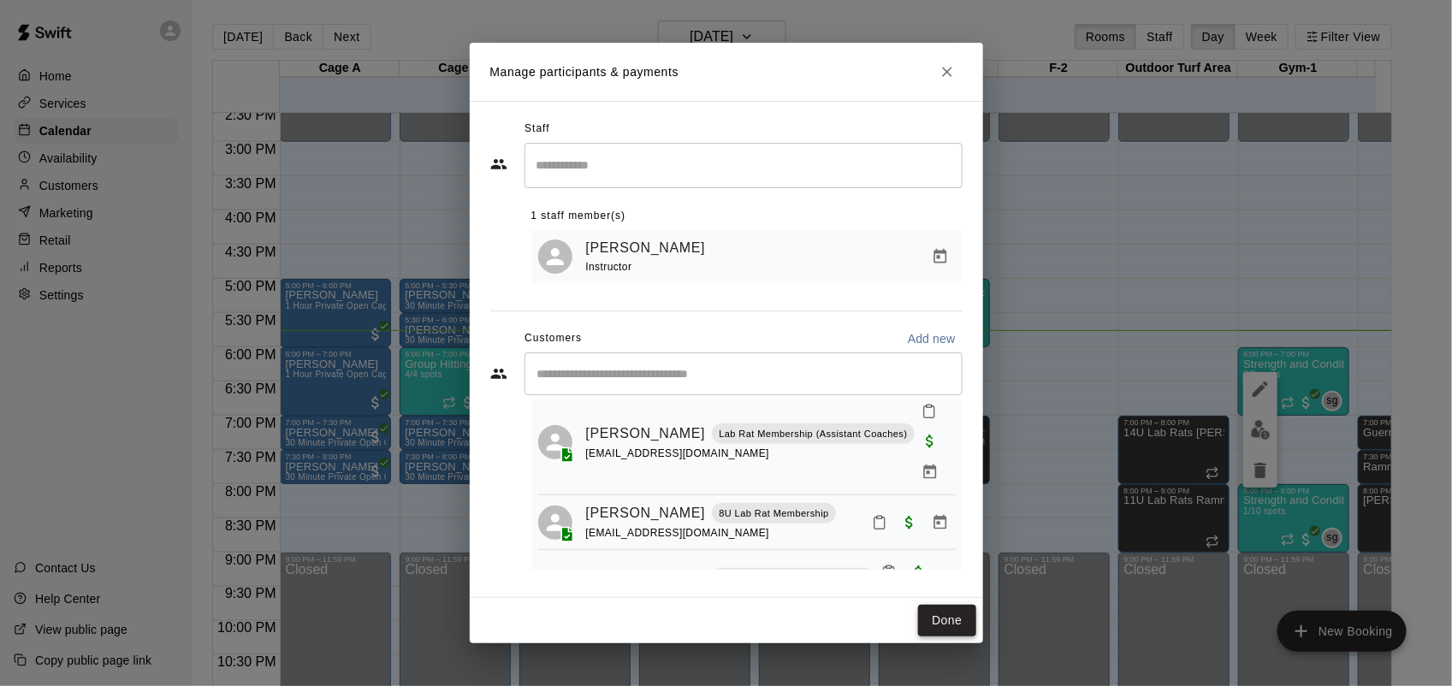
click at [947, 623] on button "Done" at bounding box center [946, 621] width 57 height 32
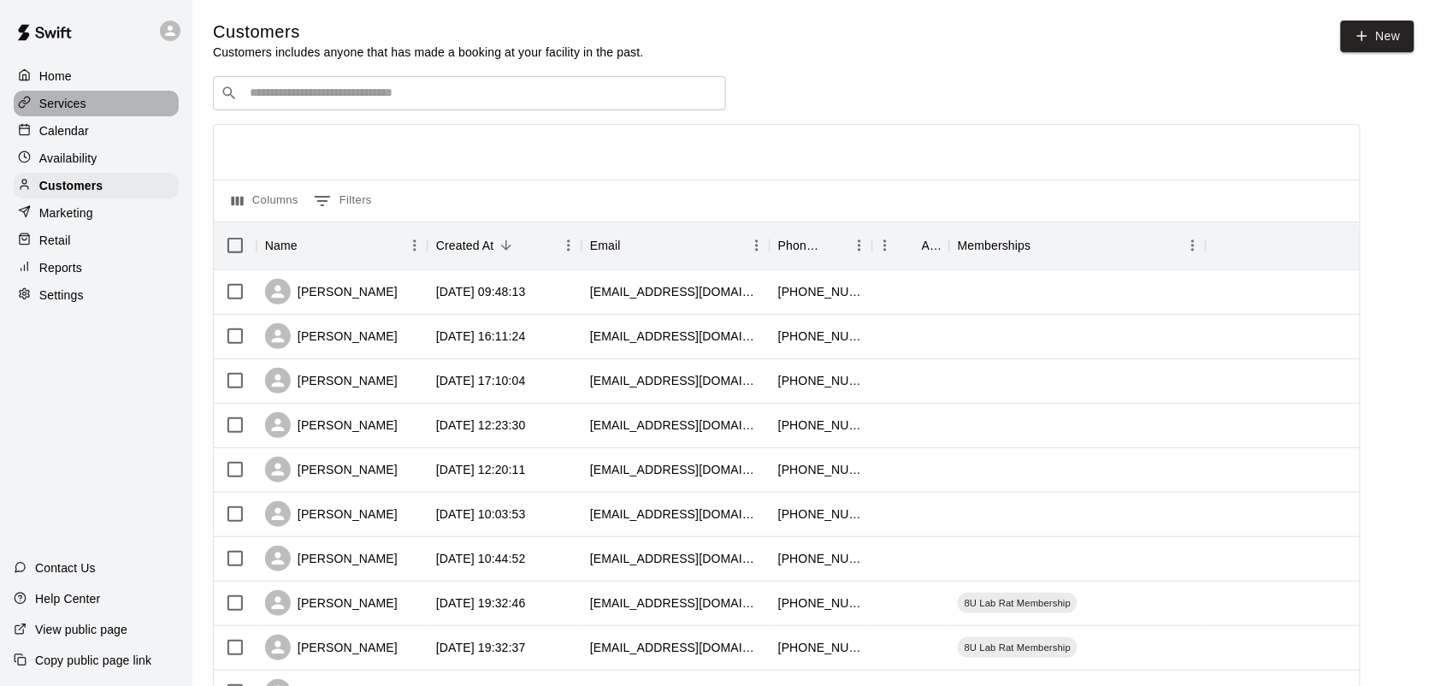
click at [54, 109] on p "Services" at bounding box center [62, 103] width 47 height 17
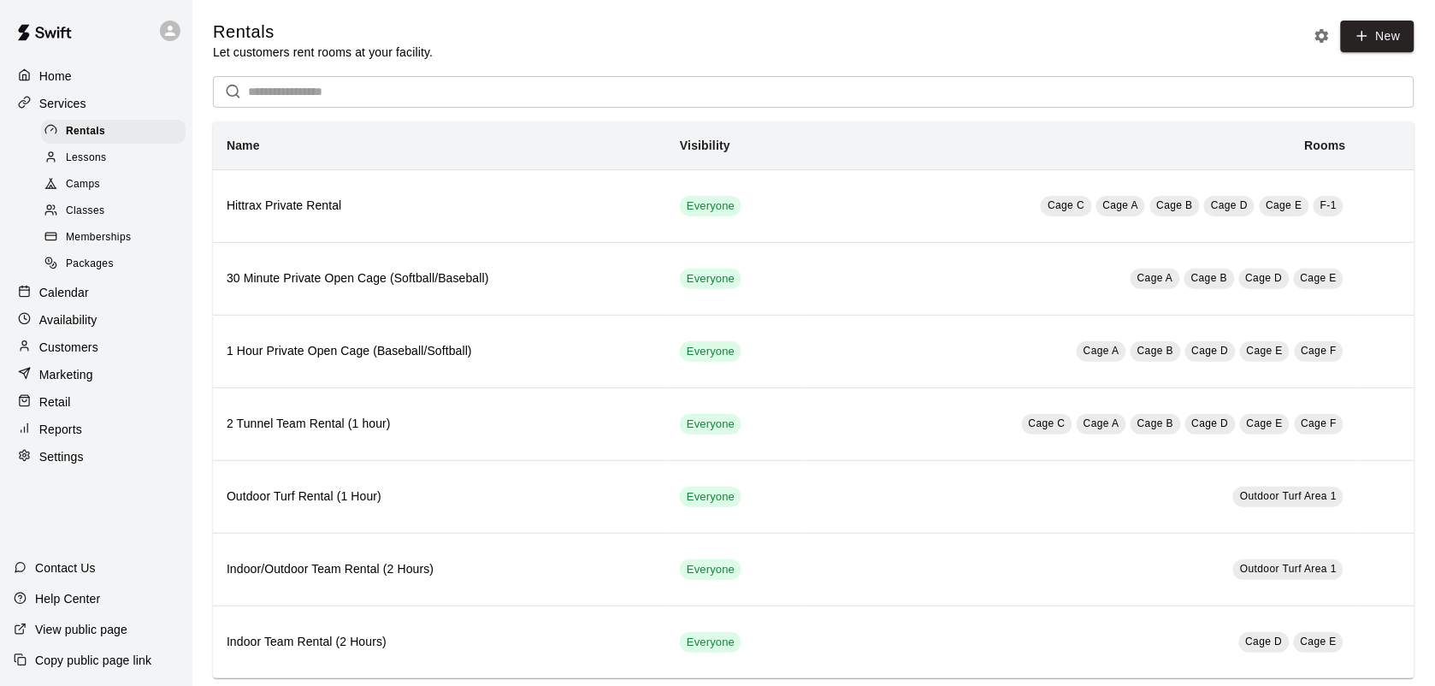
click at [65, 464] on p "Settings" at bounding box center [61, 456] width 44 height 17
select select "**"
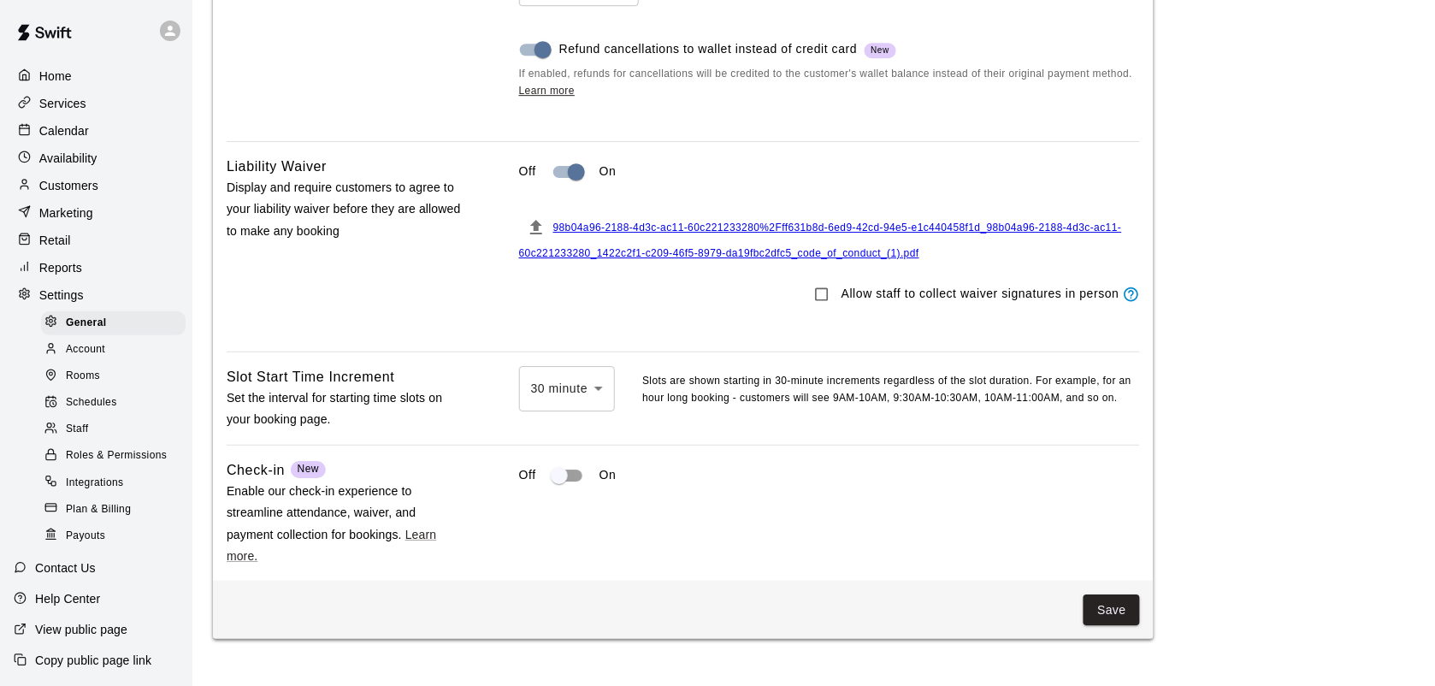
scroll to position [1477, 0]
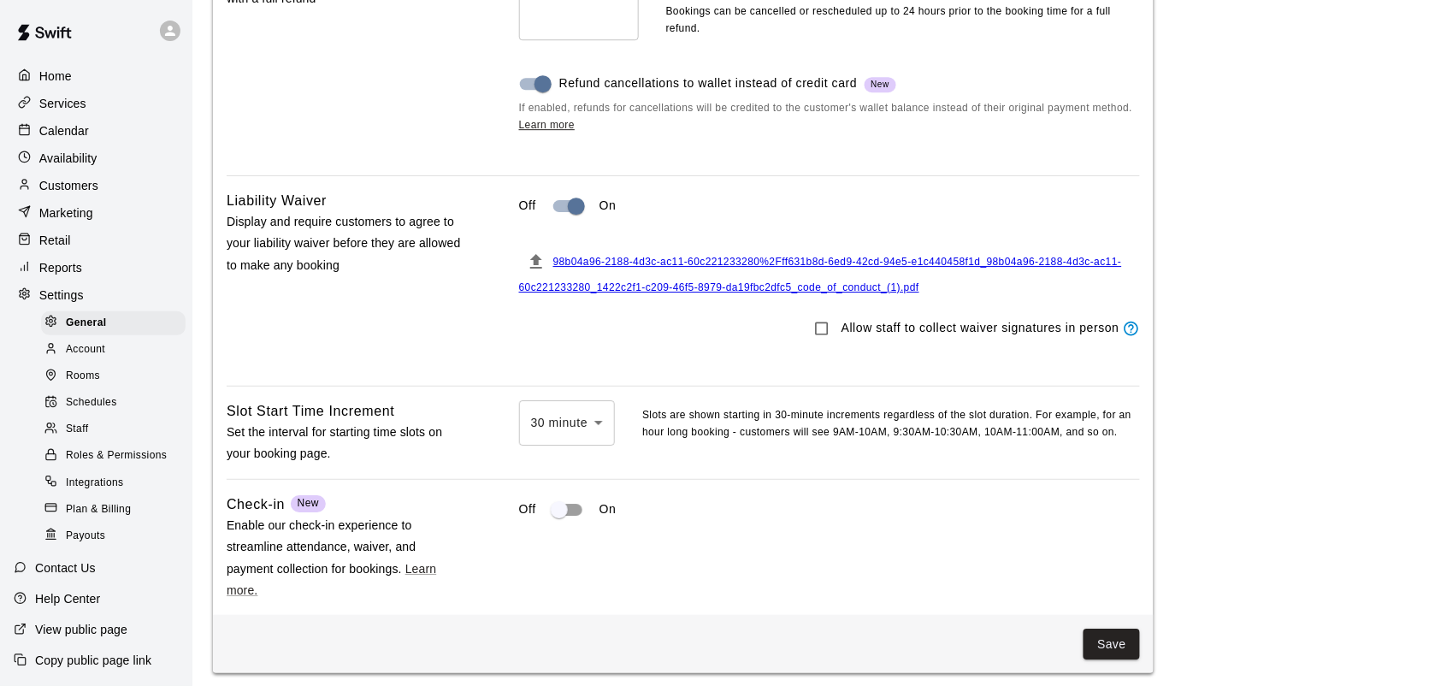
click at [677, 293] on div "98b04a96-2188-4d3c-ac11-60c221233280%2Fff631b8d-6ed9-42cd-94e5-e1c440458f1d_98b…" at bounding box center [829, 271] width 621 height 52
click at [694, 293] on span "98b04a96-2188-4d3c-ac11-60c221233280%2Fff631b8d-6ed9-42cd-94e5-e1c440458f1d_98b…" at bounding box center [820, 275] width 603 height 38
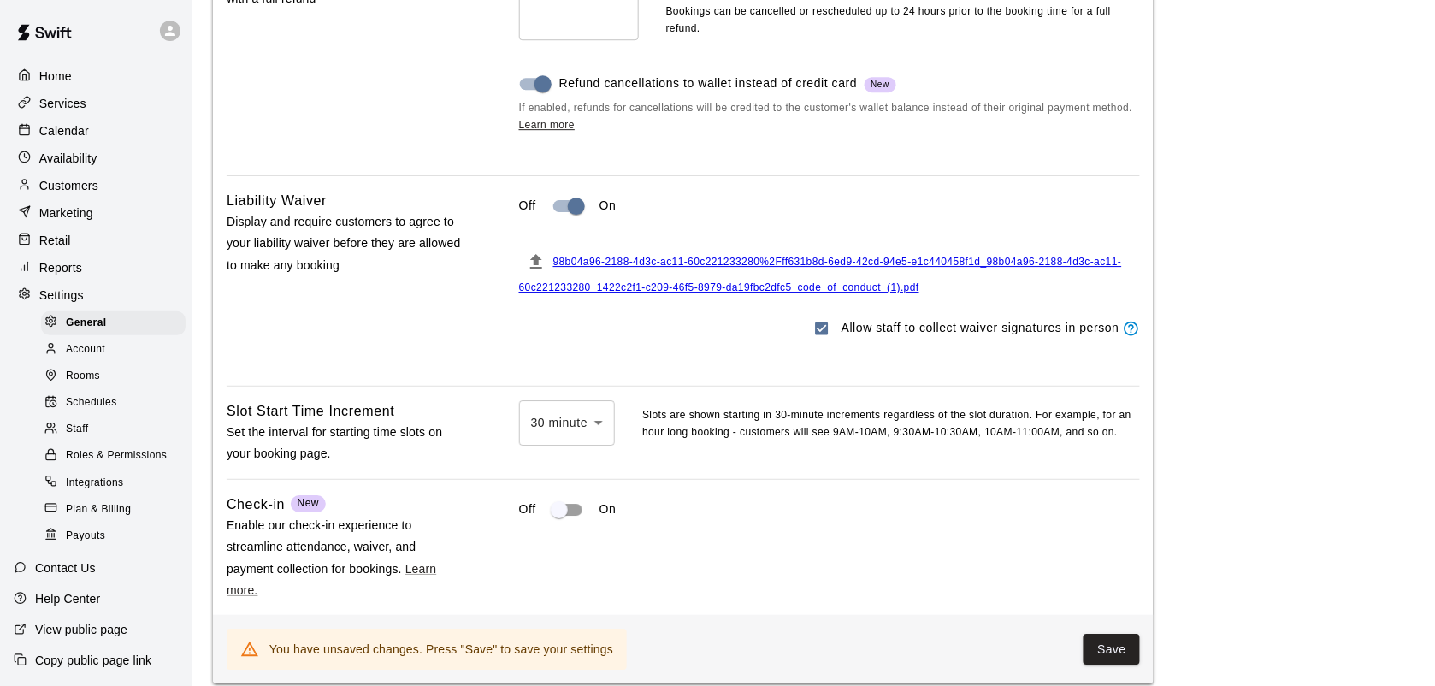
click at [704, 293] on span "98b04a96-2188-4d3c-ac11-60c221233280%2Fff631b8d-6ed9-42cd-94e5-e1c440458f1d_98b…" at bounding box center [820, 275] width 603 height 38
click at [74, 134] on p "Calendar" at bounding box center [64, 130] width 50 height 17
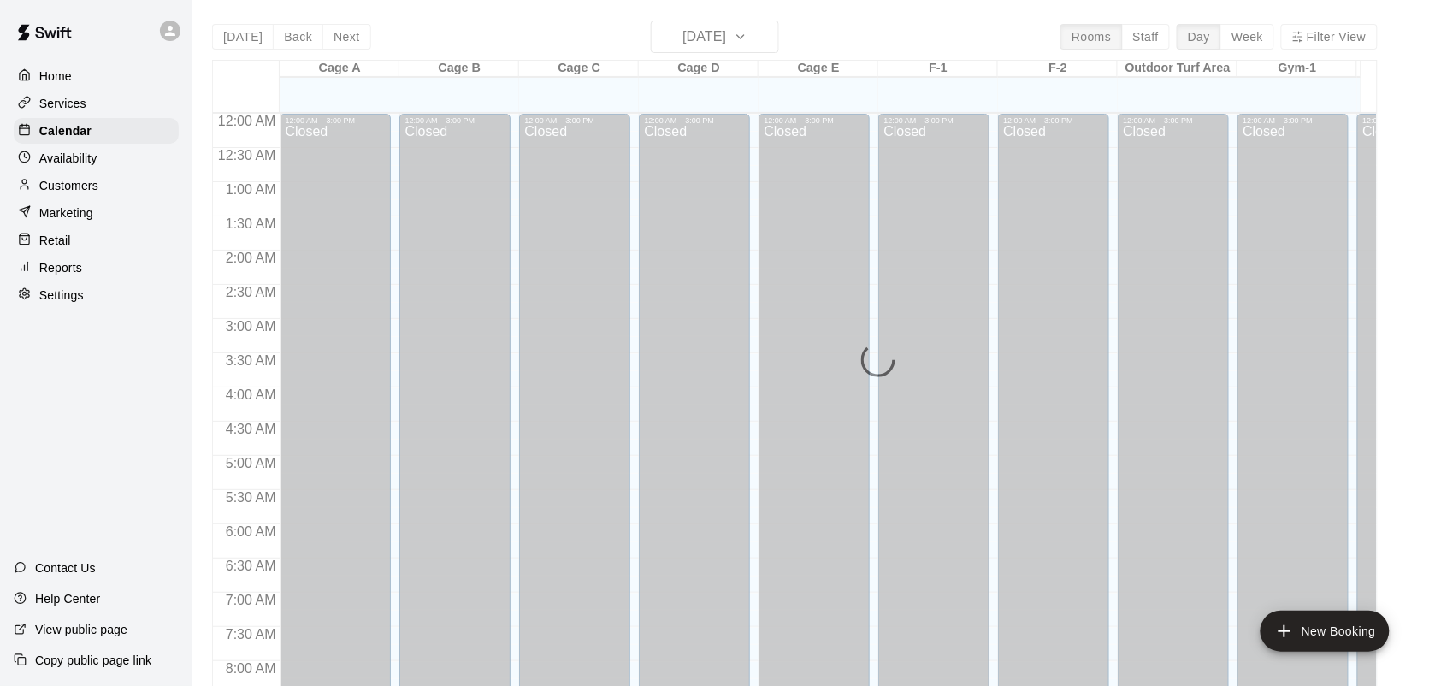
scroll to position [998, 0]
